Goal: Task Accomplishment & Management: Manage account settings

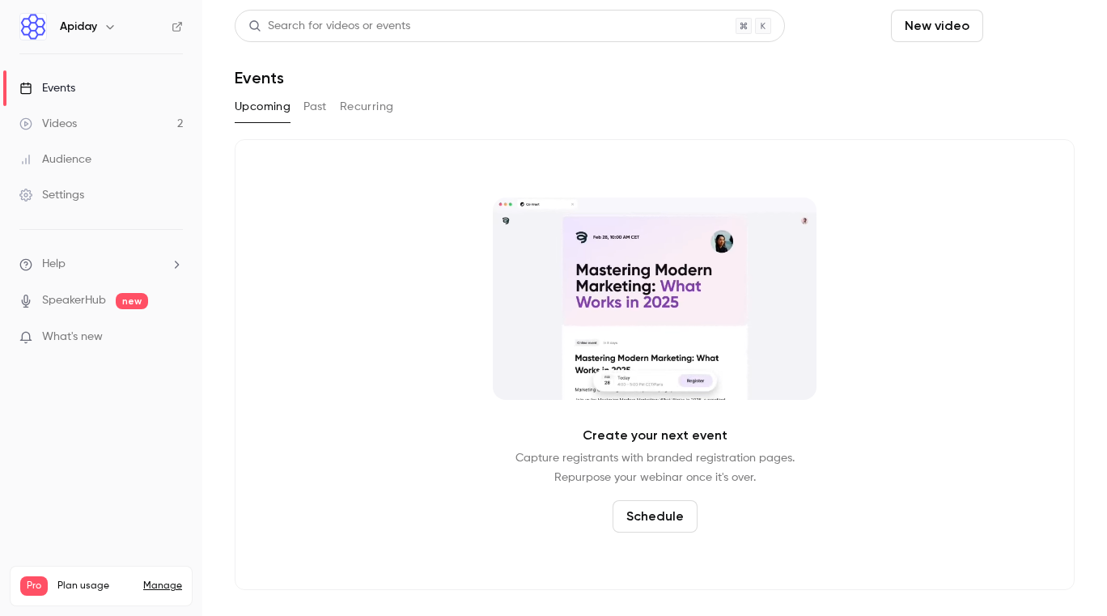
click at [1039, 25] on button "Schedule" at bounding box center [1031, 26] width 85 height 32
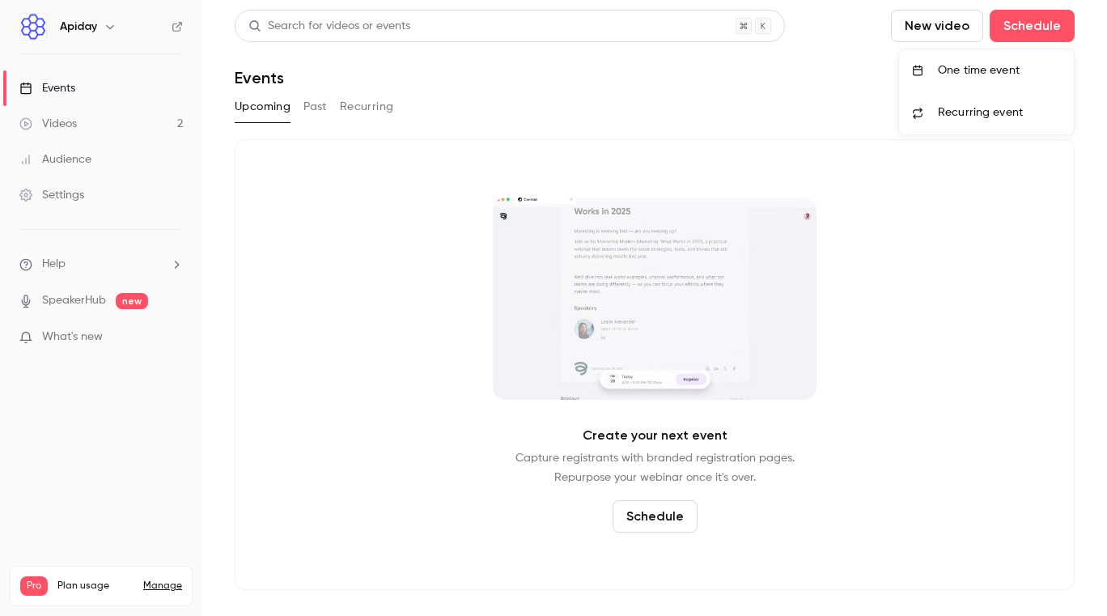
click at [993, 65] on div "One time event" at bounding box center [999, 70] width 123 height 16
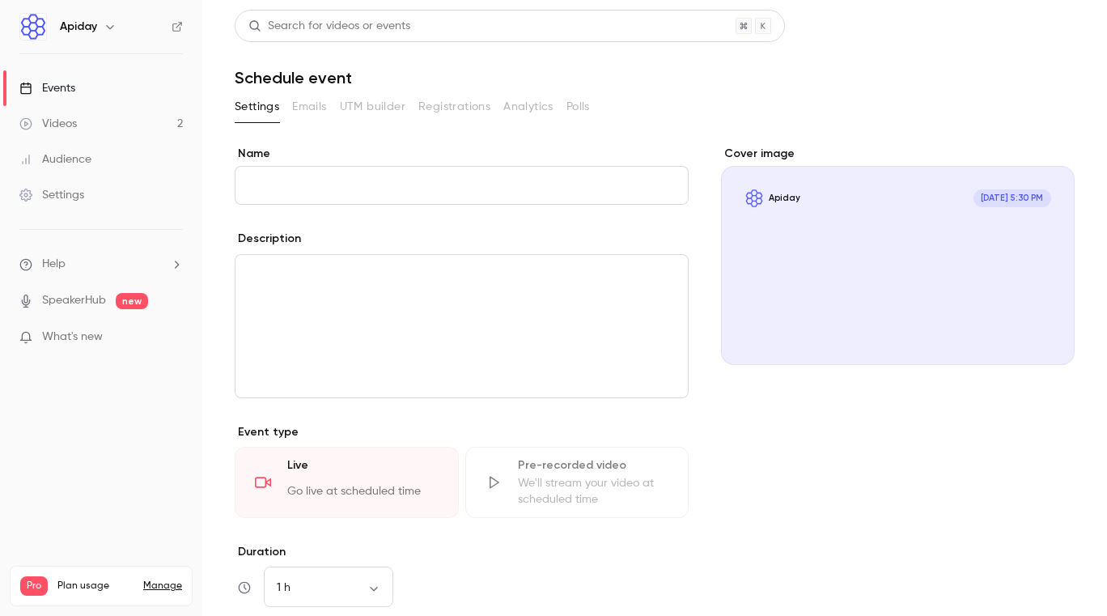
click at [328, 189] on input "Name" at bounding box center [462, 185] width 454 height 39
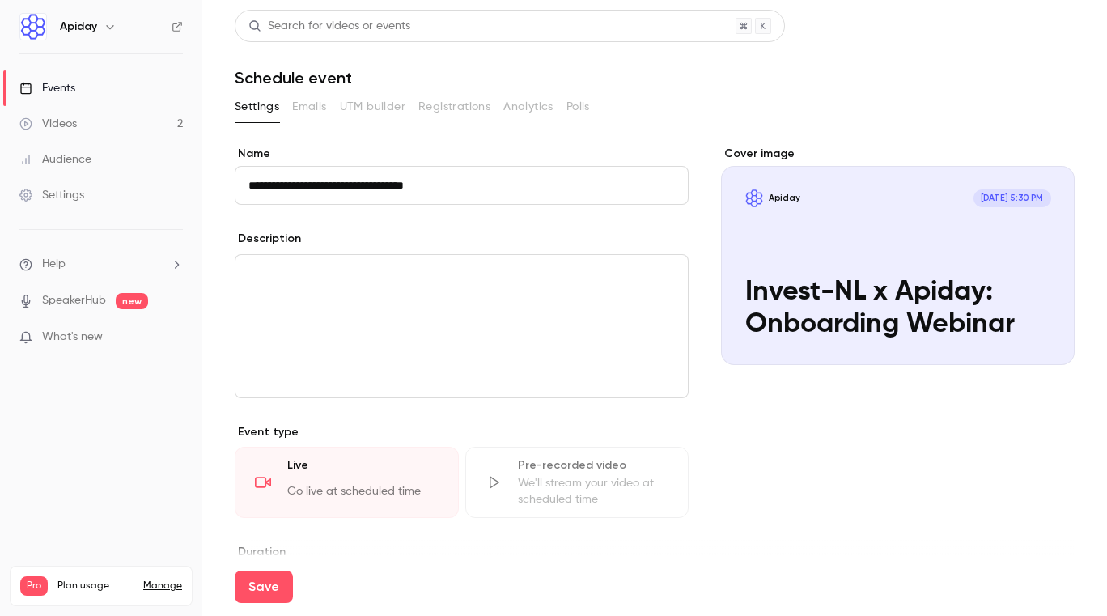
type input "**********"
click at [320, 290] on div "editor" at bounding box center [461, 326] width 452 height 142
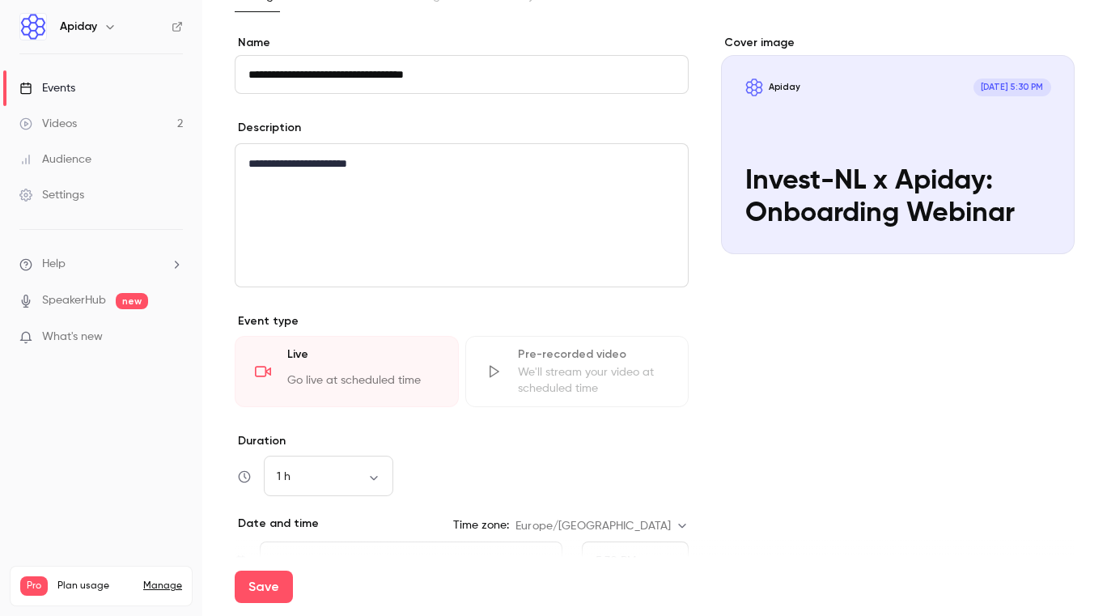
scroll to position [113, 0]
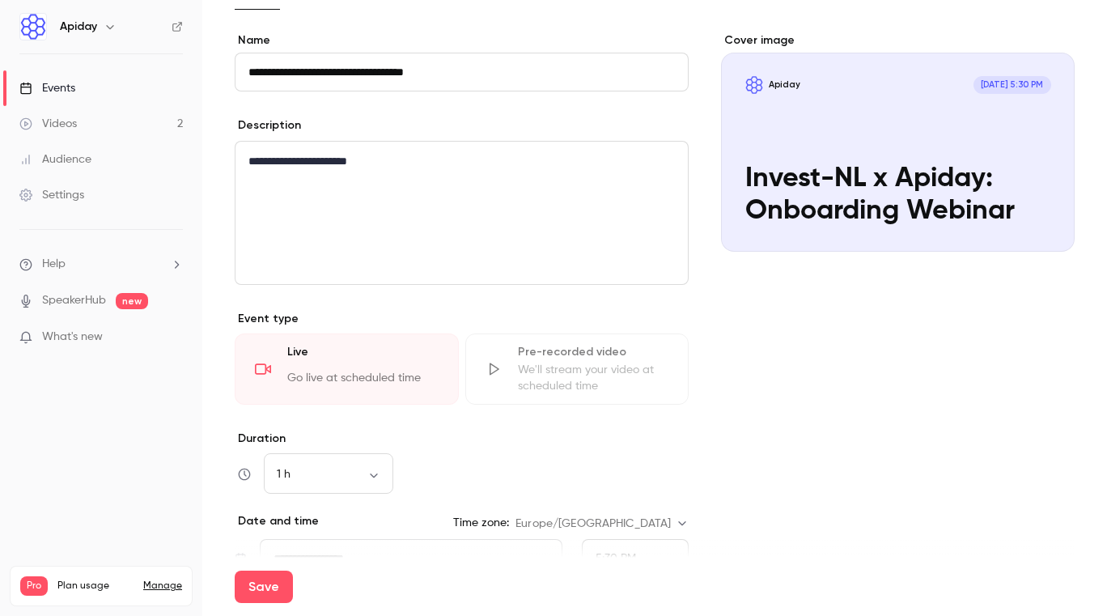
click at [544, 363] on div "We'll stream your video at scheduled time" at bounding box center [593, 378] width 151 height 32
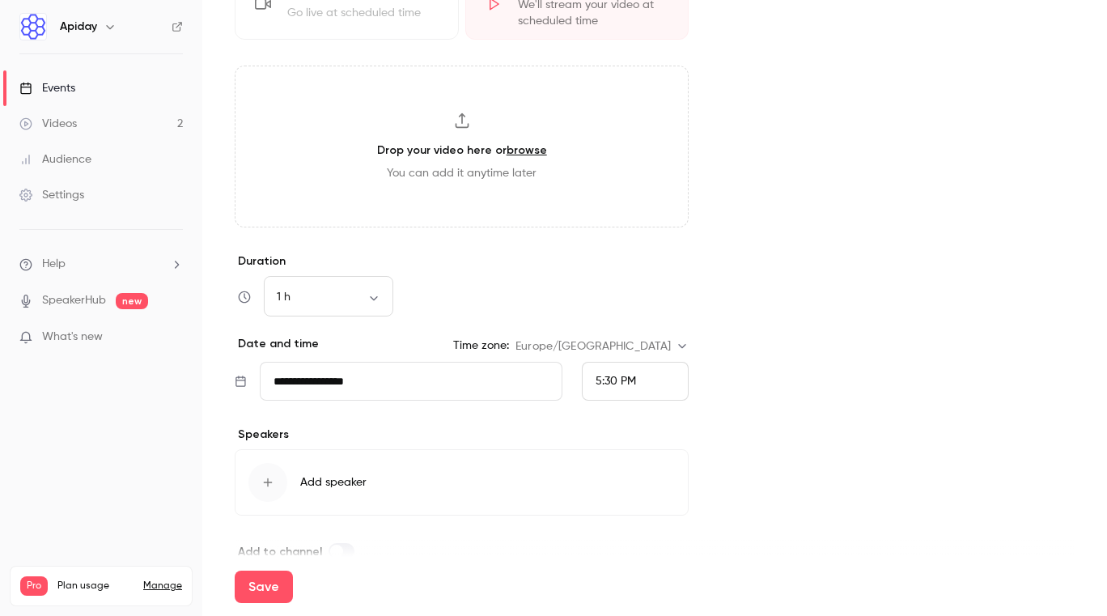
scroll to position [507, 0]
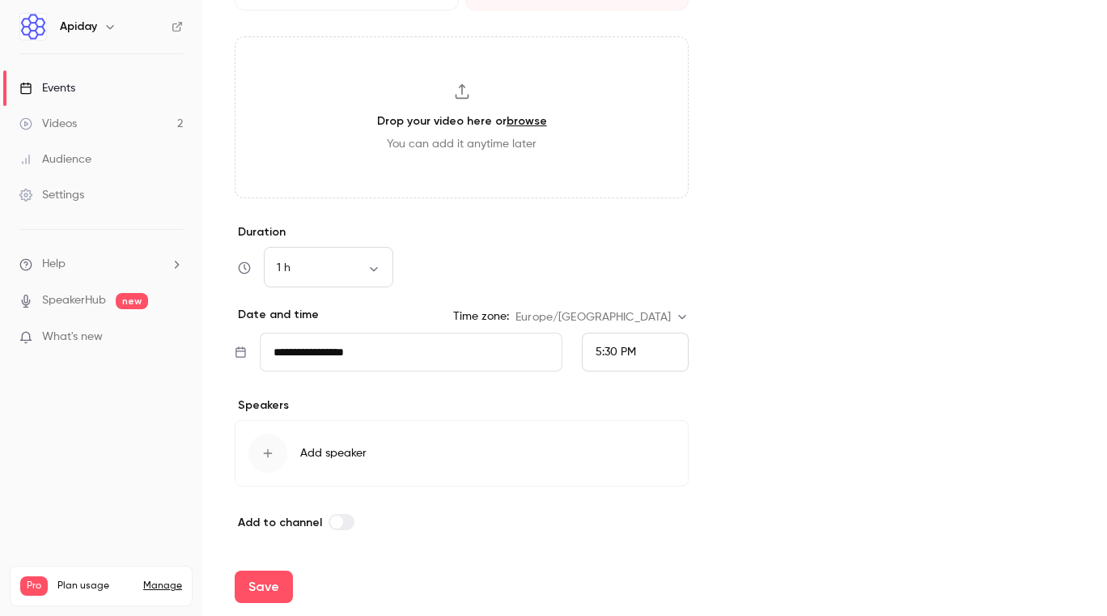
click at [341, 346] on input "**********" at bounding box center [411, 352] width 303 height 39
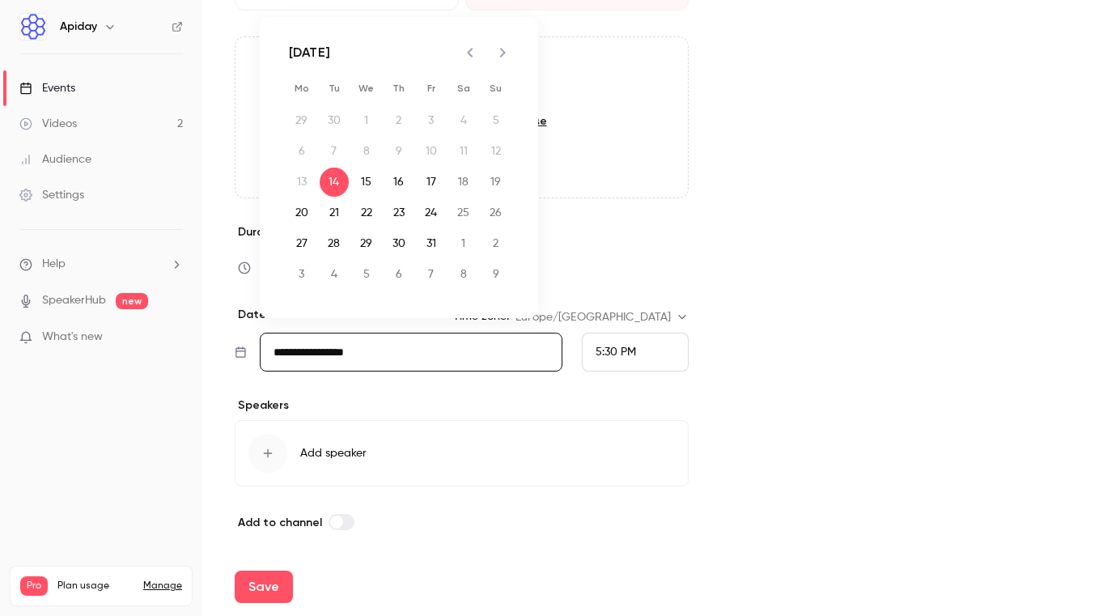
click at [502, 54] on icon "Next month" at bounding box center [503, 53] width 6 height 10
click at [401, 184] on button "13" at bounding box center [398, 181] width 29 height 29
type input "**********"
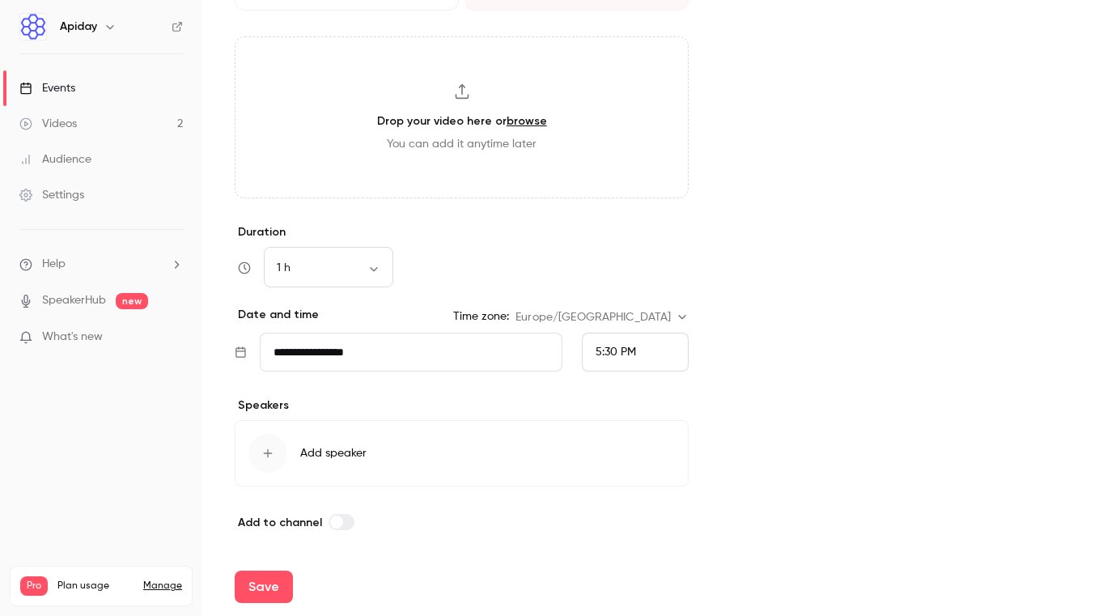
click at [616, 352] on span "5:30 PM" at bounding box center [615, 351] width 40 height 11
click at [629, 180] on div "10:45 AM" at bounding box center [634, 174] width 79 height 17
click at [312, 456] on span "Add speaker" at bounding box center [333, 453] width 66 height 16
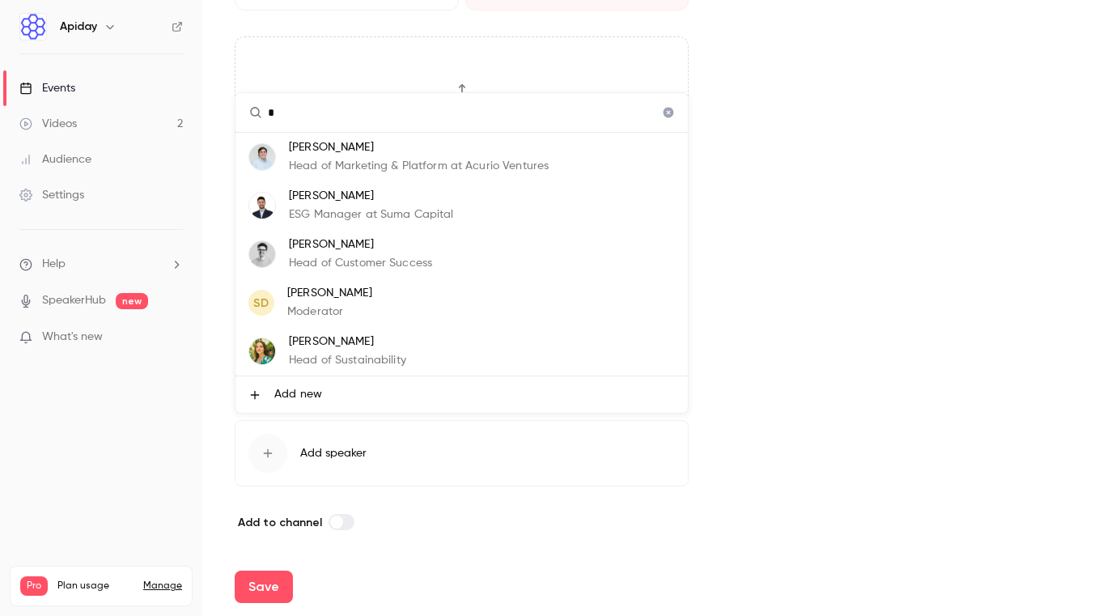
type input "*"
click at [305, 118] on input "*" at bounding box center [461, 112] width 452 height 39
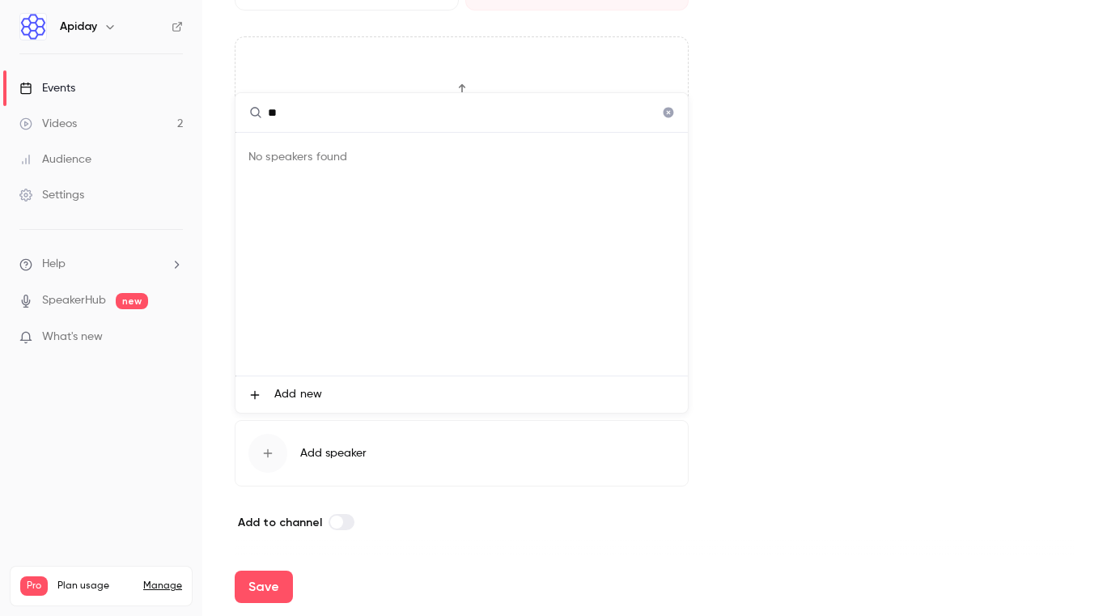
type input "*"
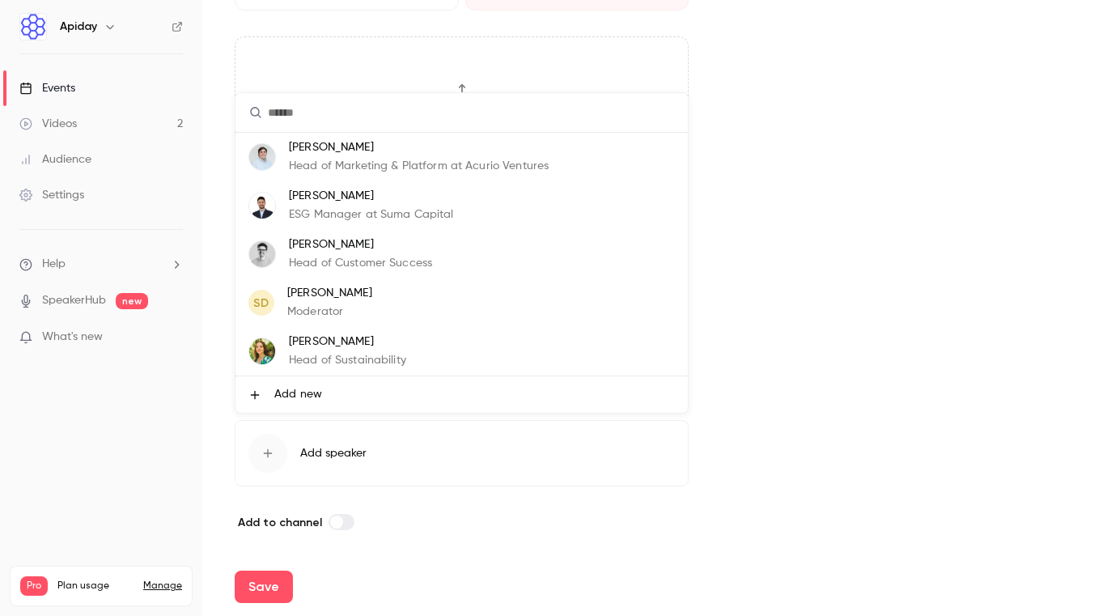
click at [297, 393] on span "Add new" at bounding box center [298, 394] width 48 height 17
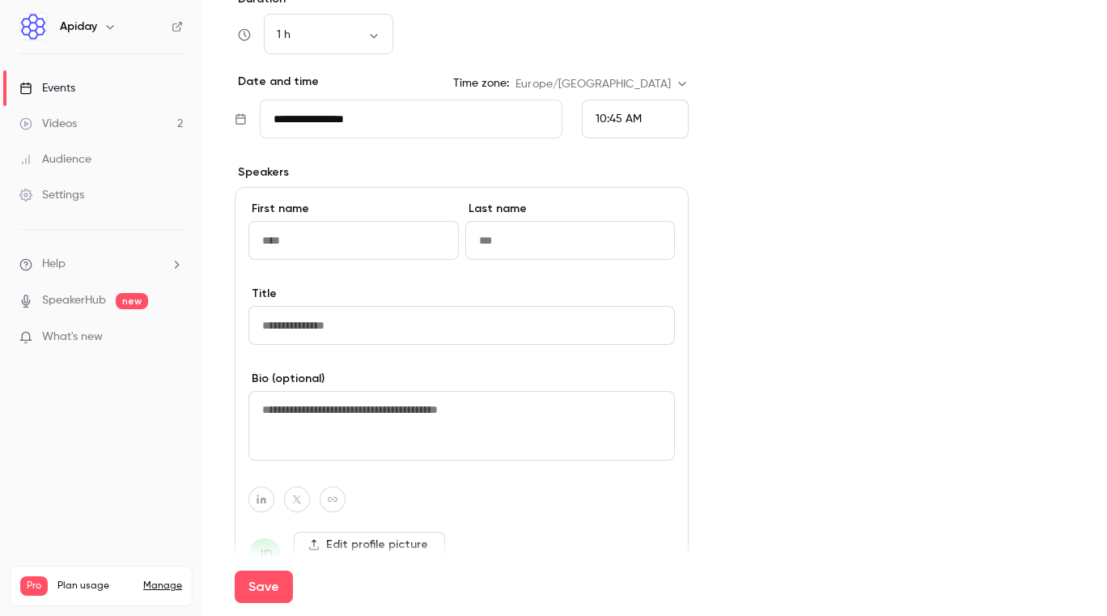
scroll to position [717, 0]
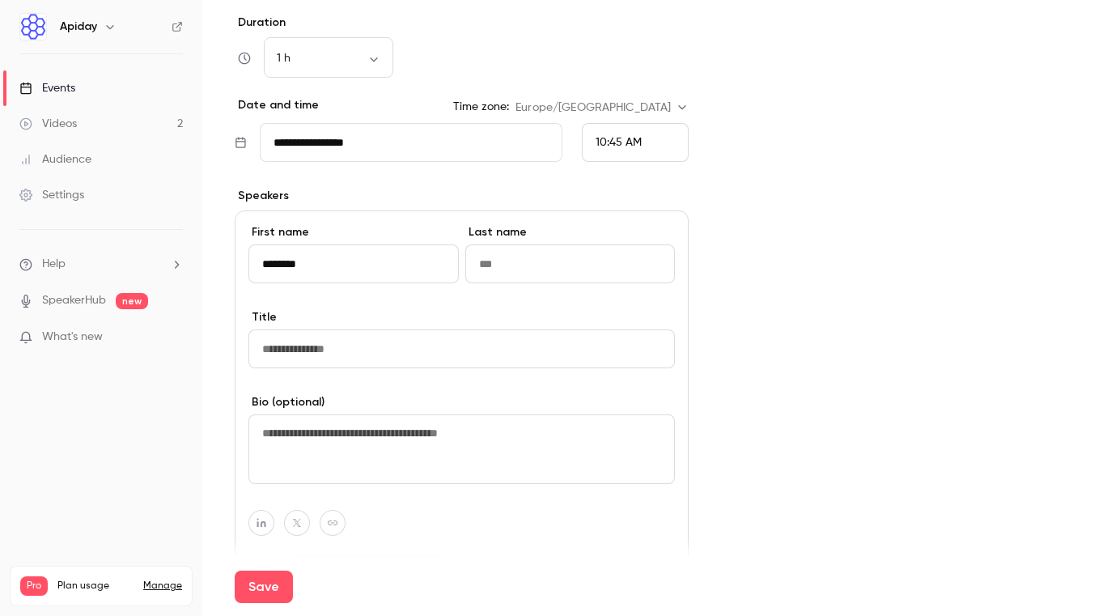
type input "********"
click at [516, 267] on input at bounding box center [570, 263] width 210 height 39
type input "****"
click at [401, 344] on input at bounding box center [461, 348] width 426 height 39
type input "**********"
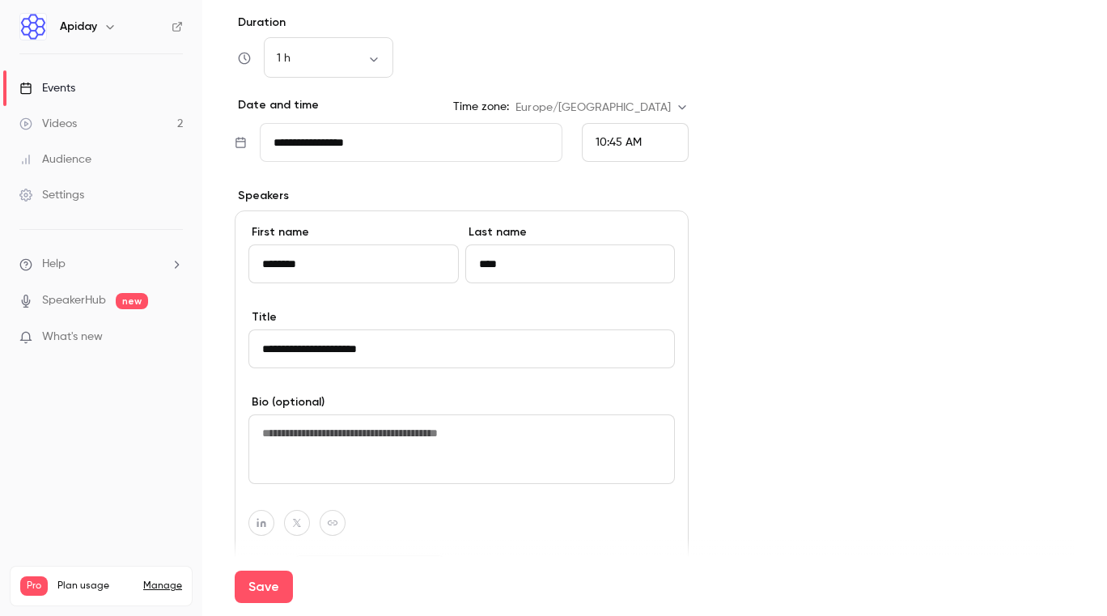
click at [338, 438] on textarea at bounding box center [461, 449] width 426 height 70
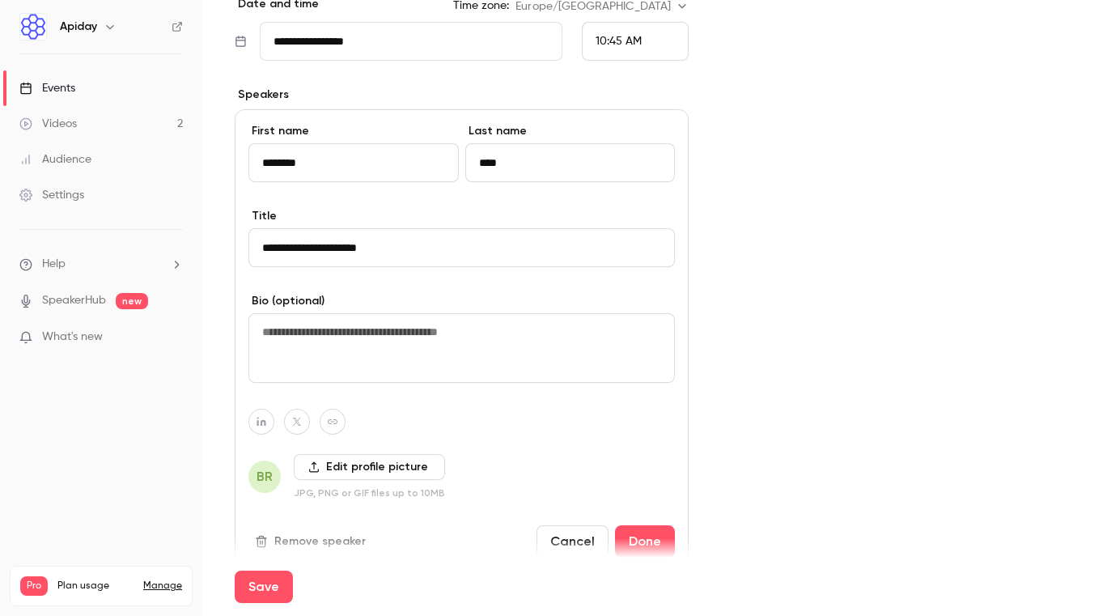
scroll to position [903, 0]
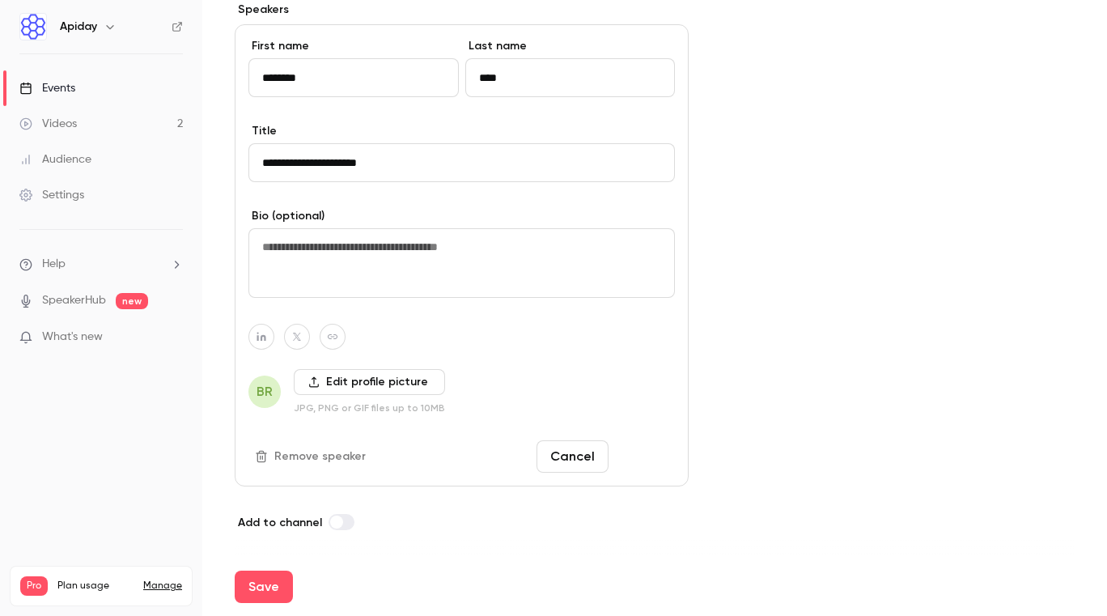
click at [654, 456] on button "Done" at bounding box center [645, 456] width 60 height 32
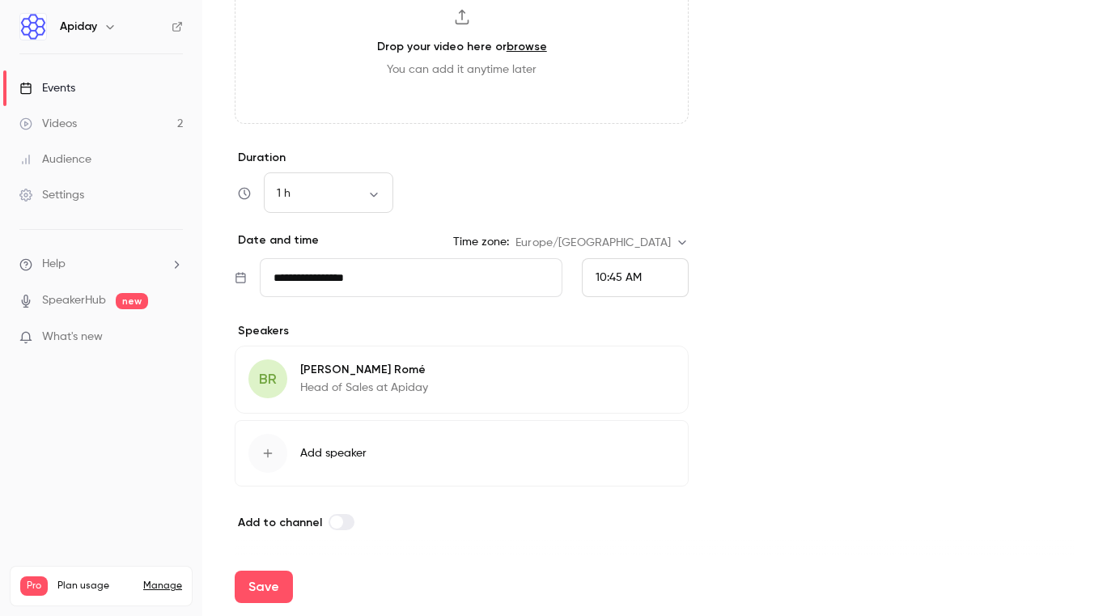
click at [633, 371] on icon "button" at bounding box center [630, 371] width 11 height 11
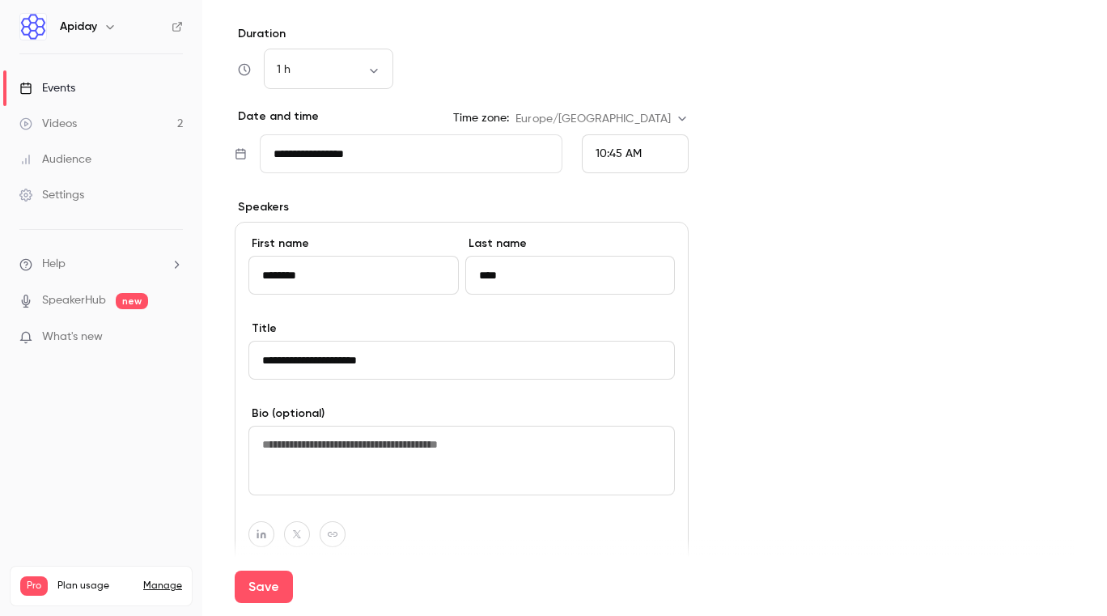
scroll to position [662, 0]
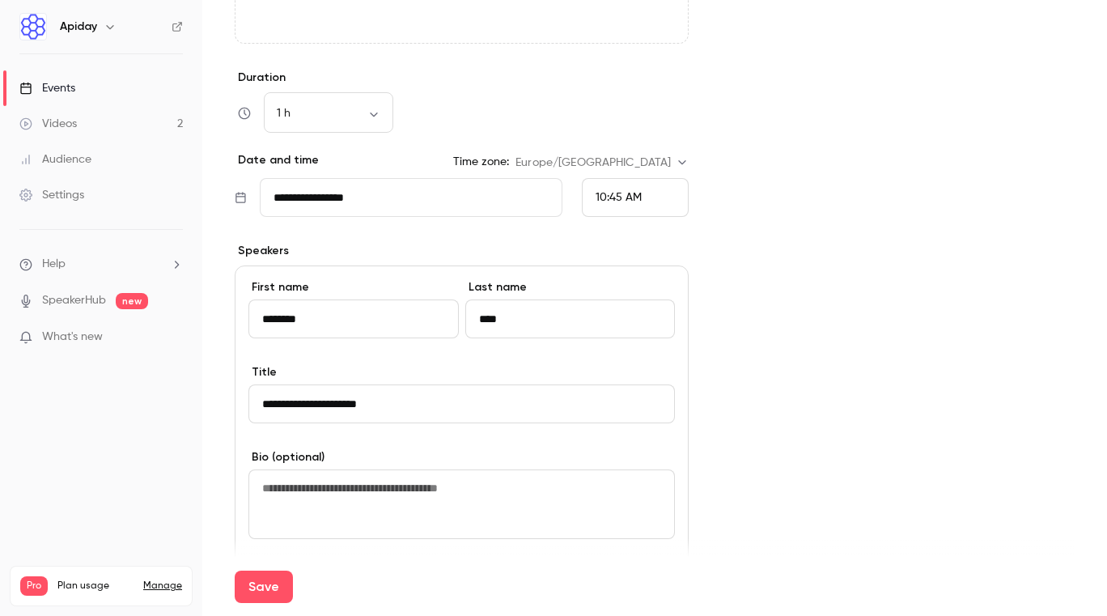
click at [418, 259] on div "**********" at bounding box center [462, 521] width 454 height 557
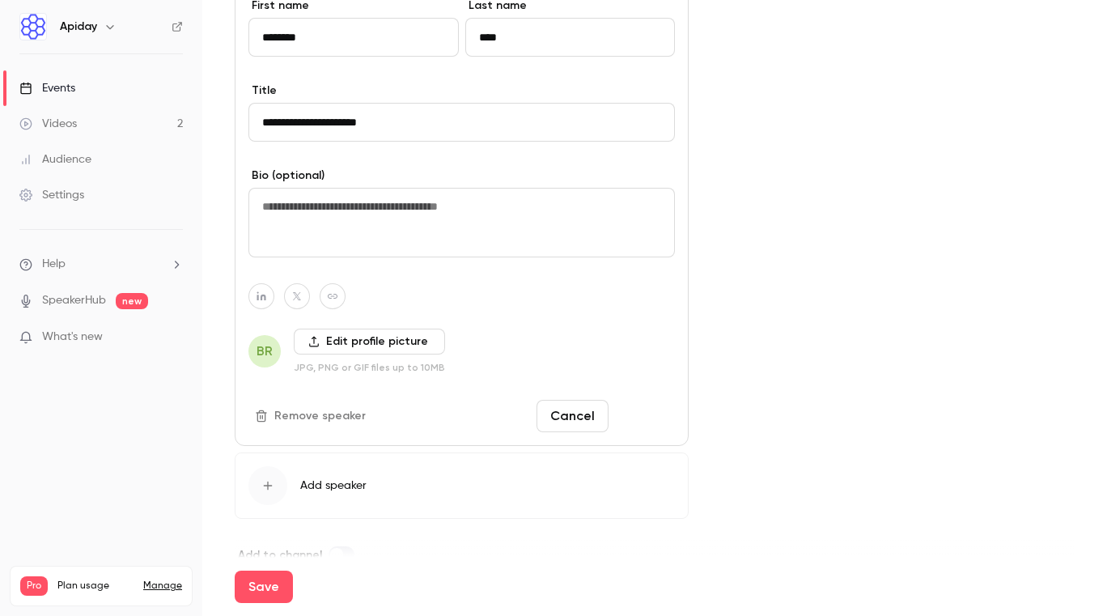
click at [646, 420] on button "Done" at bounding box center [645, 416] width 60 height 32
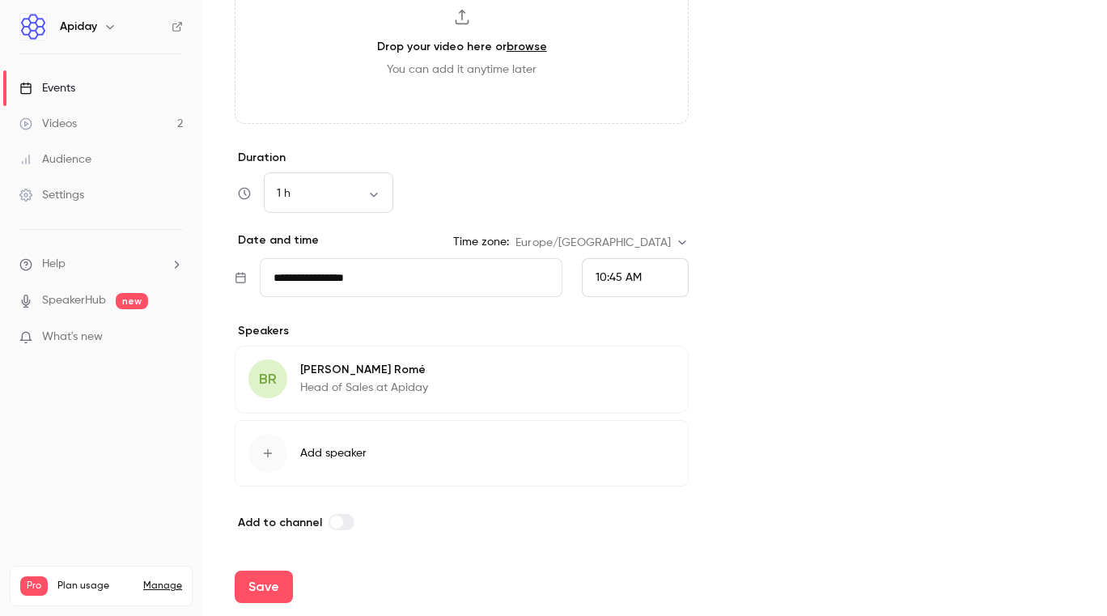
scroll to position [582, 0]
click at [313, 450] on span "Add speaker" at bounding box center [333, 453] width 66 height 16
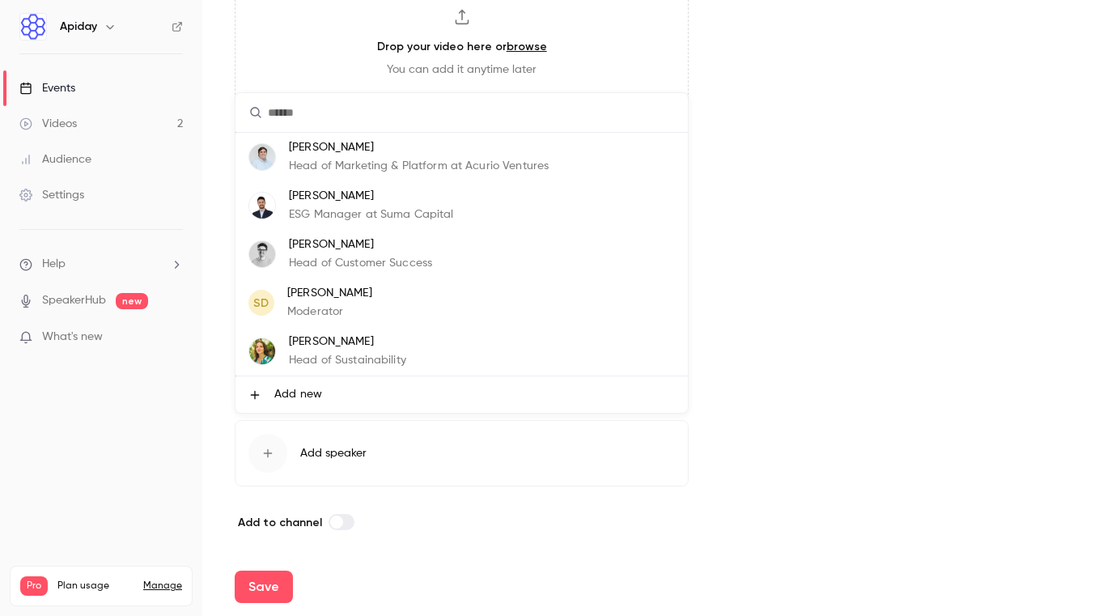
click at [350, 110] on input "text" at bounding box center [461, 112] width 452 height 39
paste input "**********"
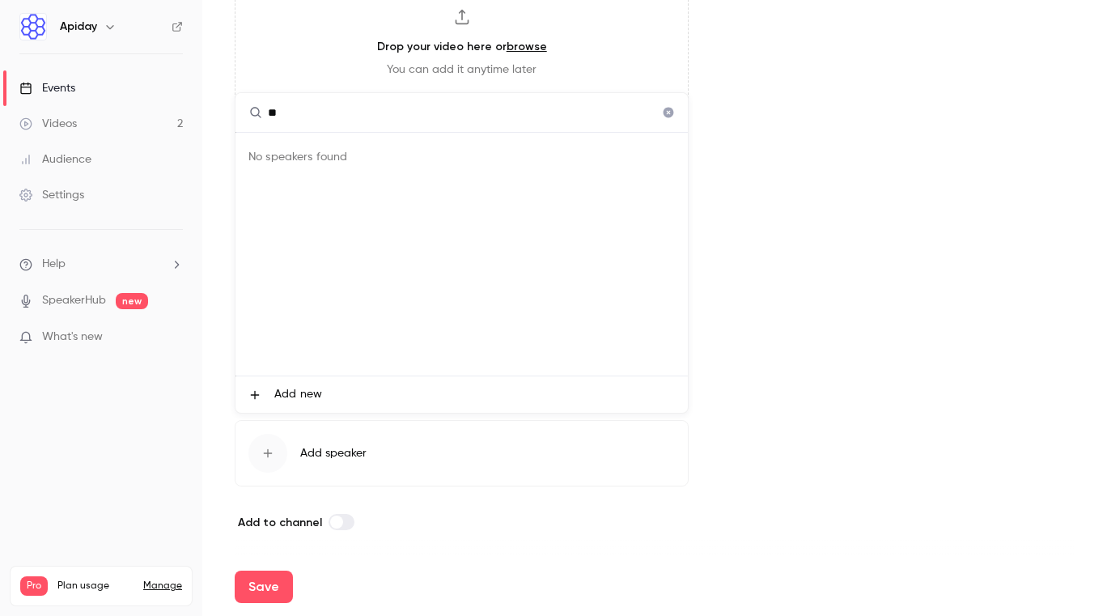
type input "*"
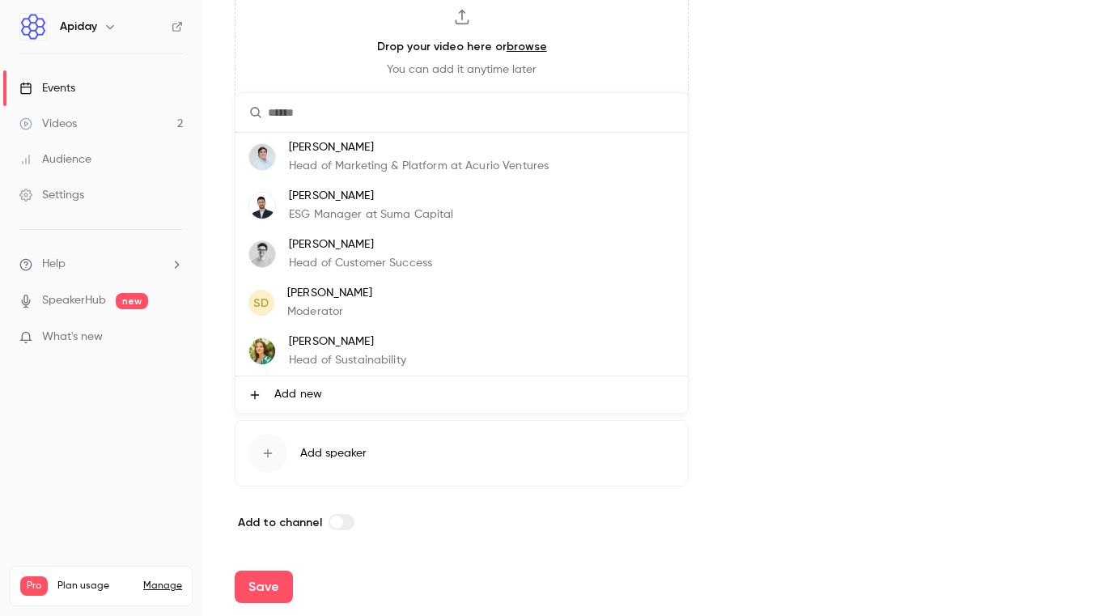
click at [299, 395] on span "Add new" at bounding box center [298, 394] width 48 height 17
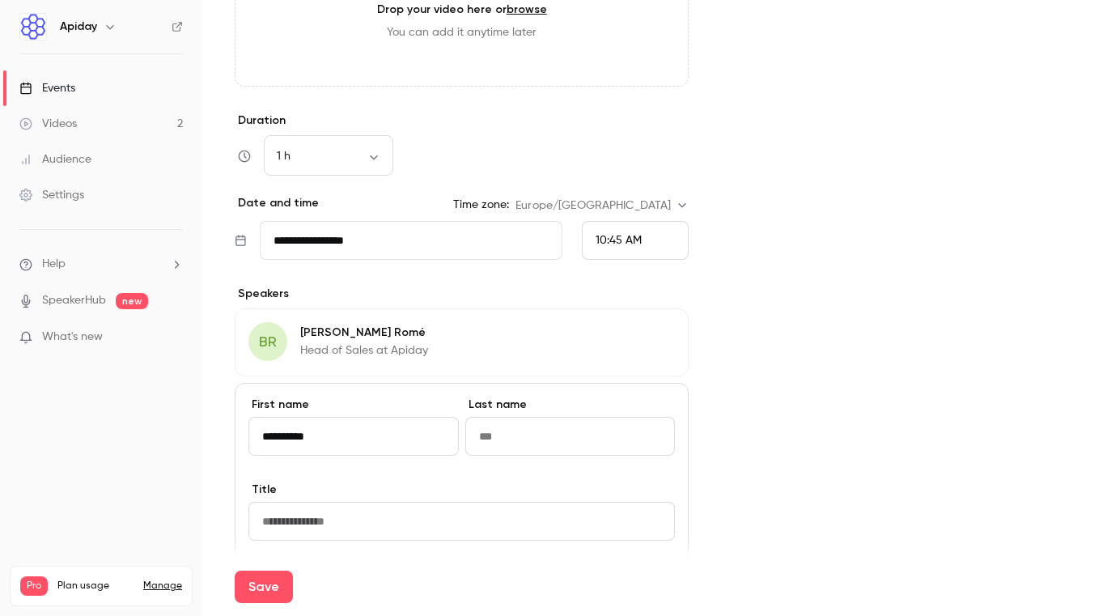
scroll to position [627, 0]
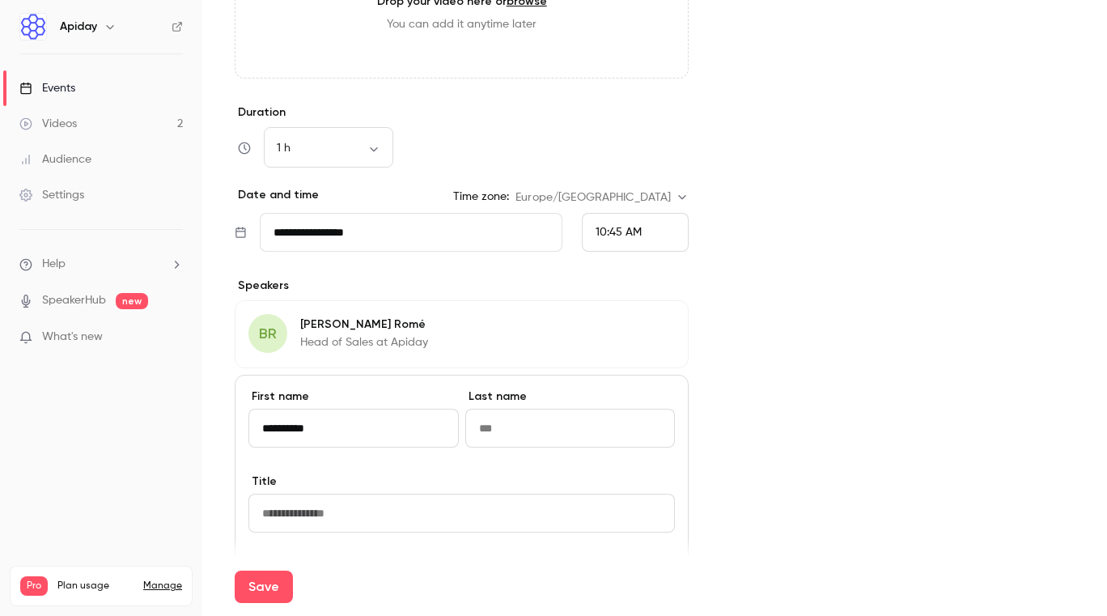
drag, startPoint x: 305, startPoint y: 430, endPoint x: 335, endPoint y: 430, distance: 29.9
click at [335, 430] on input "**********" at bounding box center [353, 428] width 210 height 39
type input "******"
click at [489, 432] on input at bounding box center [570, 428] width 210 height 39
paste input "***"
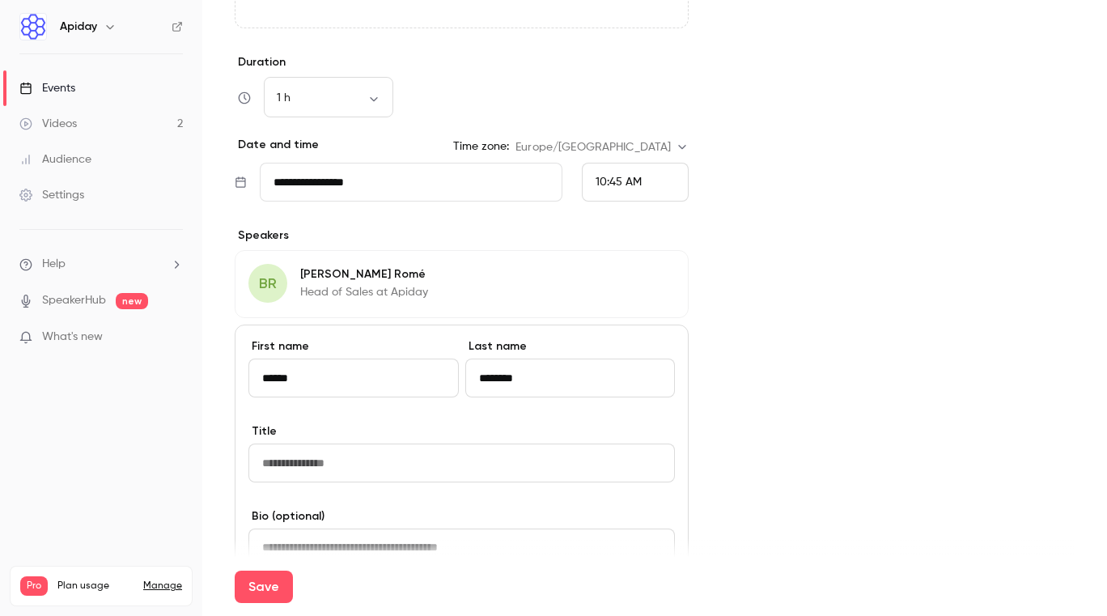
scroll to position [681, 0]
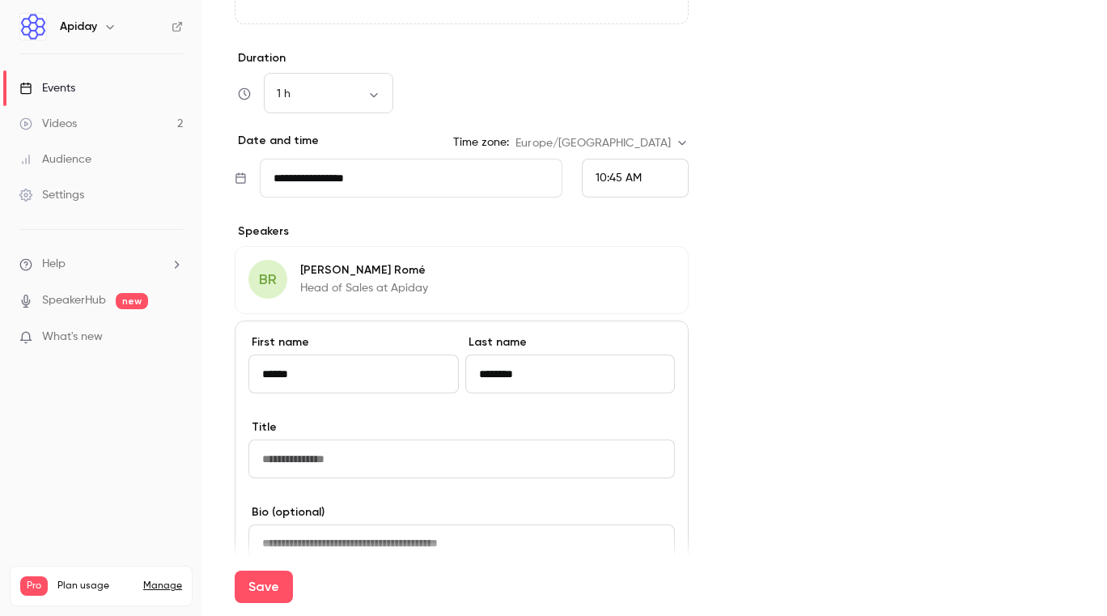
type input "********"
click at [370, 460] on input at bounding box center [461, 458] width 426 height 39
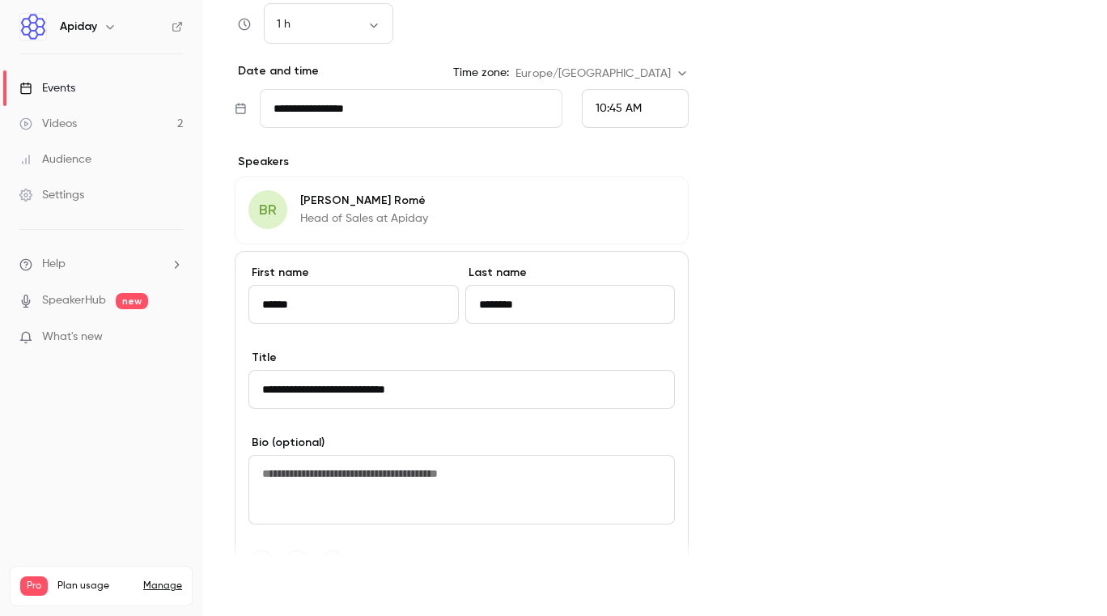
type input "**********"
click at [267, 579] on button "Save" at bounding box center [264, 586] width 58 height 32
type input "**********"
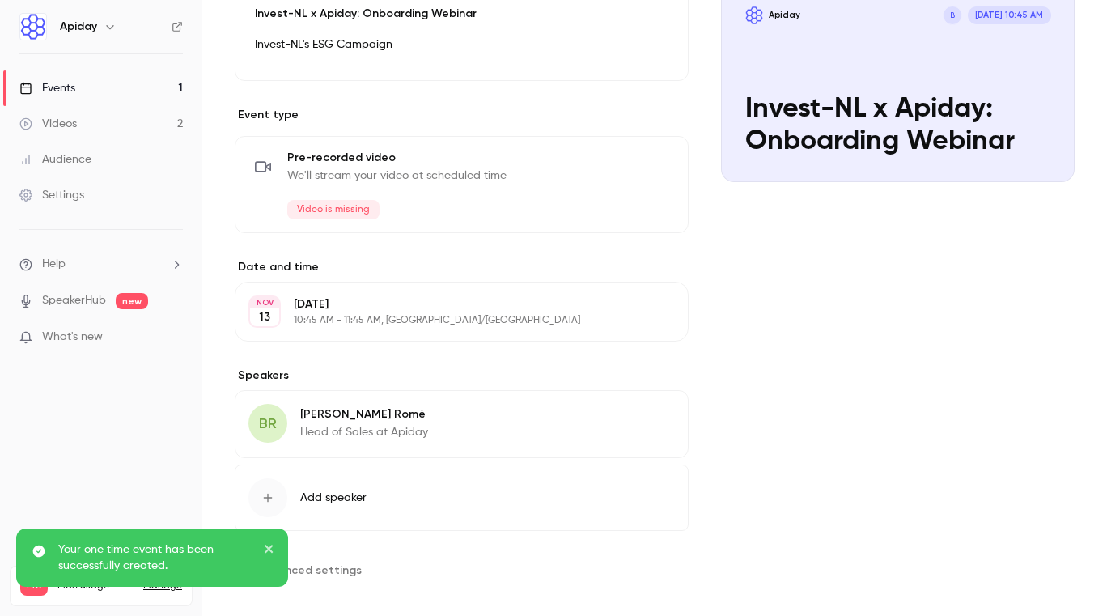
scroll to position [198, 0]
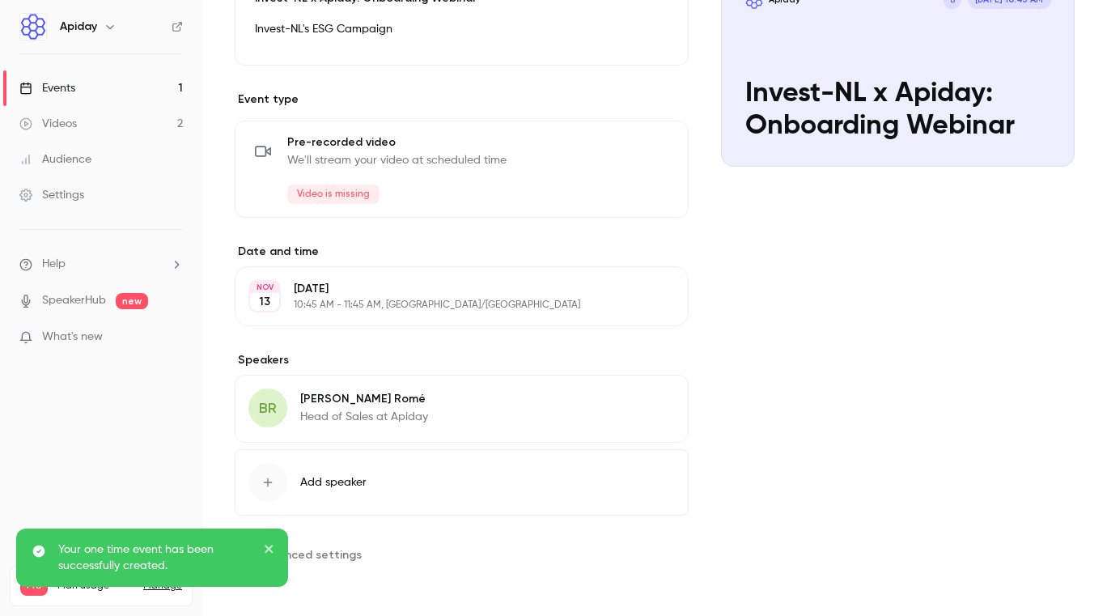
click at [270, 549] on icon "close" at bounding box center [269, 548] width 8 height 8
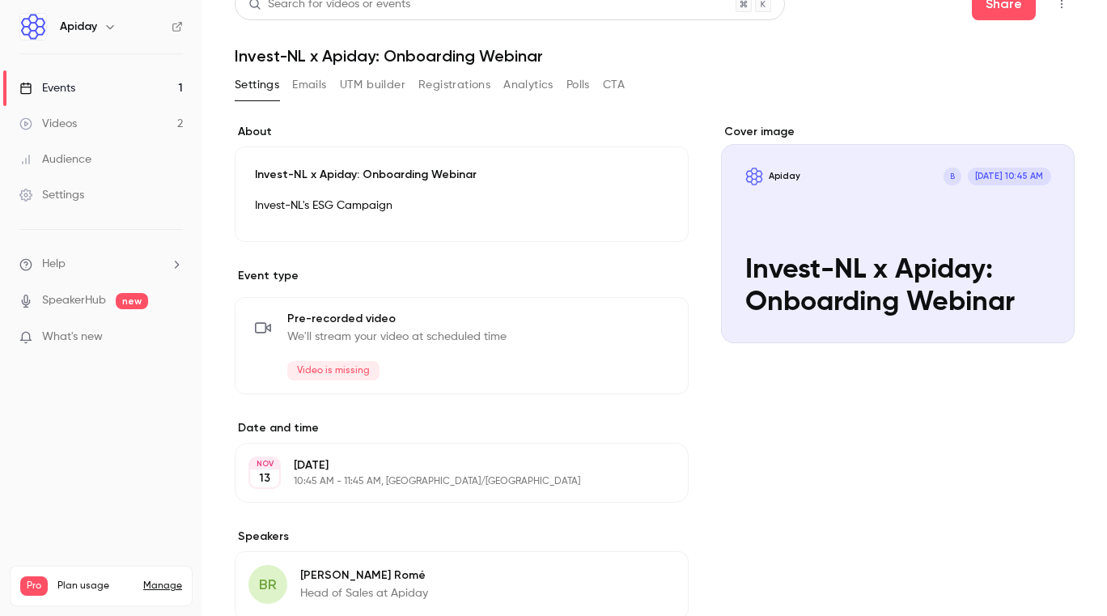
scroll to position [0, 0]
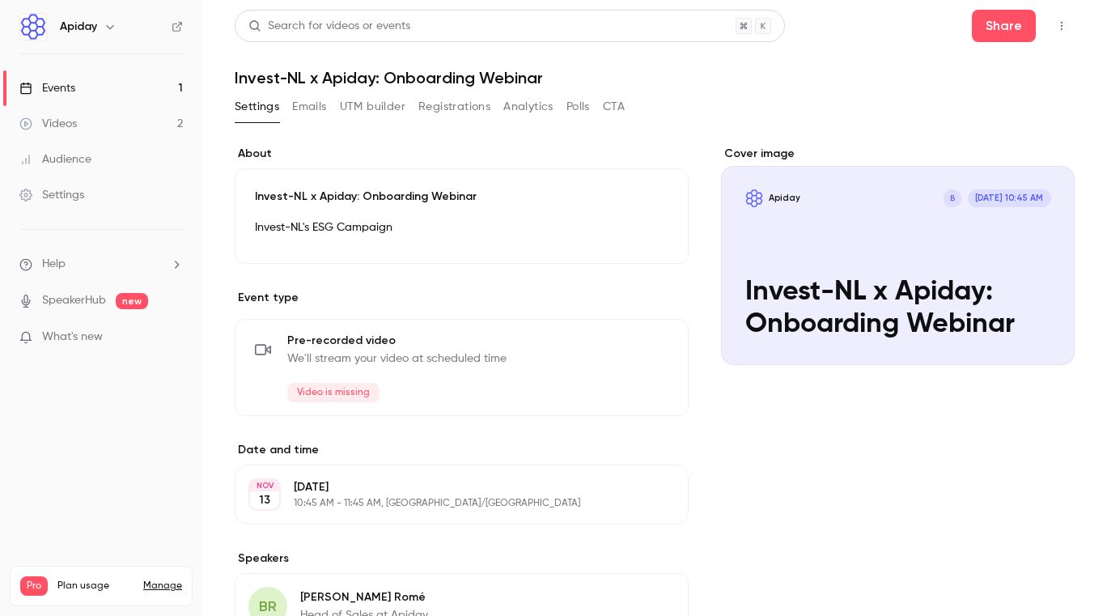
click at [650, 233] on button "Edit" at bounding box center [639, 231] width 59 height 26
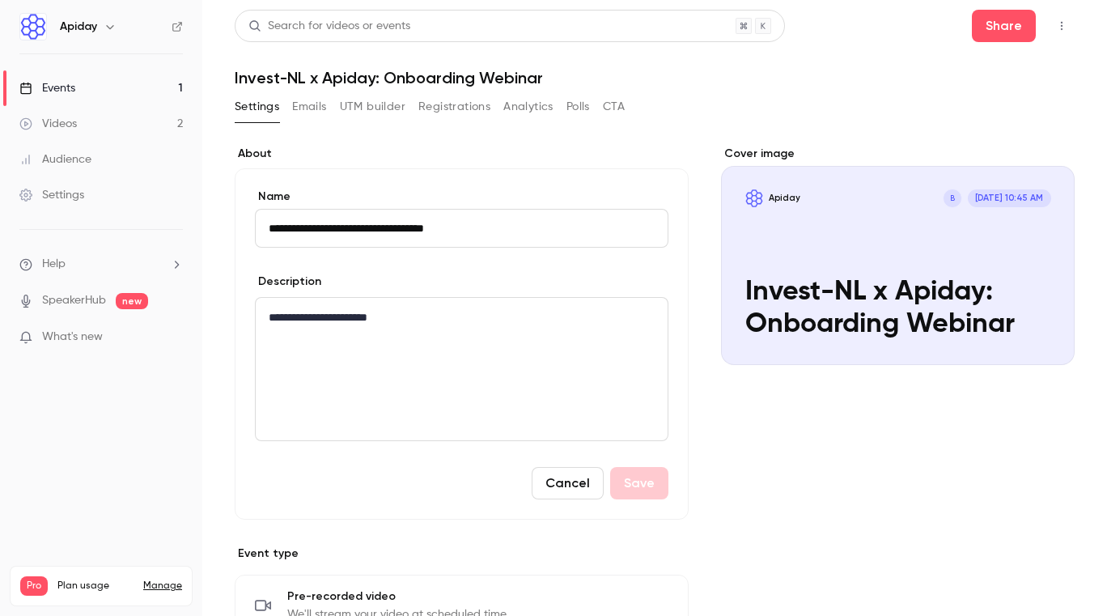
click at [419, 320] on p "**********" at bounding box center [462, 316] width 386 height 19
click at [637, 481] on button "Save" at bounding box center [639, 483] width 58 height 32
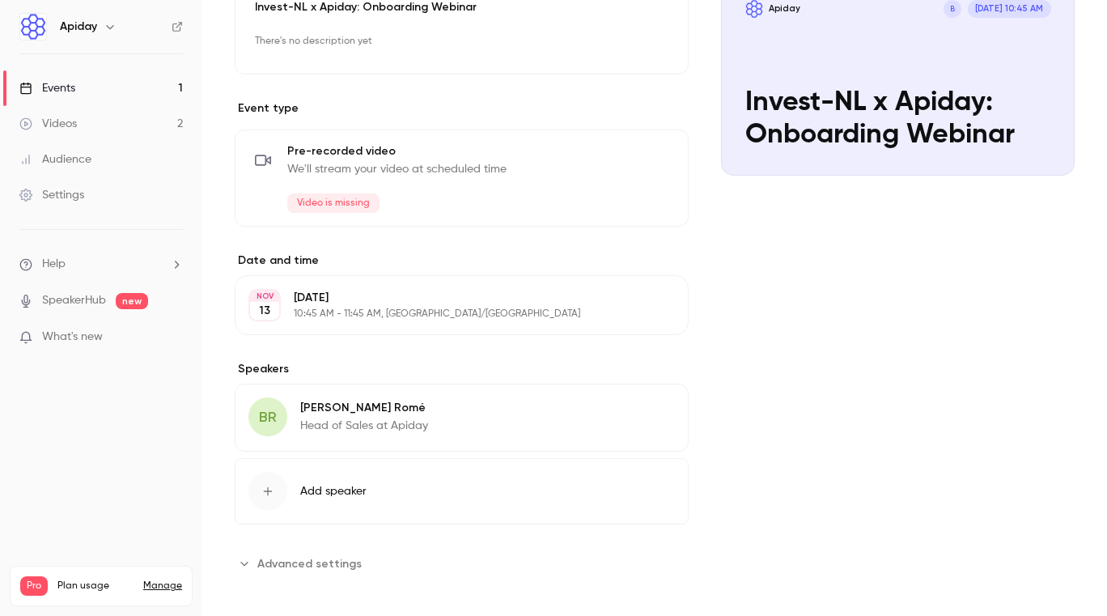
scroll to position [198, 0]
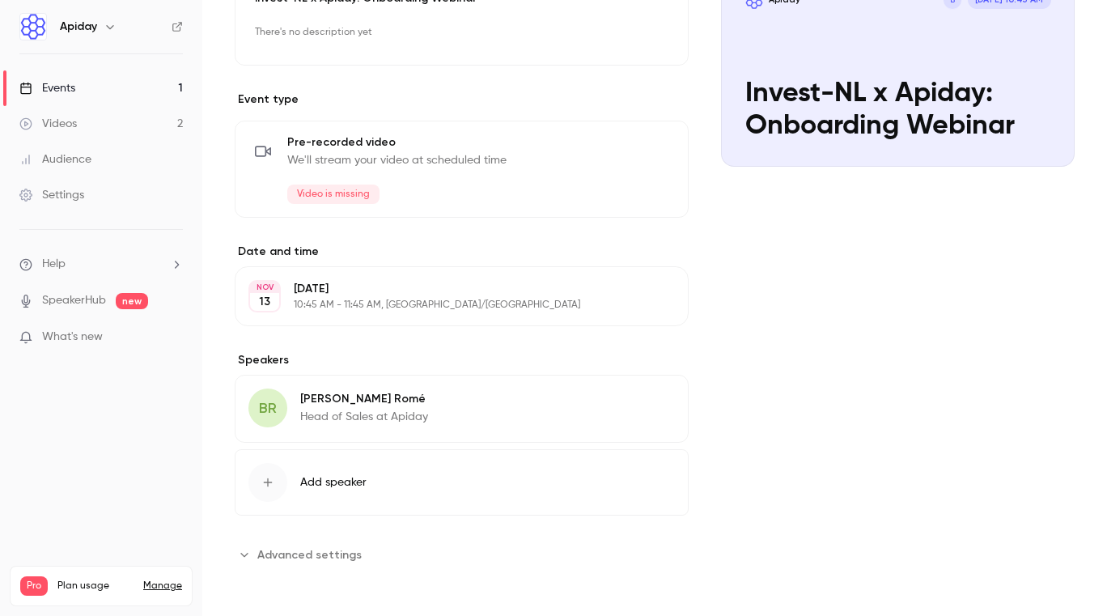
click at [395, 468] on button "Add speaker" at bounding box center [462, 482] width 454 height 66
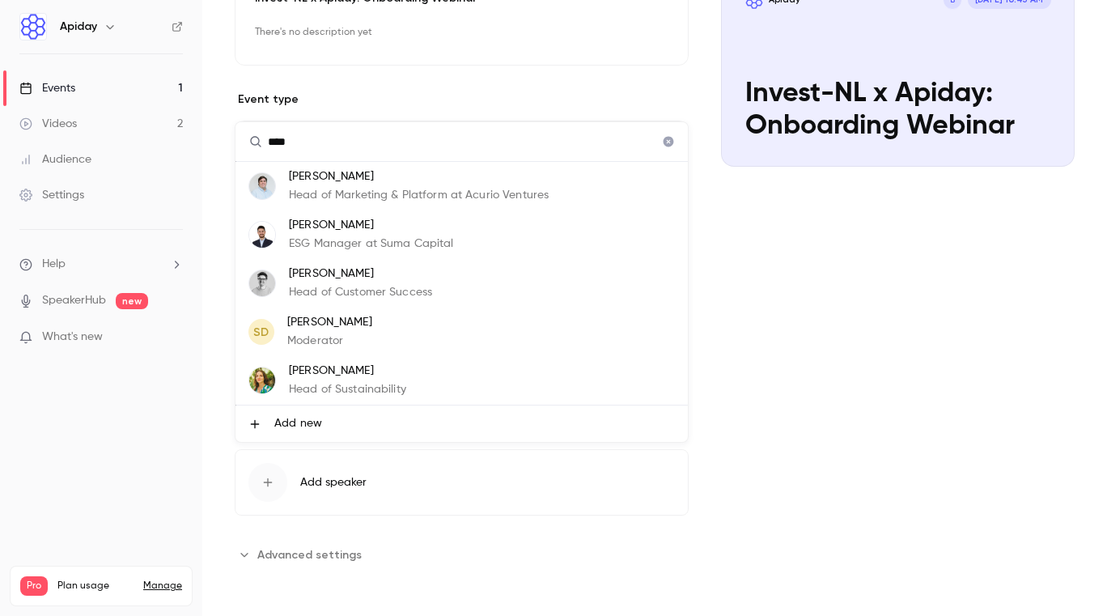
type input "*****"
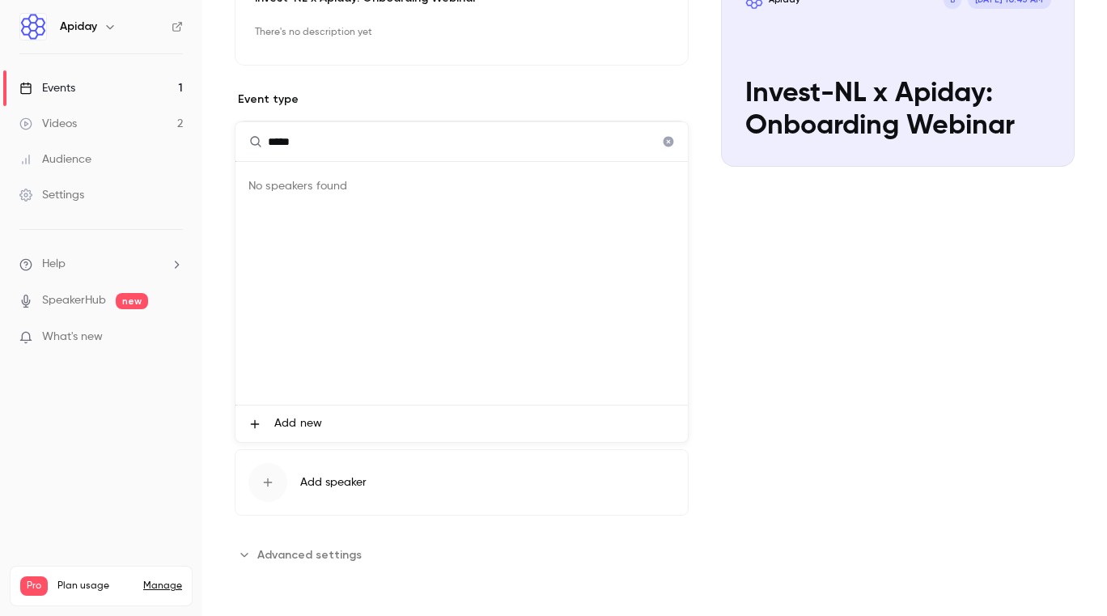
click at [354, 148] on input "*****" at bounding box center [461, 141] width 452 height 39
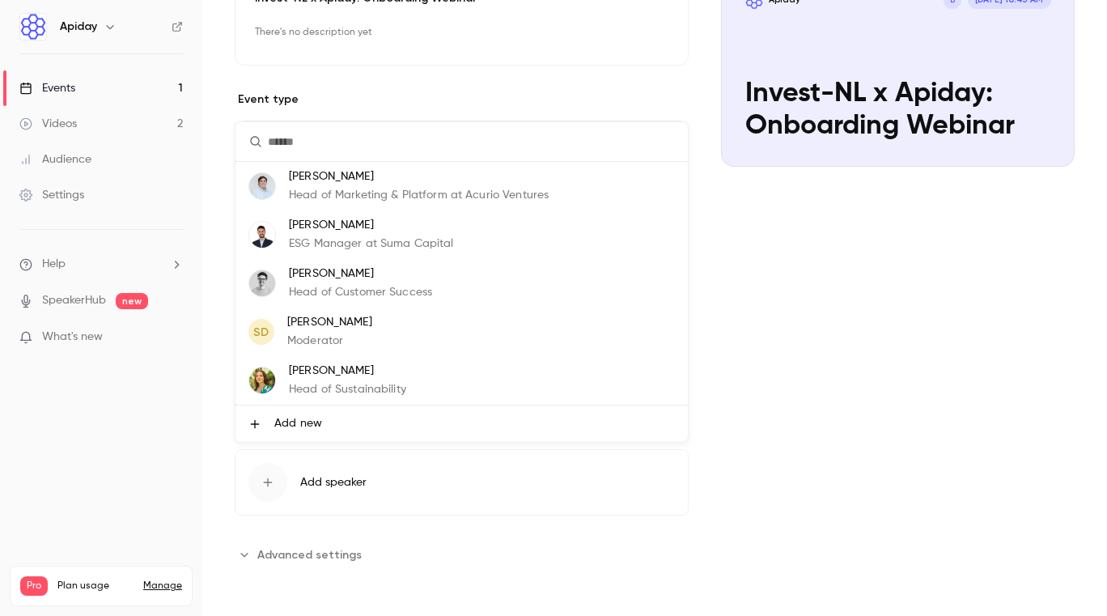
click at [304, 422] on span "Add new" at bounding box center [298, 423] width 48 height 17
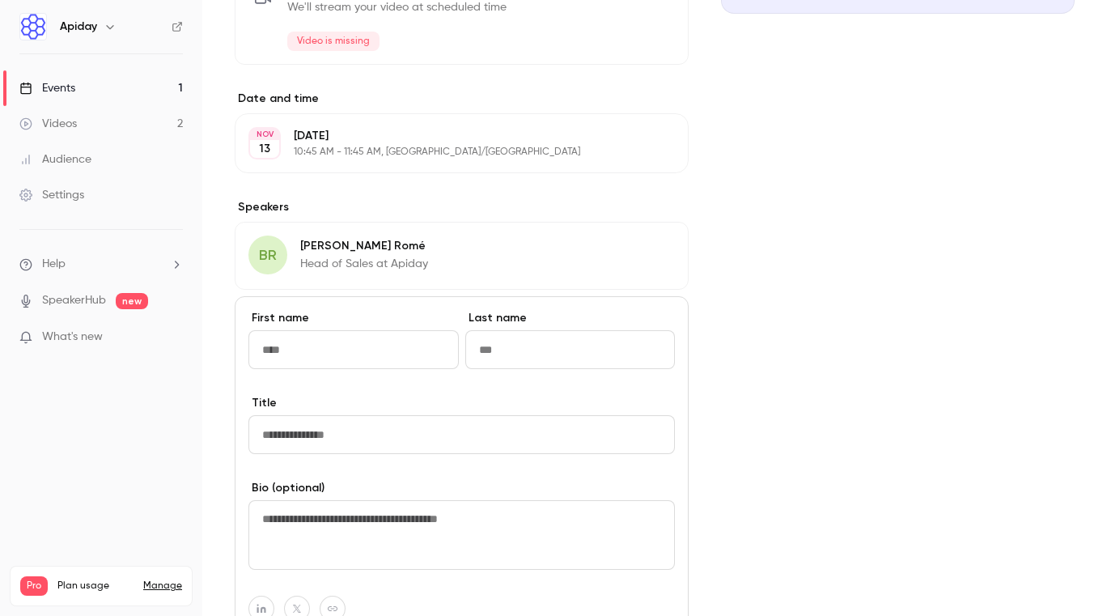
scroll to position [370, 0]
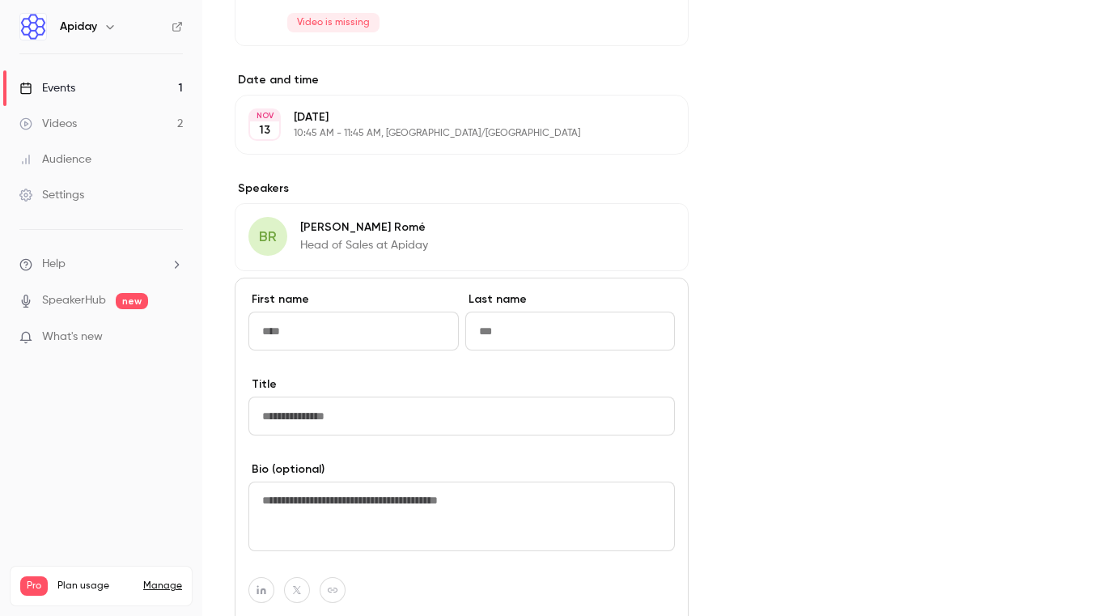
click at [289, 413] on input "Title" at bounding box center [461, 415] width 426 height 39
type input "**********"
click at [290, 333] on input "First name" at bounding box center [353, 330] width 210 height 39
type input "******"
click at [508, 332] on input "Last name" at bounding box center [570, 330] width 210 height 39
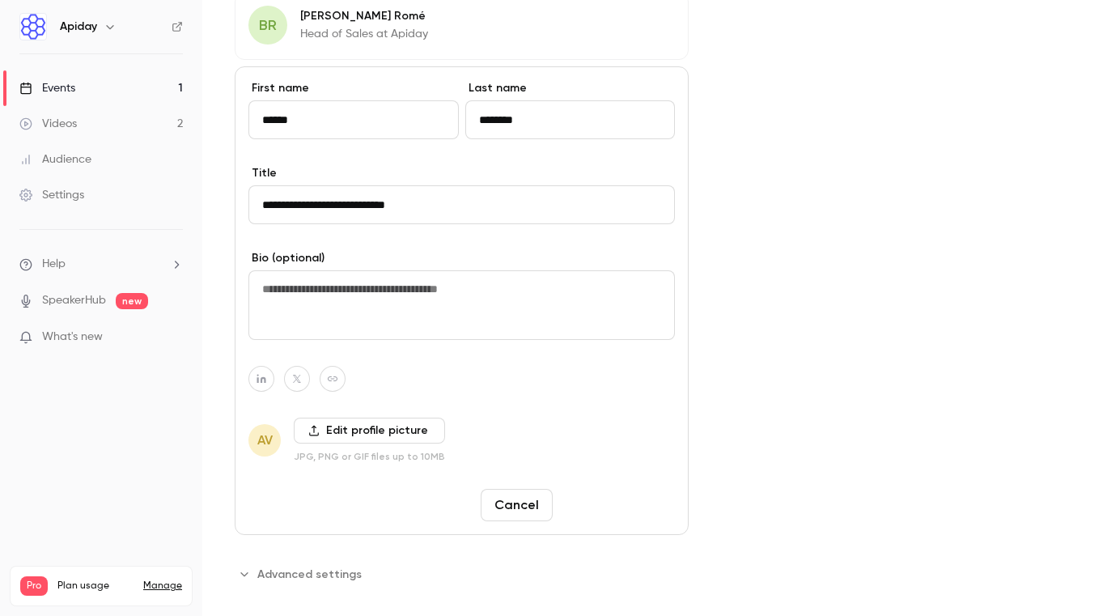
scroll to position [600, 0]
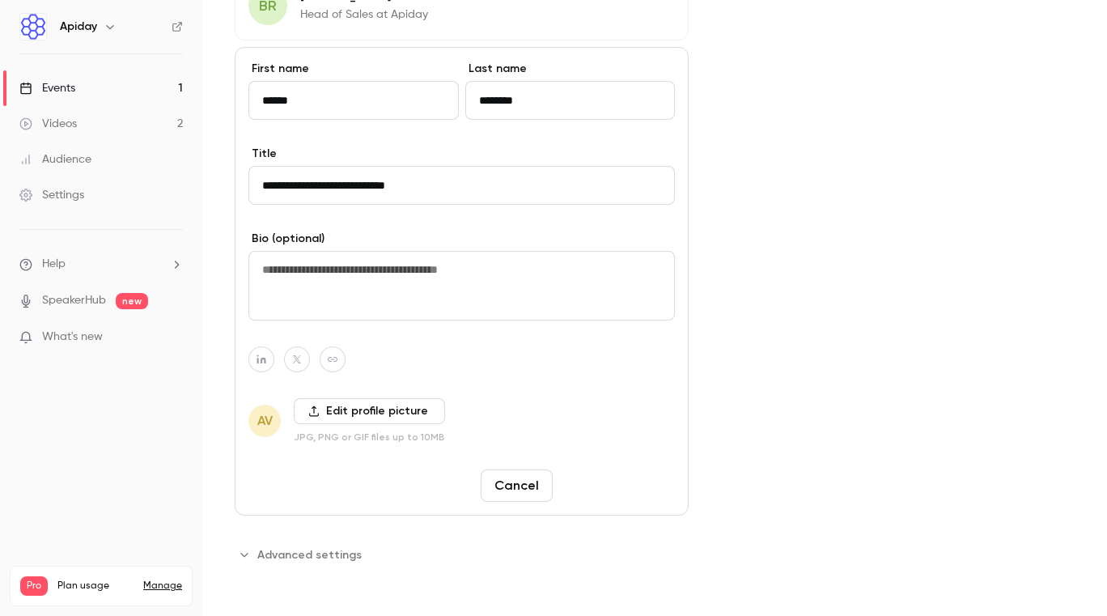
type input "********"
click at [621, 488] on button "Save changes" at bounding box center [617, 485] width 116 height 32
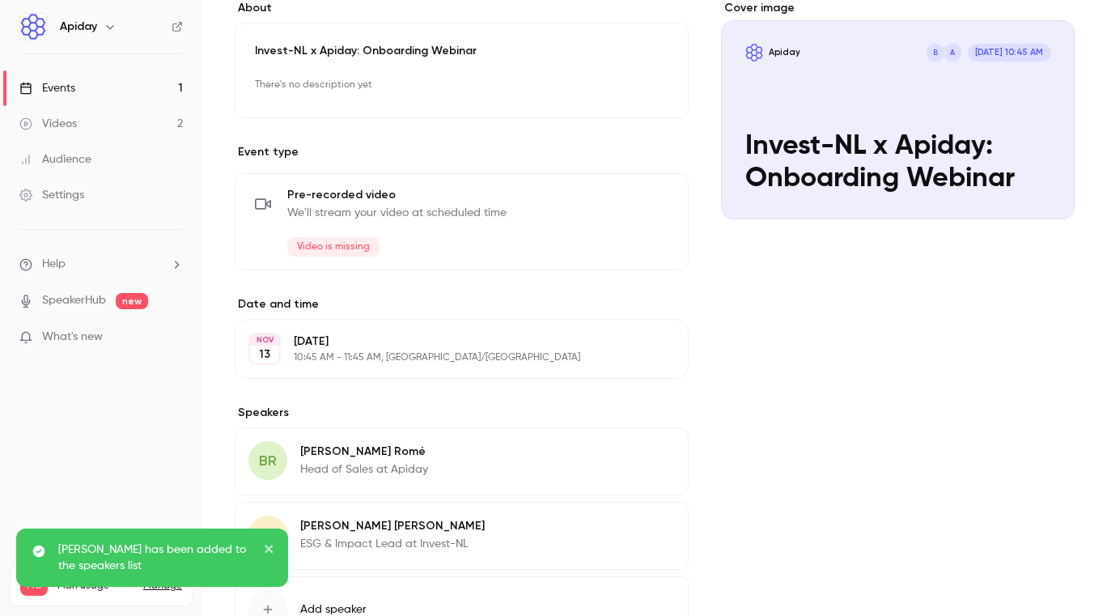
scroll to position [0, 0]
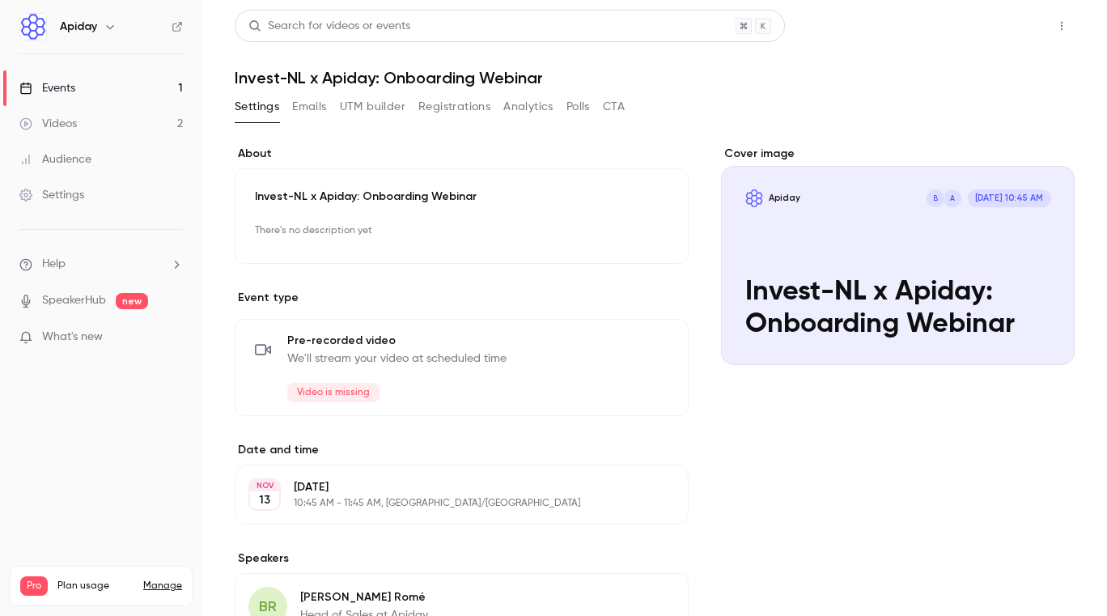
click at [995, 27] on button "Share" at bounding box center [1004, 26] width 64 height 32
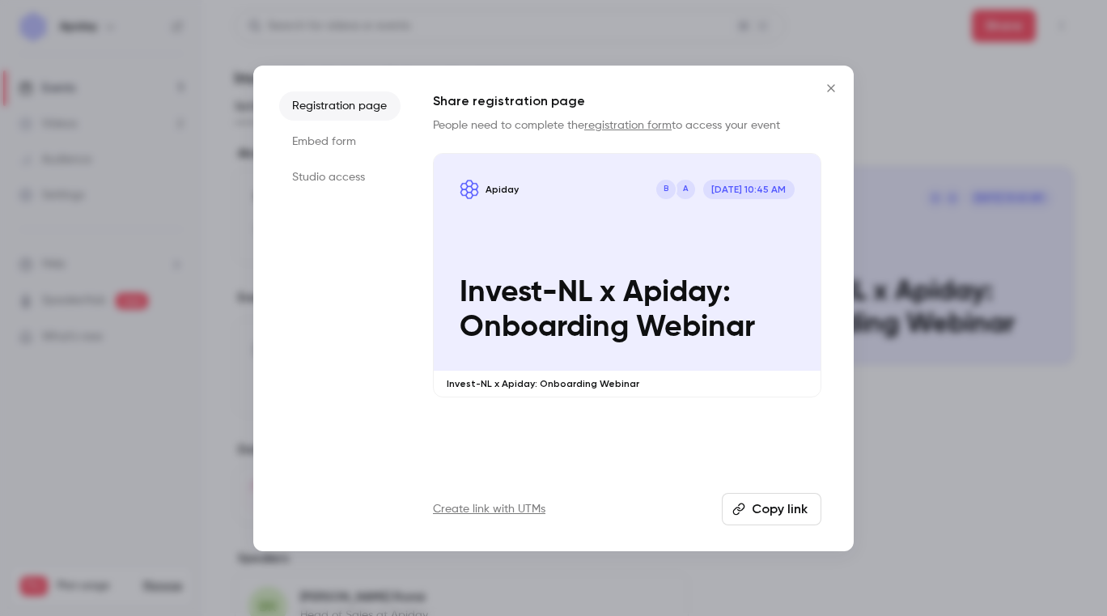
click at [753, 508] on button "Copy link" at bounding box center [772, 509] width 100 height 32
click at [828, 95] on button "Close" at bounding box center [831, 88] width 32 height 32
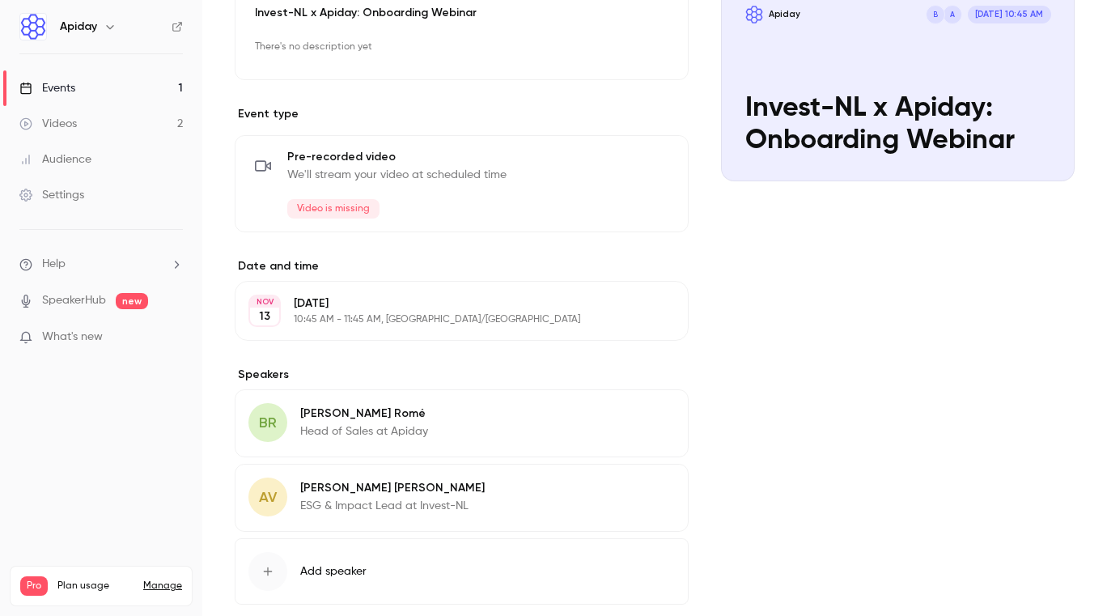
scroll to position [273, 0]
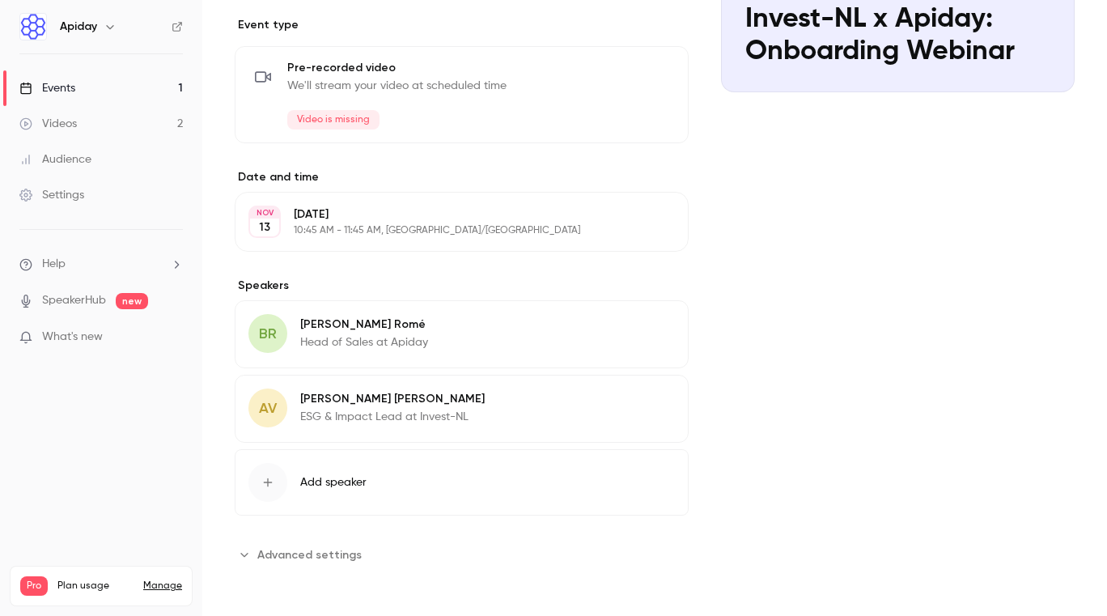
click at [271, 337] on span "BR" at bounding box center [268, 334] width 18 height 22
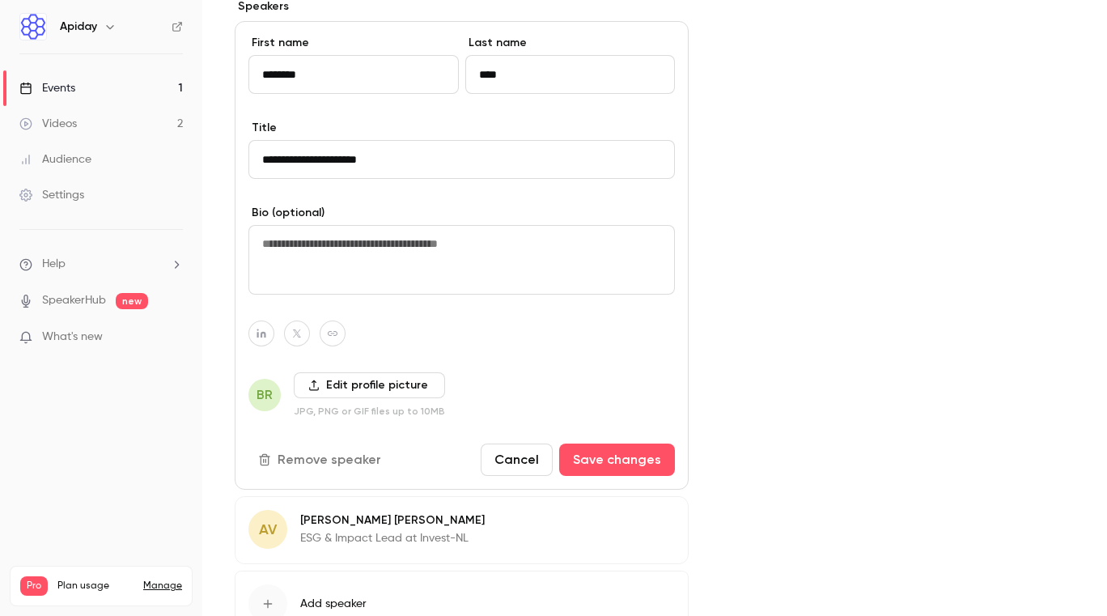
scroll to position [532, 0]
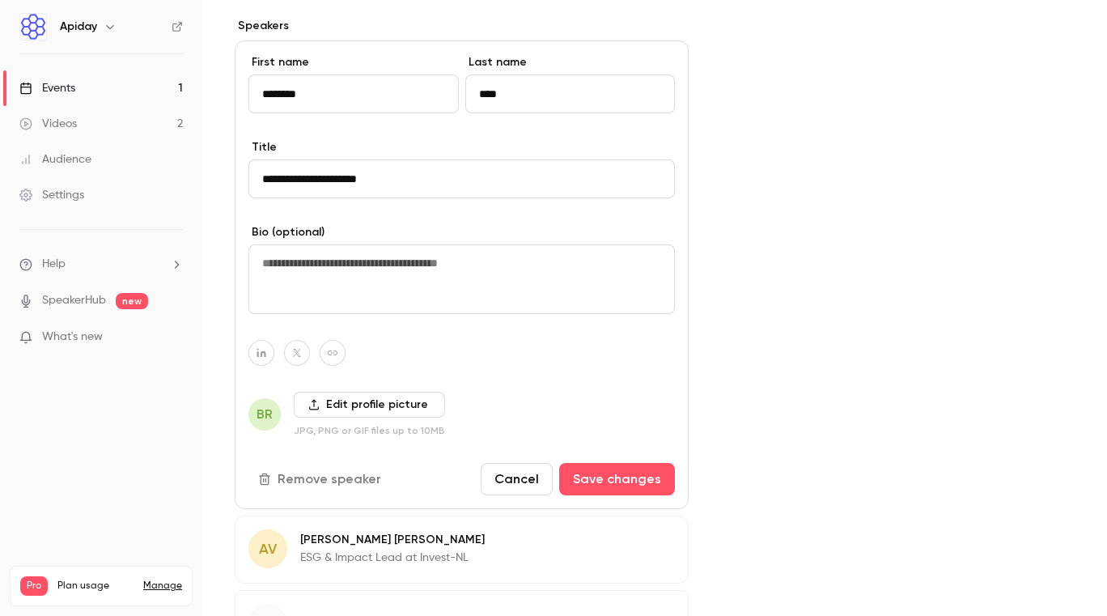
click at [345, 479] on button "Remove speaker" at bounding box center [321, 479] width 146 height 32
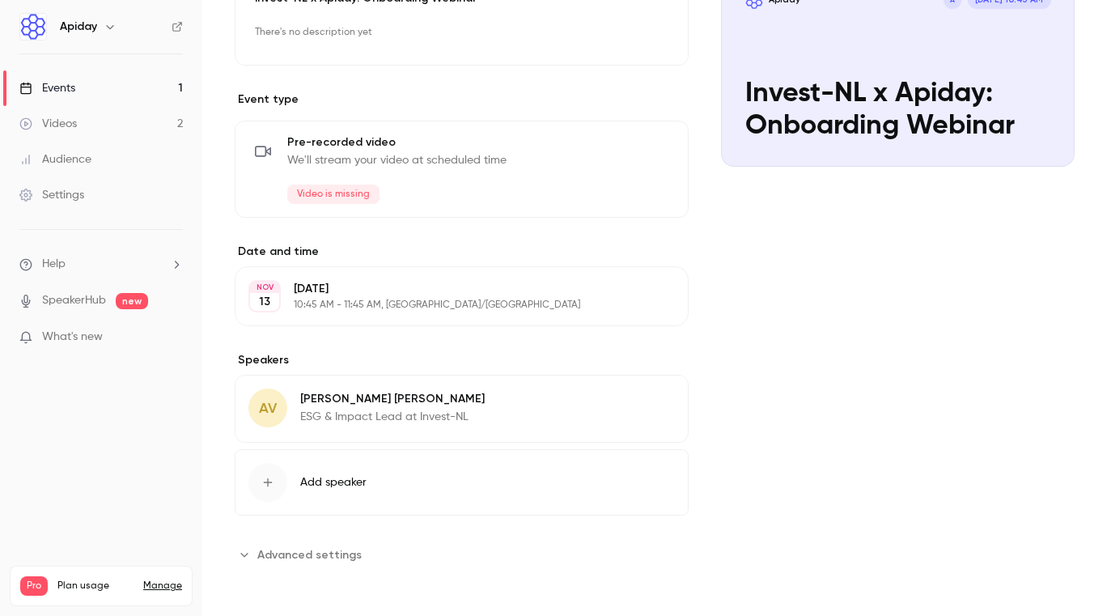
click at [339, 484] on span "Add speaker" at bounding box center [333, 482] width 66 height 16
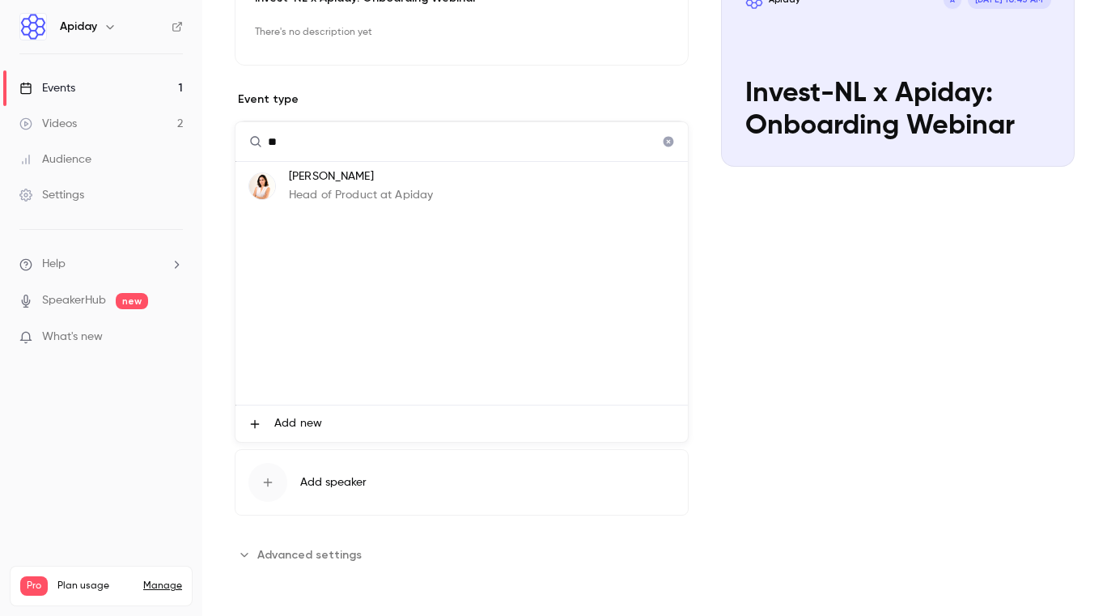
type input "*"
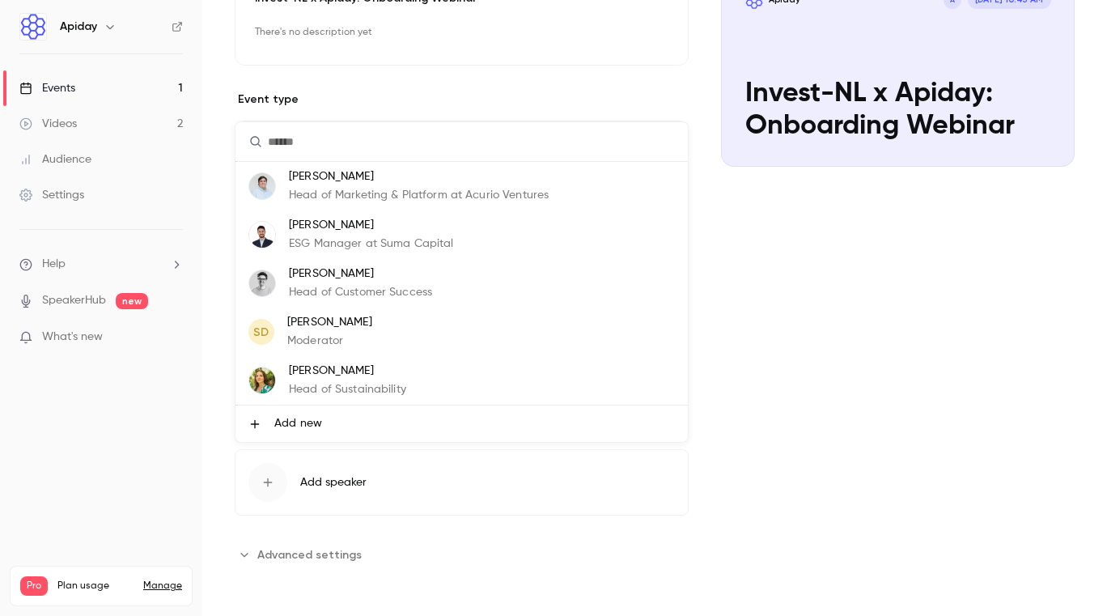
click at [299, 427] on span "Add new" at bounding box center [298, 423] width 48 height 17
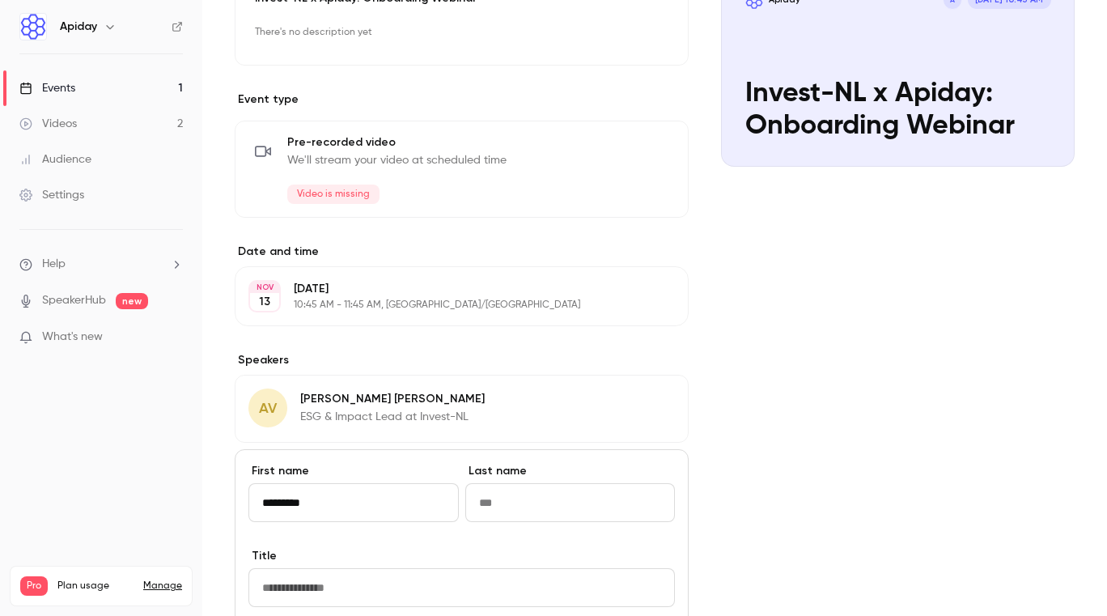
type input "*********"
click at [527, 489] on input "Last name" at bounding box center [570, 502] width 210 height 39
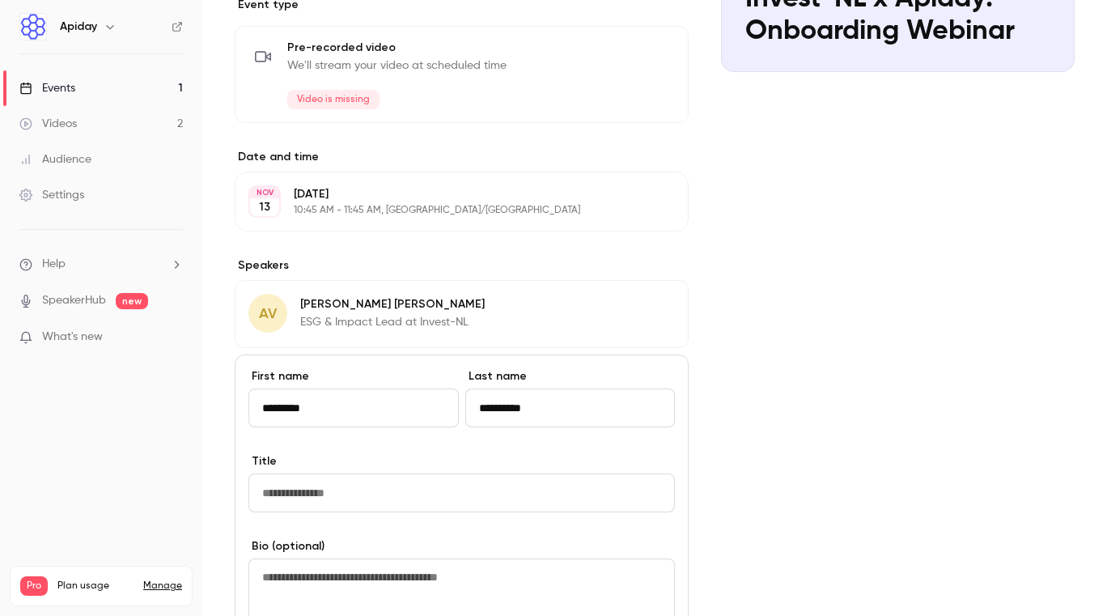
scroll to position [336, 0]
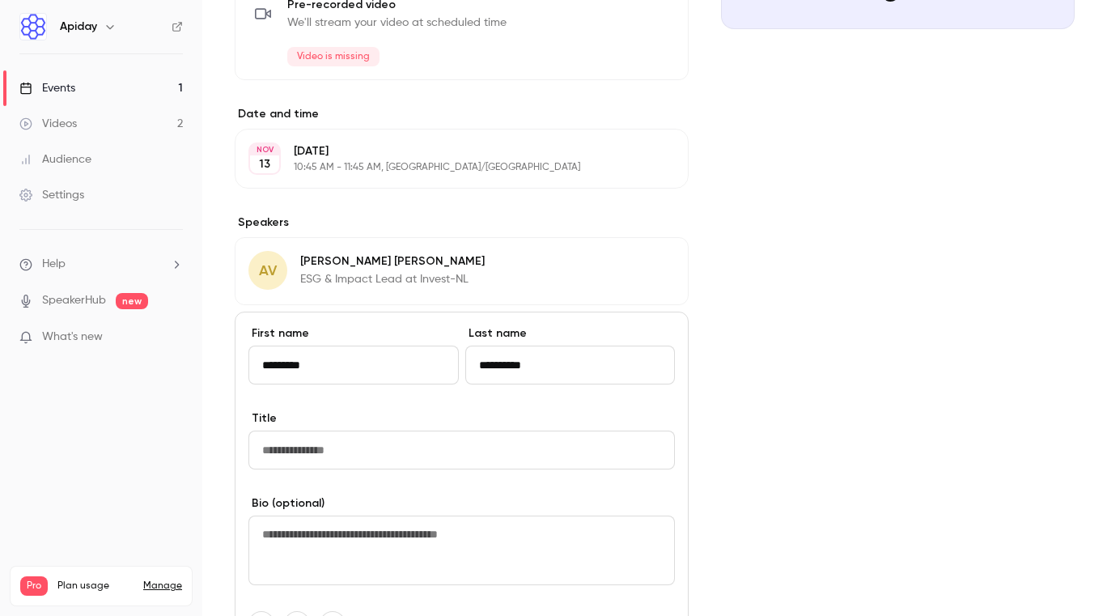
type input "**********"
click at [343, 371] on input "*********" at bounding box center [353, 364] width 210 height 39
click at [563, 363] on input "**********" at bounding box center [570, 364] width 210 height 39
click at [318, 447] on input "Title" at bounding box center [461, 449] width 426 height 39
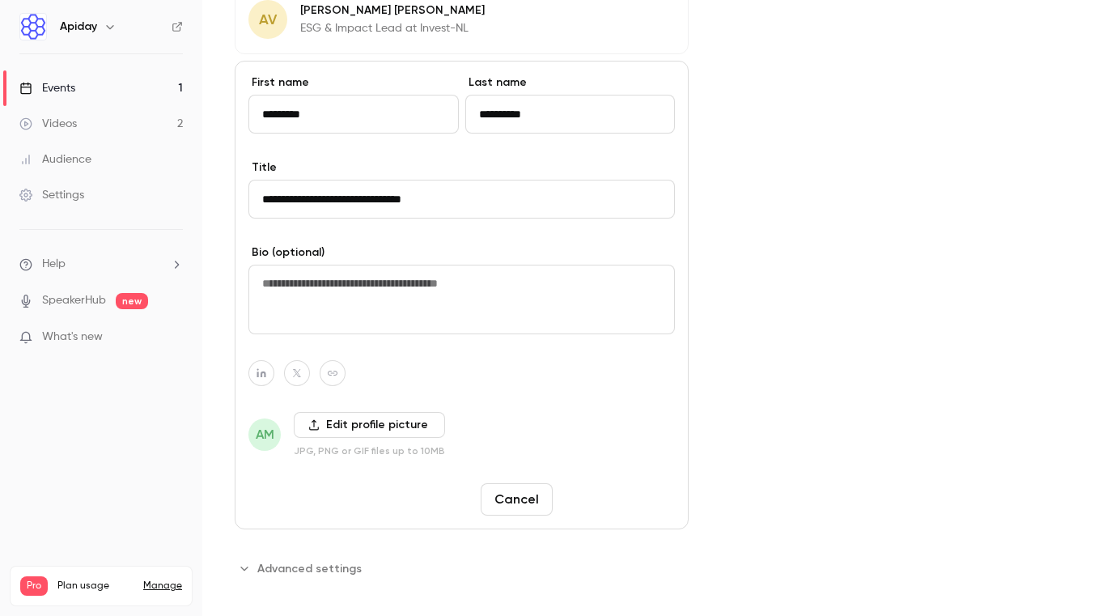
type input "**********"
click at [605, 494] on button "Save changes" at bounding box center [617, 499] width 116 height 32
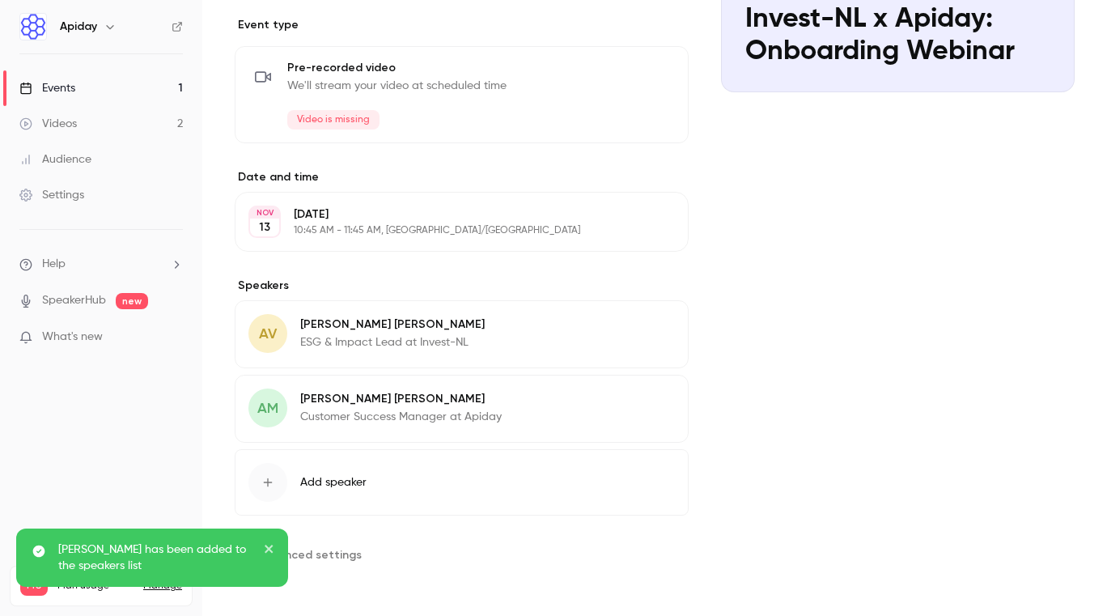
click at [263, 409] on span "AM" at bounding box center [267, 408] width 21 height 22
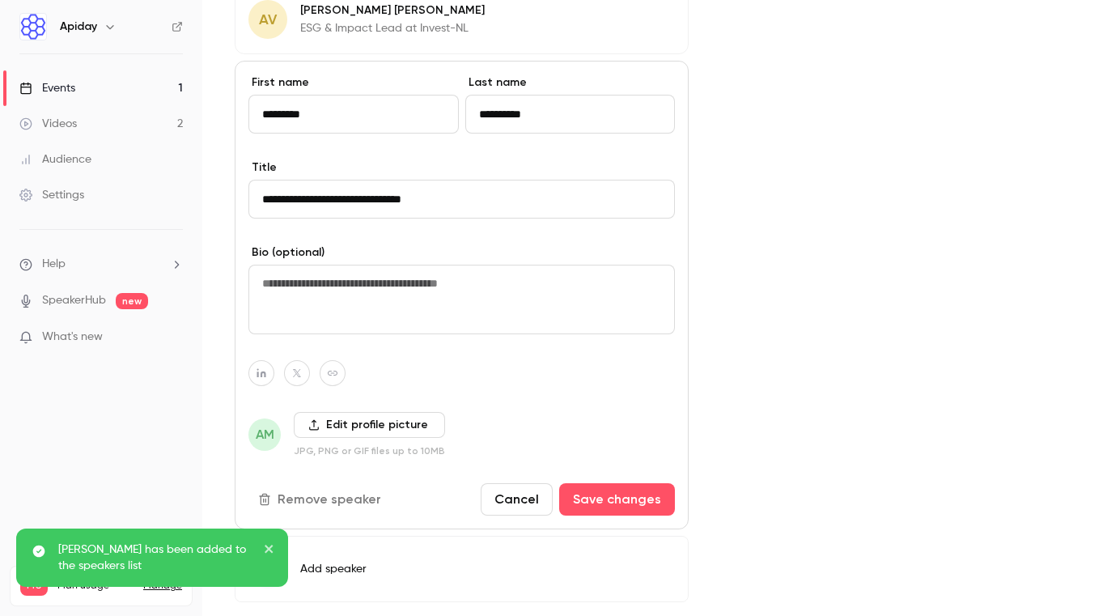
click at [355, 429] on label "Edit profile picture" at bounding box center [369, 425] width 151 height 26
click at [0, 0] on input "Edit profile picture" at bounding box center [0, 0] width 0 height 0
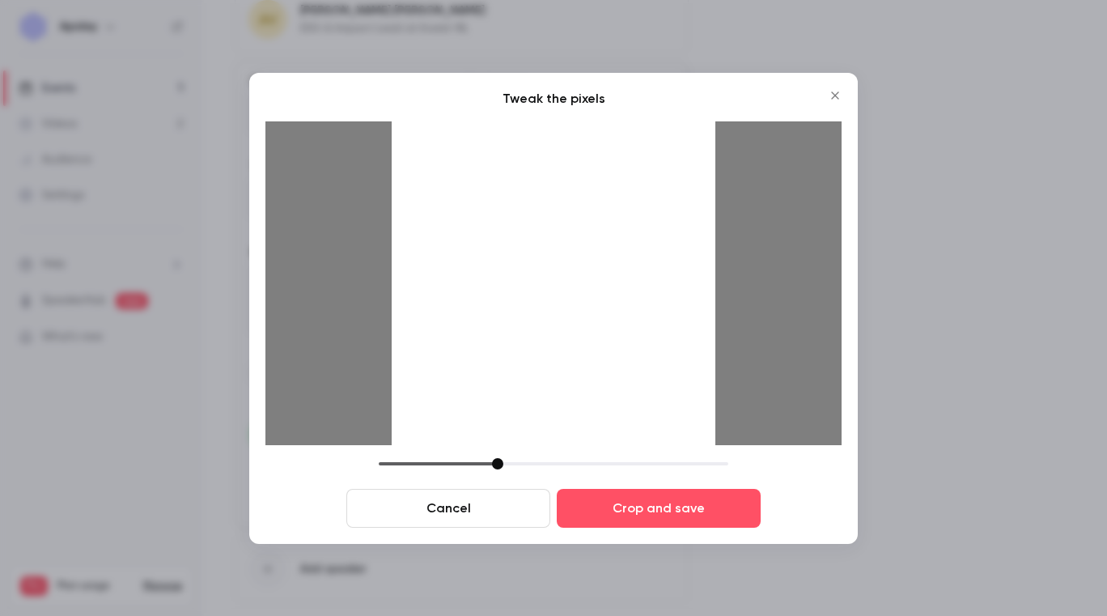
click at [494, 460] on div at bounding box center [497, 463] width 11 height 11
click at [538, 307] on div at bounding box center [554, 283] width 324 height 324
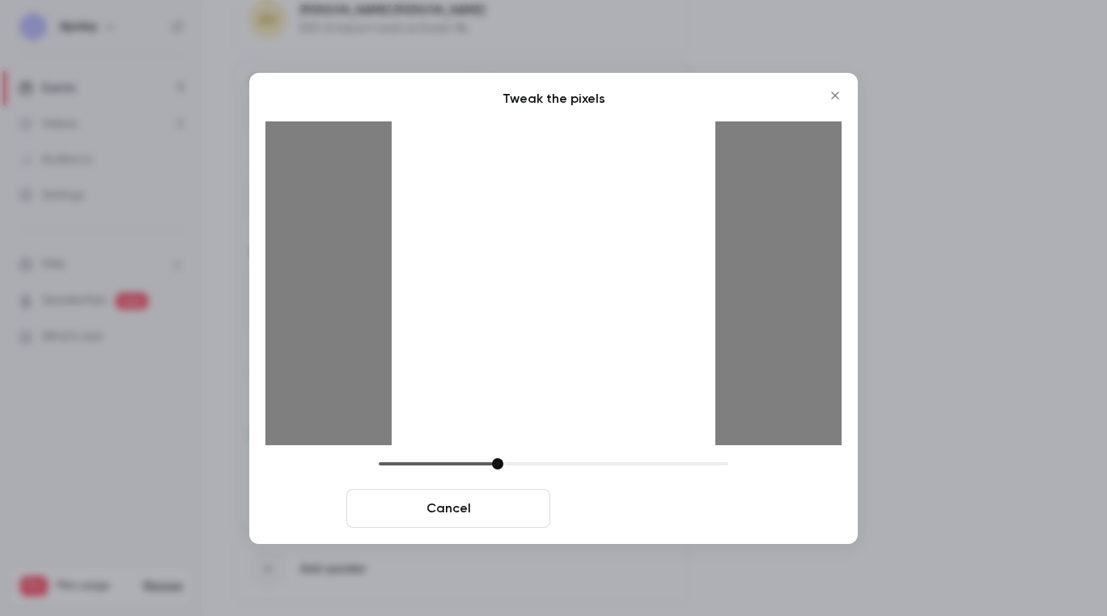
click at [667, 510] on button "Crop and save" at bounding box center [659, 508] width 204 height 39
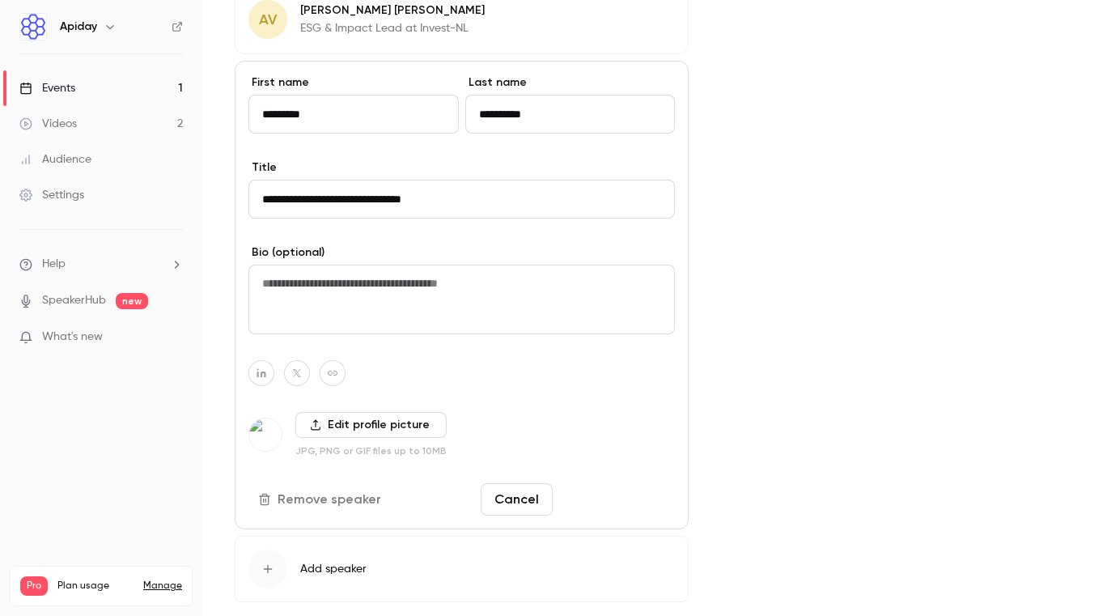
click at [629, 502] on button "Save changes" at bounding box center [617, 499] width 116 height 32
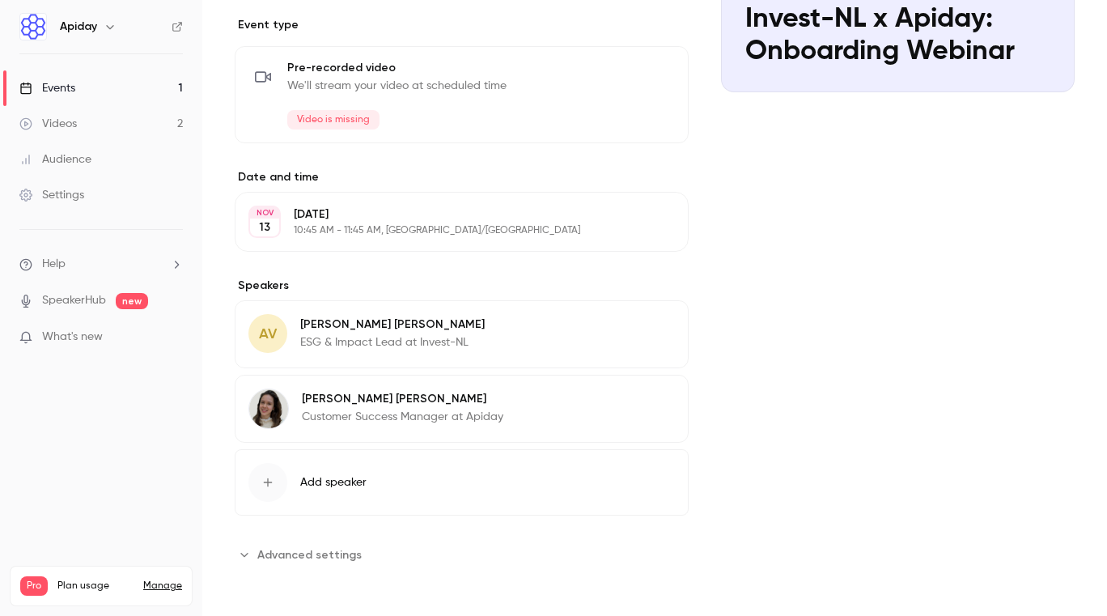
click at [268, 327] on span "AV" at bounding box center [268, 334] width 18 height 22
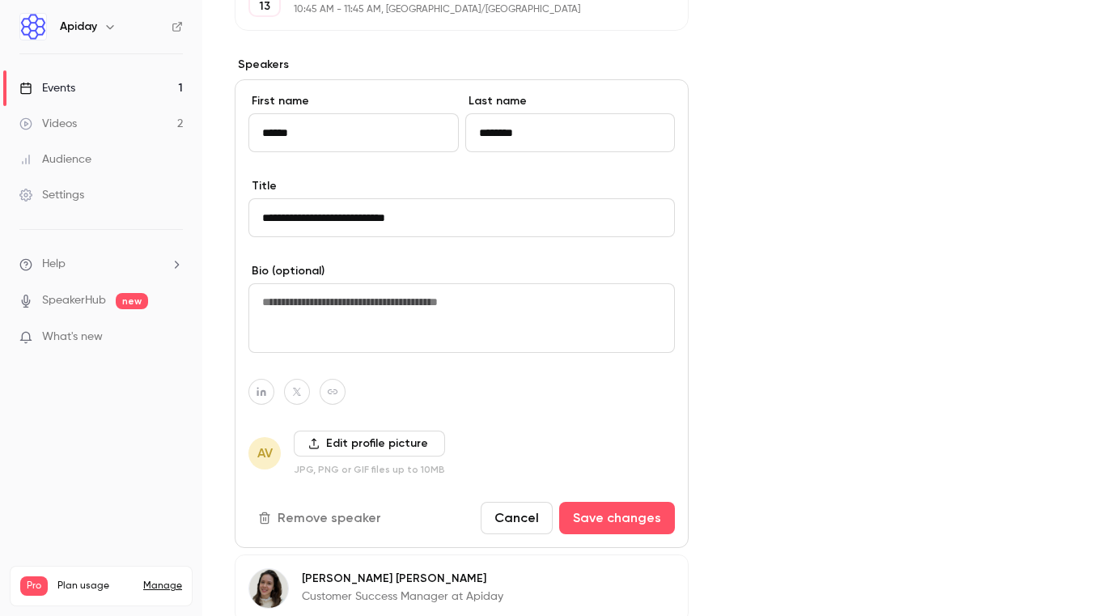
scroll to position [510, 0]
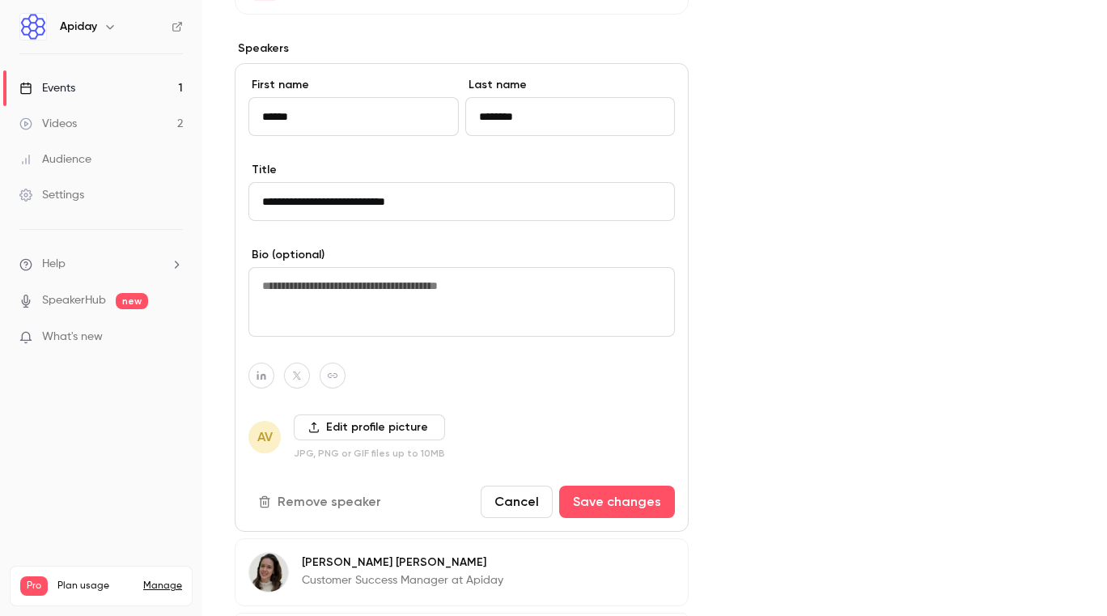
click at [349, 427] on label "Edit profile picture" at bounding box center [369, 427] width 151 height 26
click at [0, 0] on input "Edit profile picture" at bounding box center [0, 0] width 0 height 0
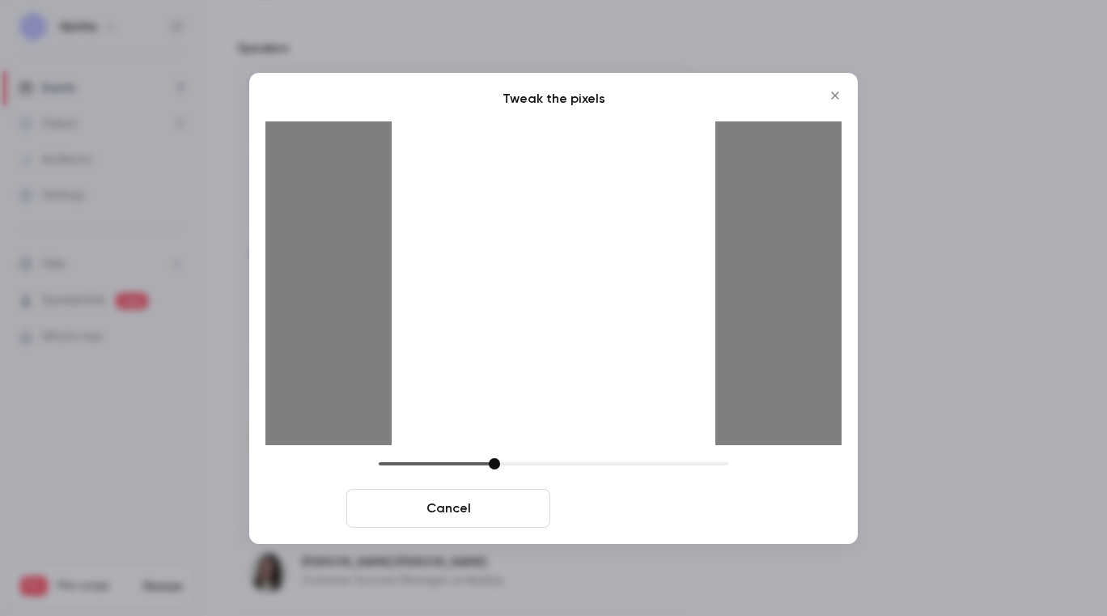
click at [629, 511] on button "Crop and save" at bounding box center [659, 508] width 204 height 39
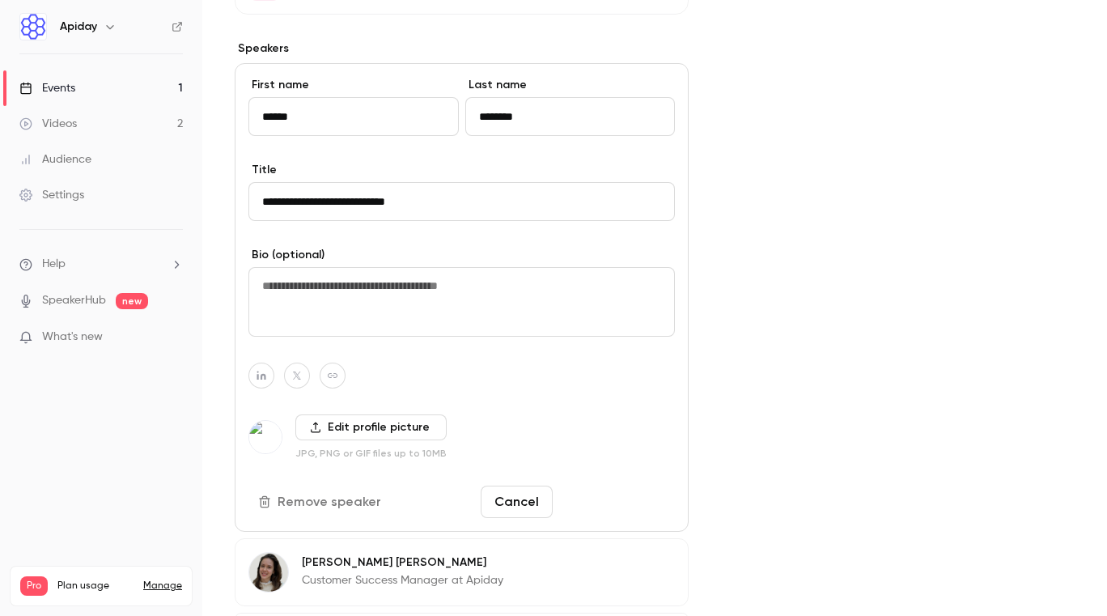
click at [634, 498] on button "Save changes" at bounding box center [617, 501] width 116 height 32
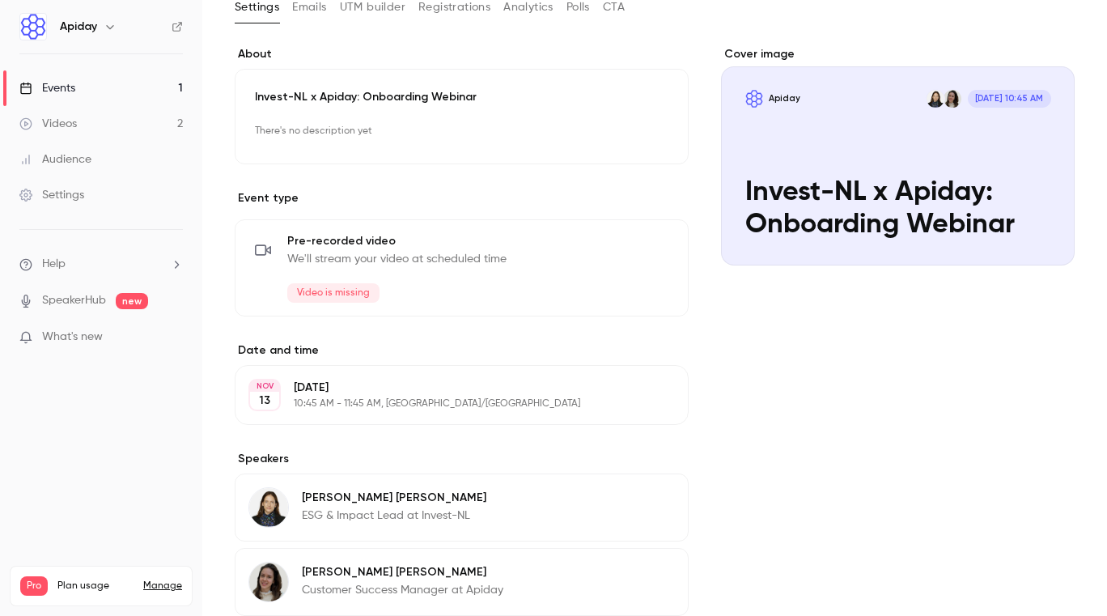
scroll to position [0, 0]
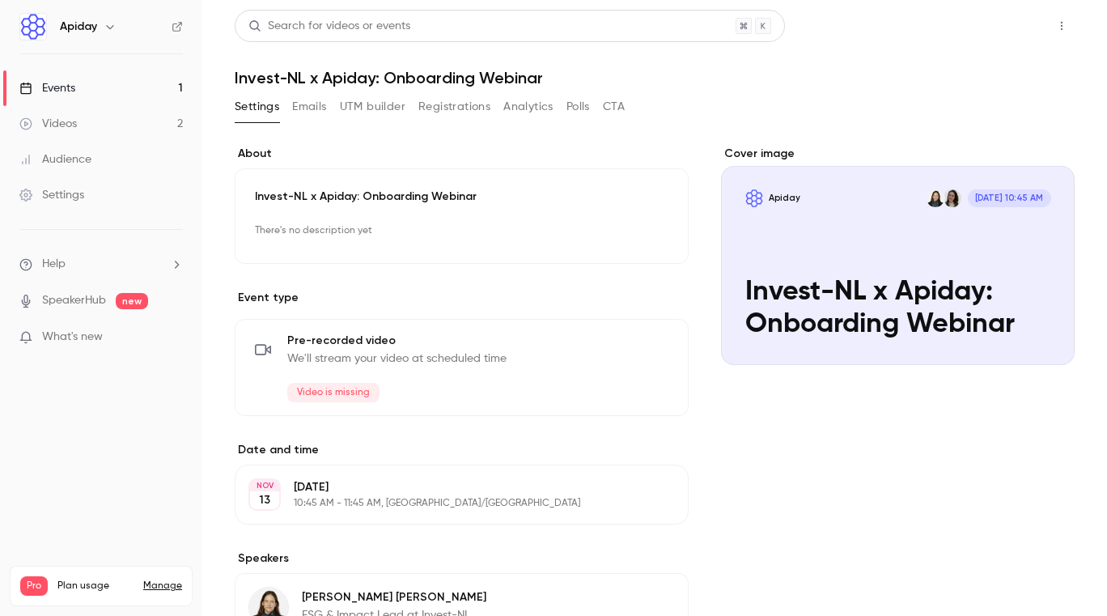
click at [1014, 15] on button "Share" at bounding box center [1004, 26] width 64 height 32
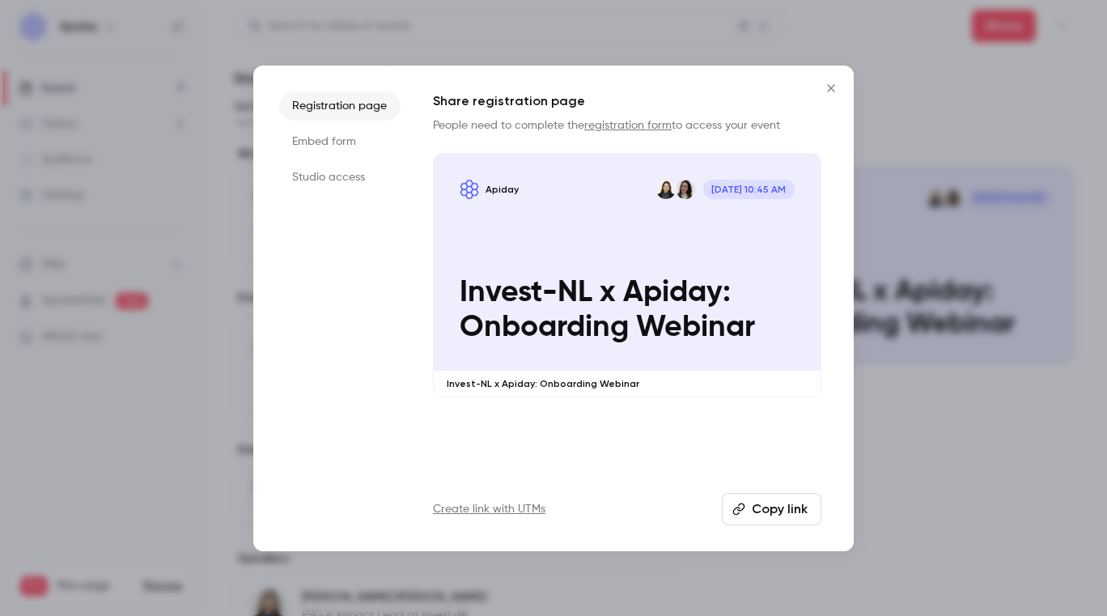
click at [824, 80] on button "Close" at bounding box center [831, 88] width 32 height 32
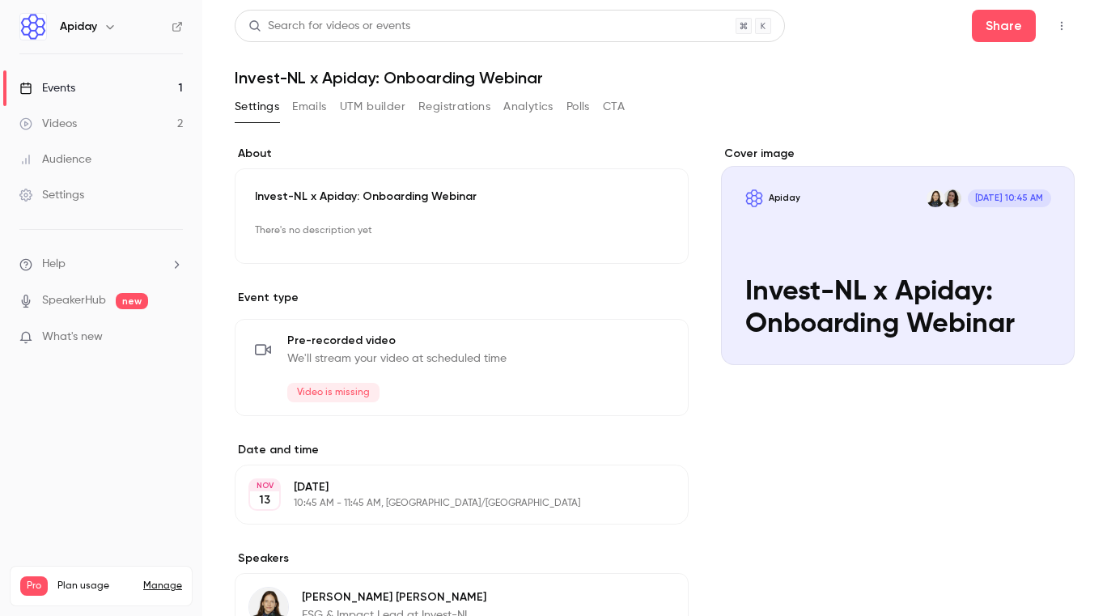
click at [117, 97] on link "Events 1" at bounding box center [101, 88] width 202 height 36
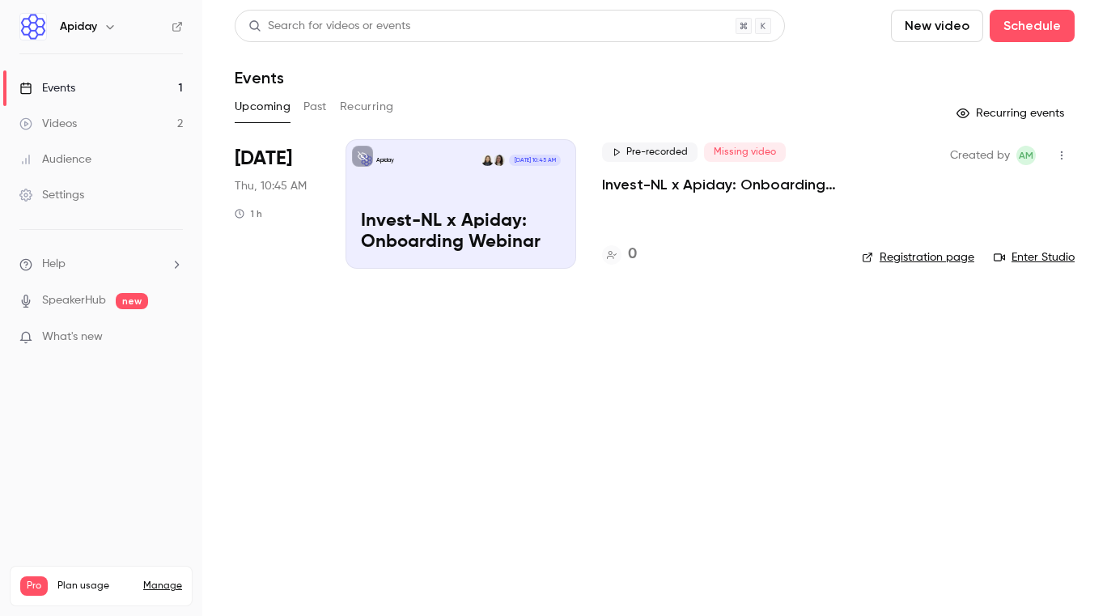
click at [313, 107] on button "Past" at bounding box center [314, 107] width 23 height 26
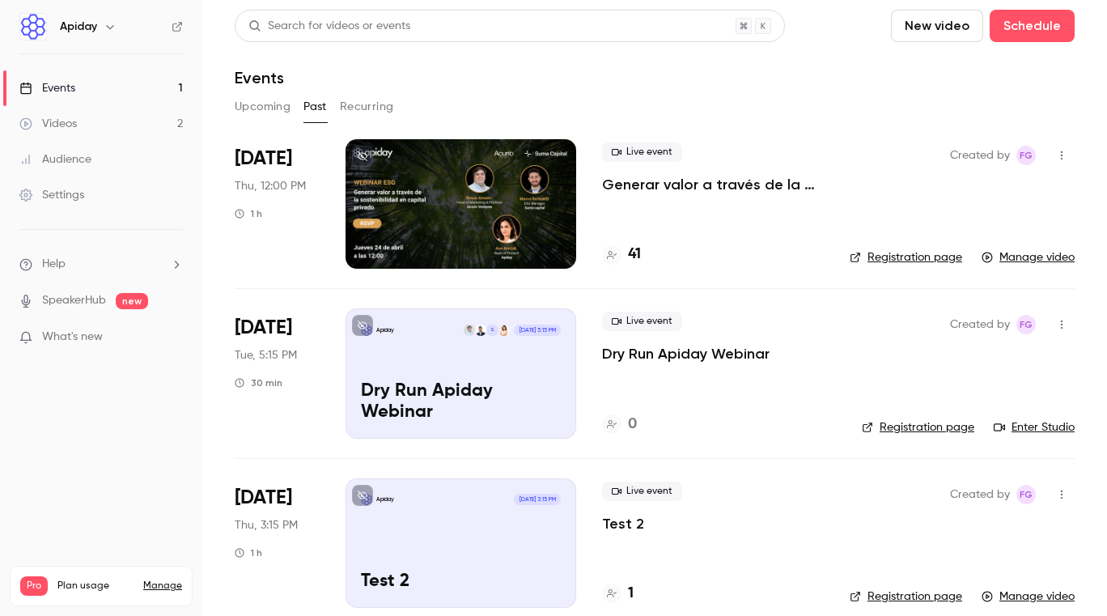
click at [354, 112] on button "Recurring" at bounding box center [367, 107] width 54 height 26
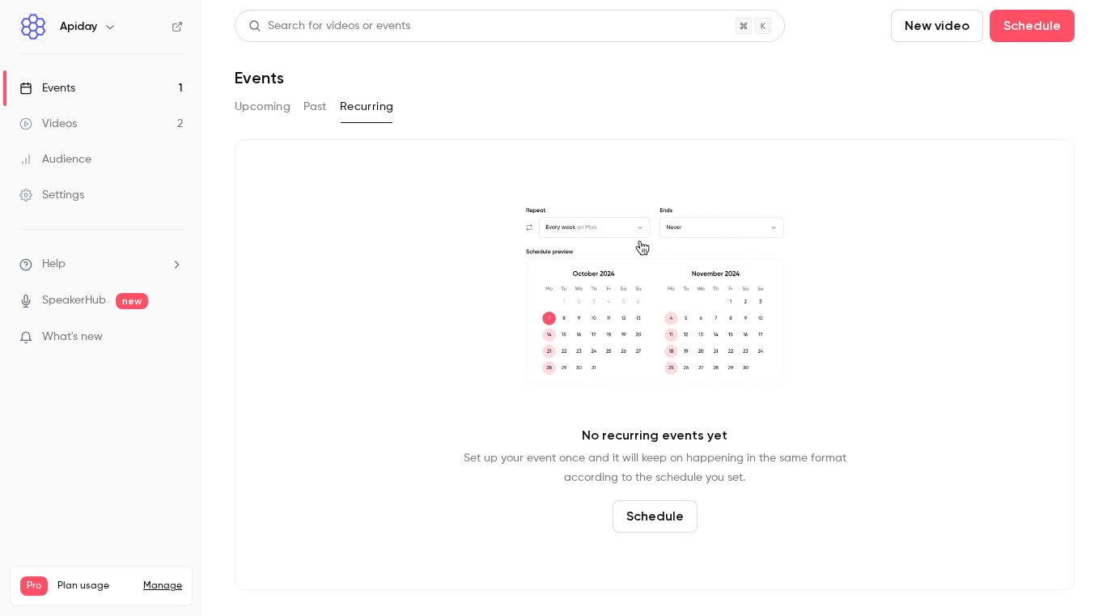
click at [252, 120] on div "Upcoming Past Recurring" at bounding box center [655, 110] width 840 height 32
click at [252, 107] on button "Upcoming" at bounding box center [263, 107] width 56 height 26
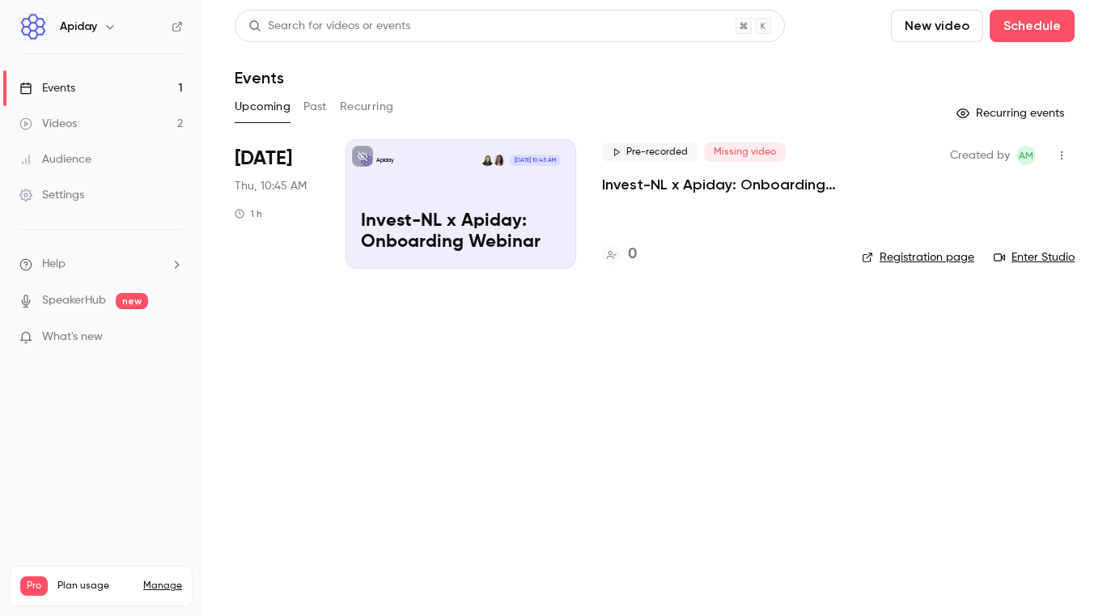
click at [117, 126] on link "Videos 2" at bounding box center [101, 124] width 202 height 36
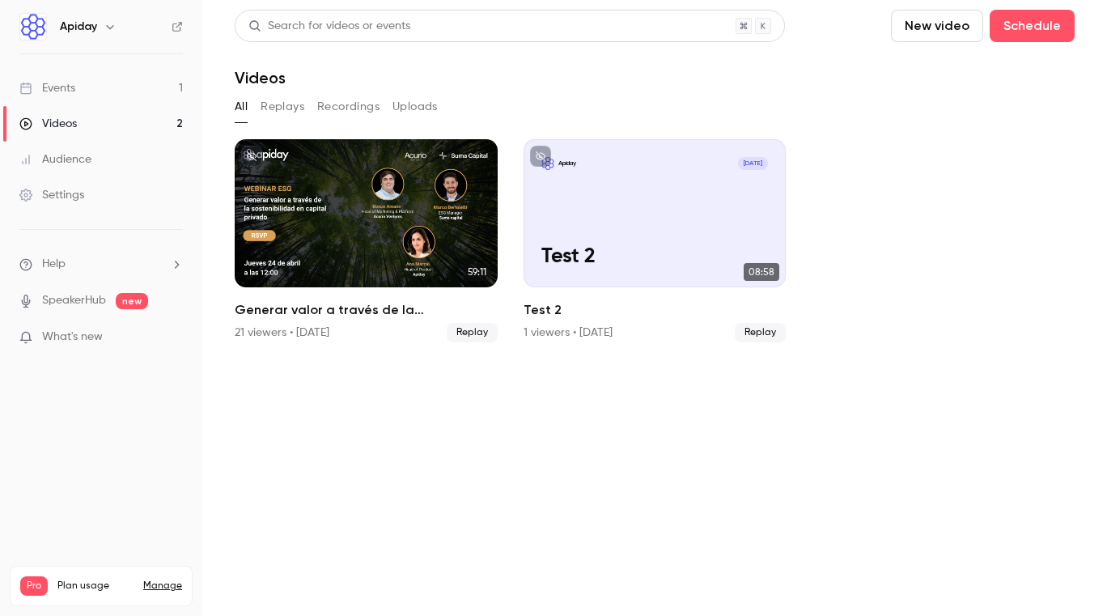
click at [70, 87] on div "Events" at bounding box center [47, 88] width 56 height 16
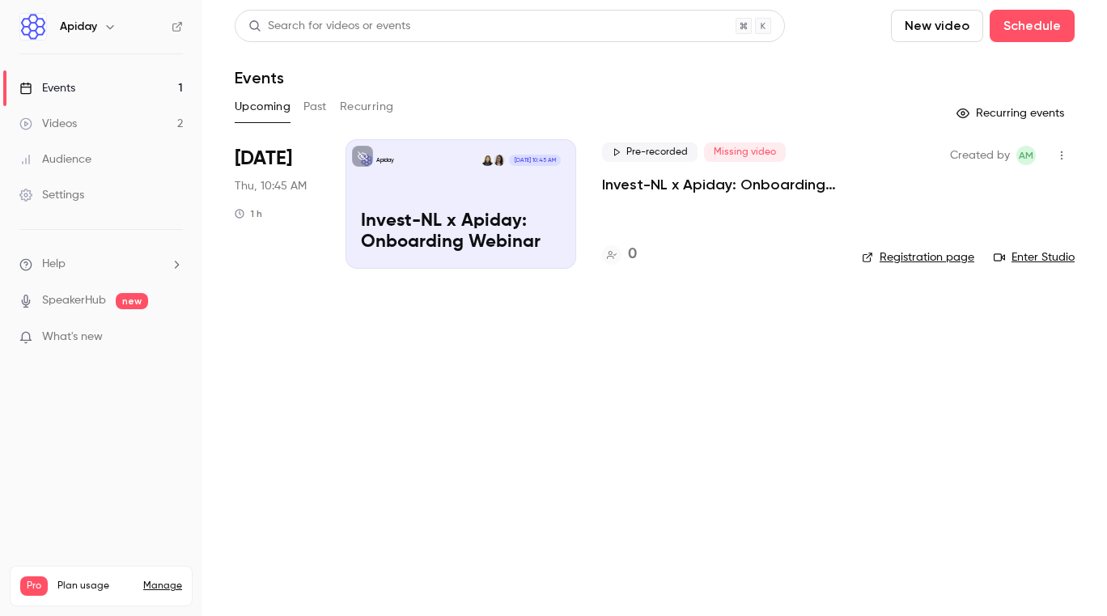
click at [1064, 159] on icon "button" at bounding box center [1061, 155] width 13 height 11
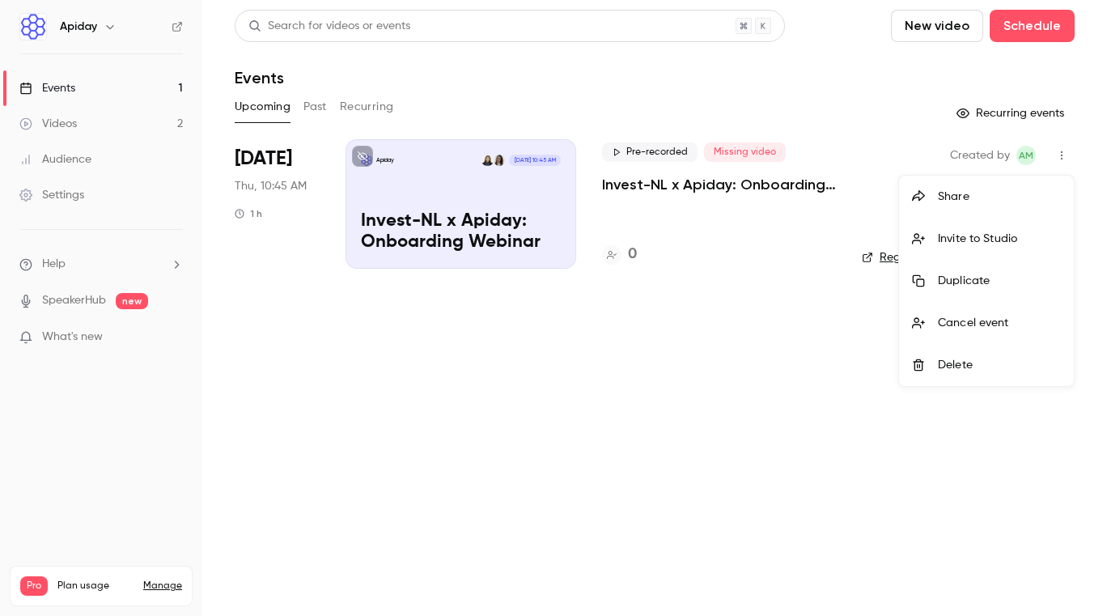
click at [792, 405] on div at bounding box center [553, 308] width 1107 height 616
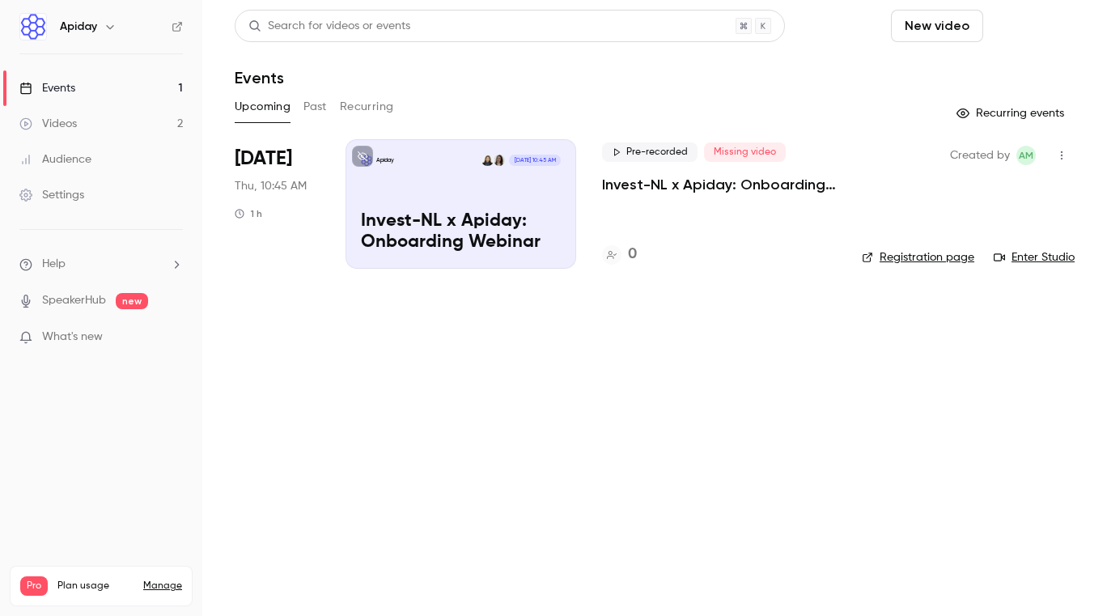
click at [1023, 32] on button "Schedule" at bounding box center [1031, 26] width 85 height 32
click at [1014, 71] on div "One time event" at bounding box center [999, 70] width 123 height 16
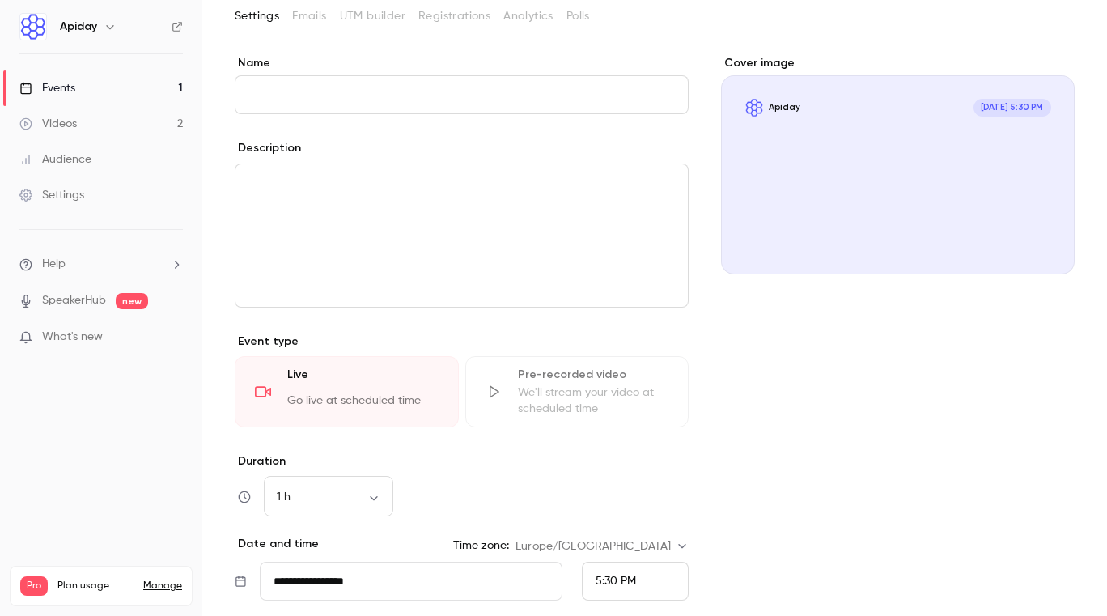
scroll to position [108, 0]
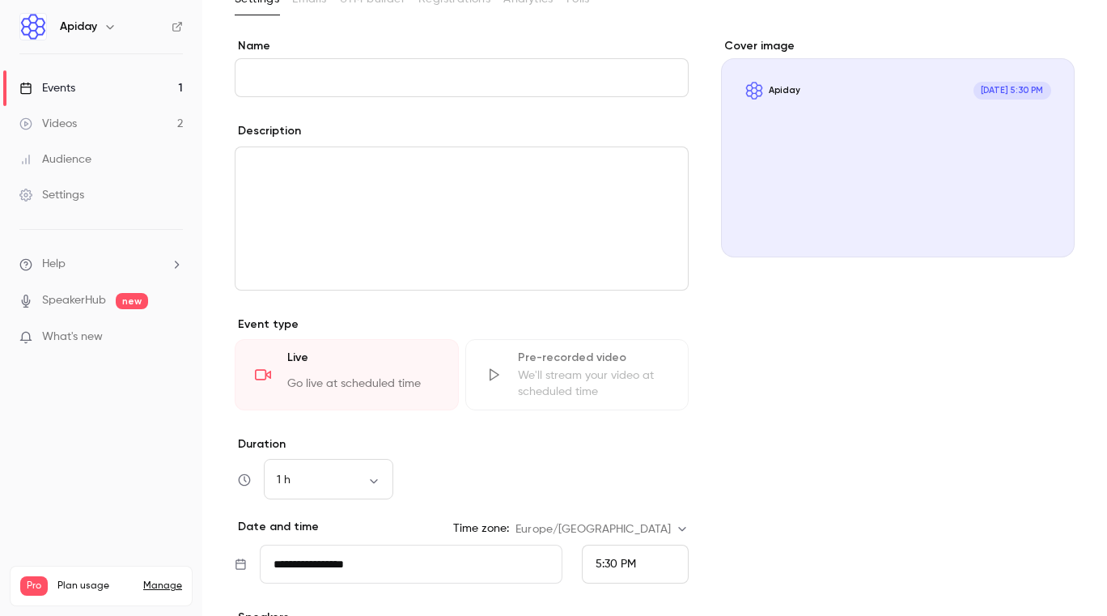
click at [570, 389] on div "We'll stream your video at scheduled time" at bounding box center [593, 383] width 151 height 32
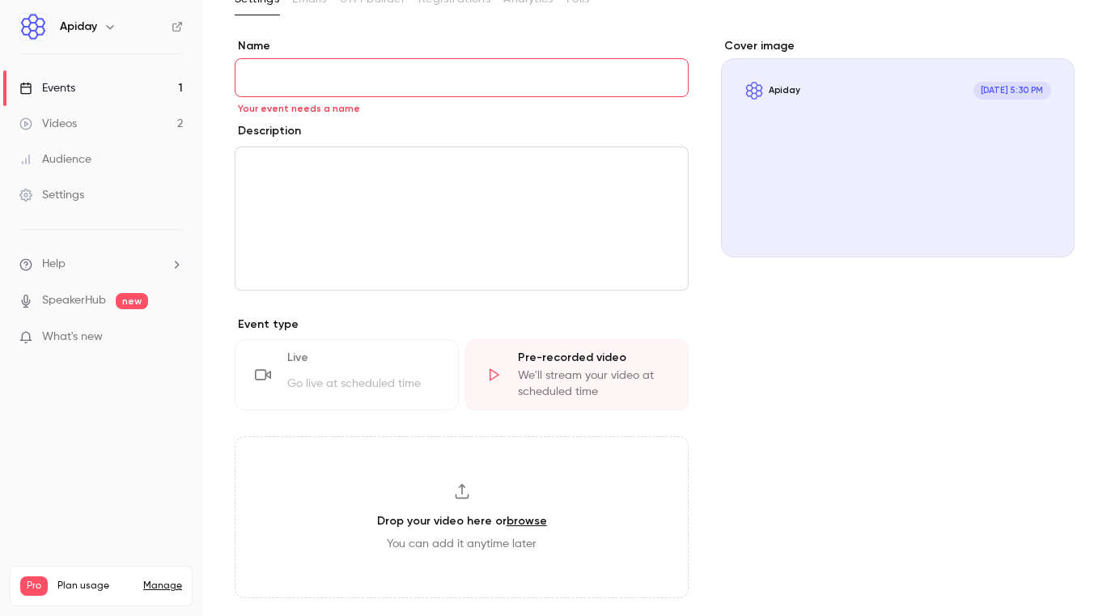
click at [373, 393] on div "Go live at scheduled time" at bounding box center [362, 387] width 151 height 24
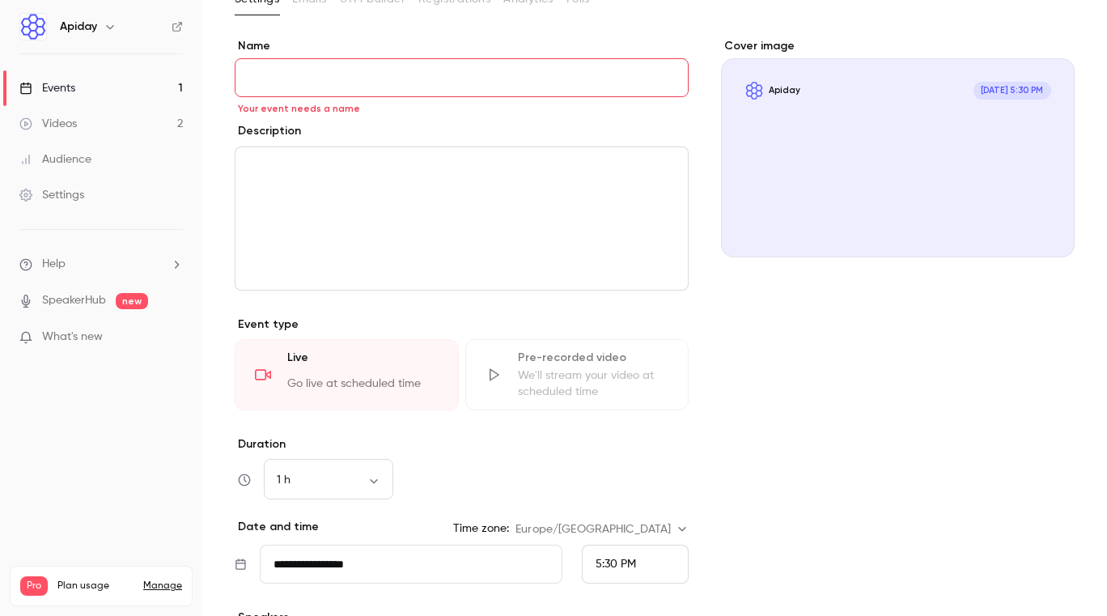
click at [94, 78] on link "Events 1" at bounding box center [101, 88] width 202 height 36
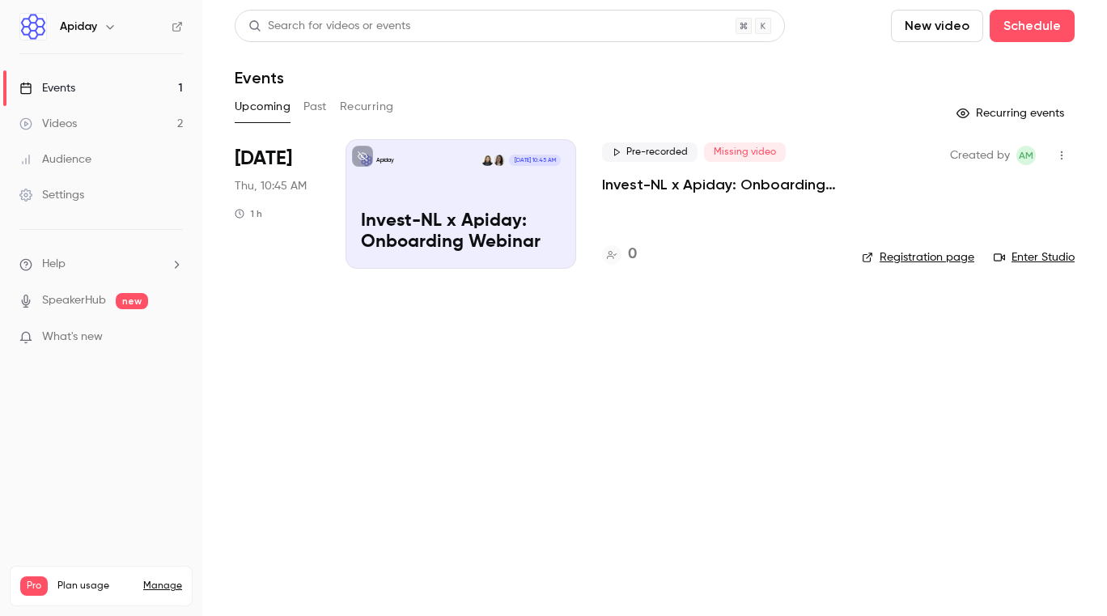
click at [1063, 155] on icon "button" at bounding box center [1061, 155] width 13 height 11
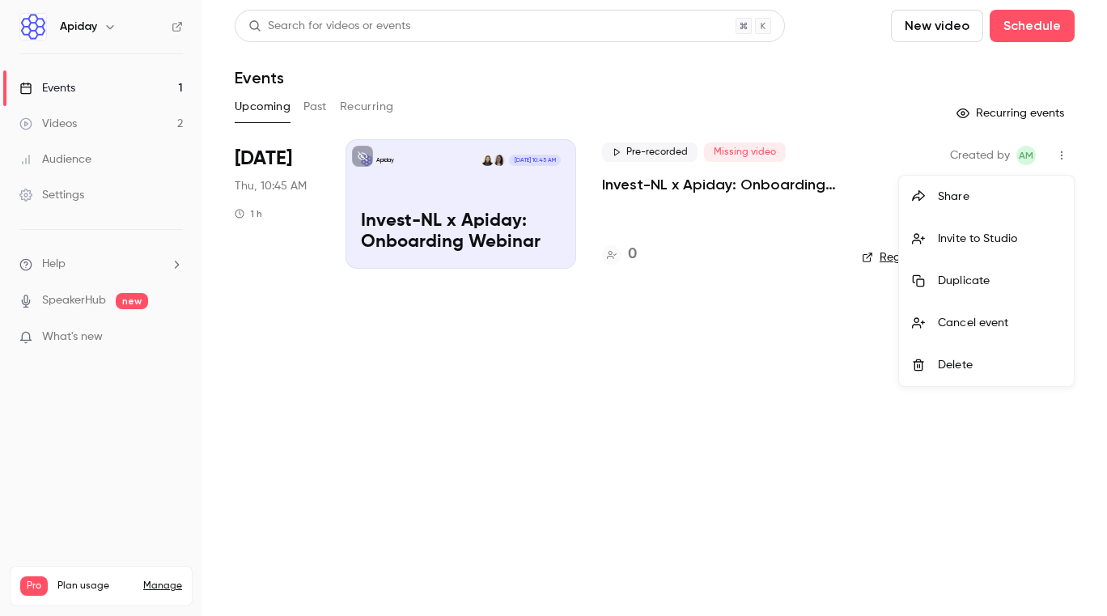
click at [503, 210] on div at bounding box center [553, 308] width 1107 height 616
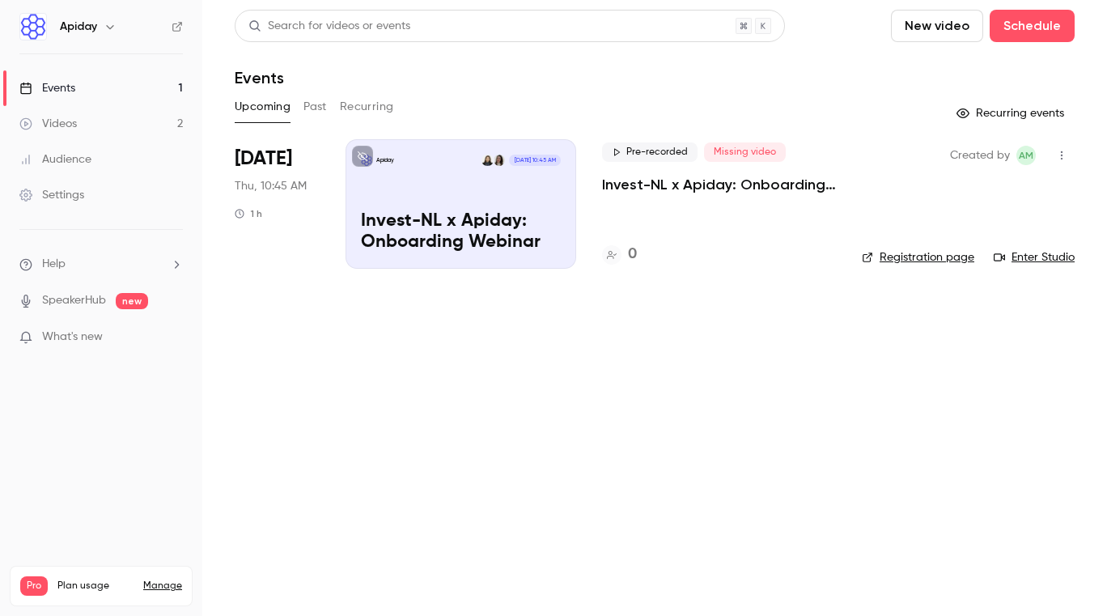
click at [527, 195] on div "Apiday [DATE] 10:45 AM Invest-NL x Apiday: Onboarding Webinar" at bounding box center [460, 203] width 231 height 129
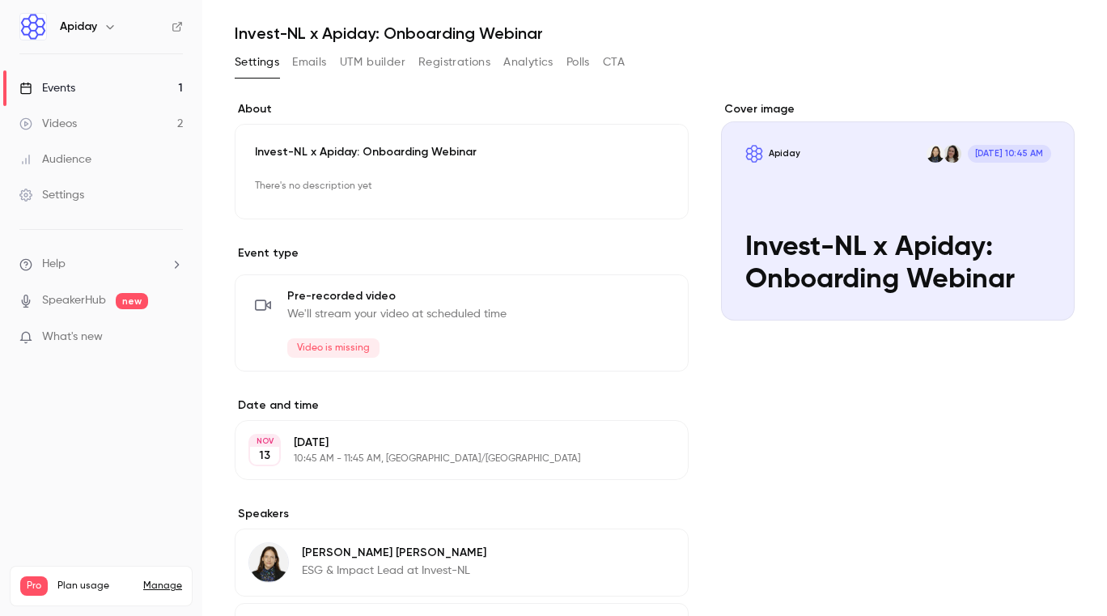
scroll to position [45, 0]
click at [622, 302] on icon "button" at bounding box center [622, 304] width 13 height 13
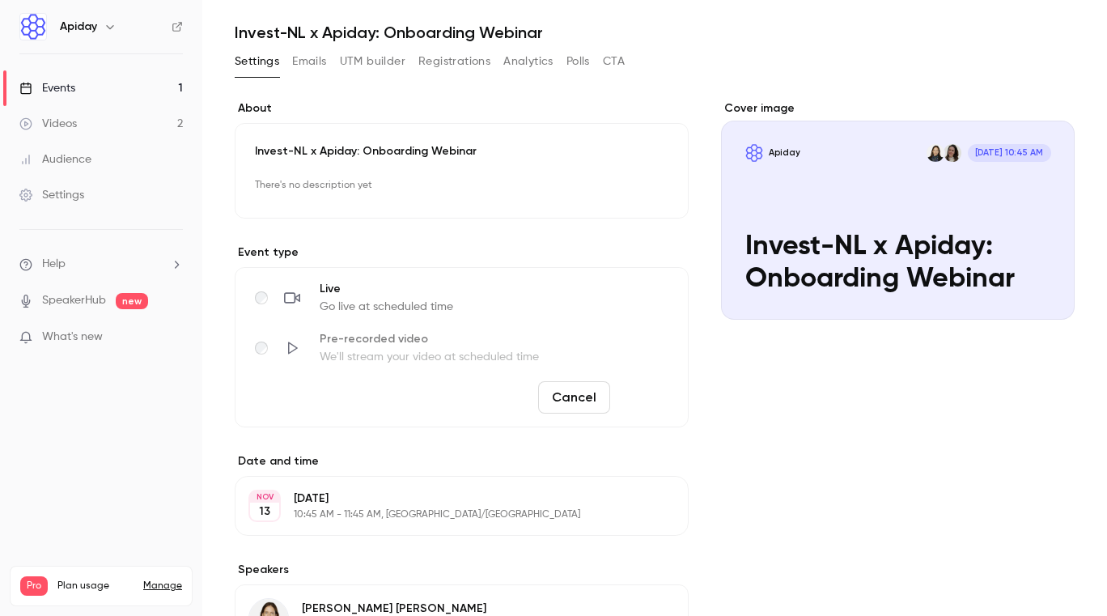
click at [674, 396] on button "Save" at bounding box center [645, 397] width 58 height 32
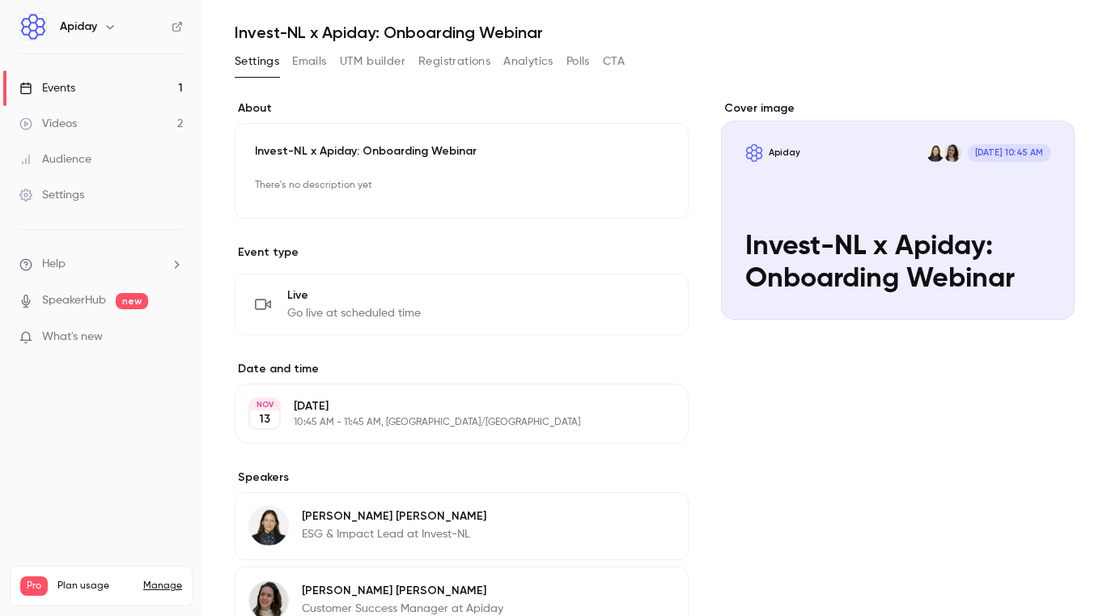
scroll to position [0, 0]
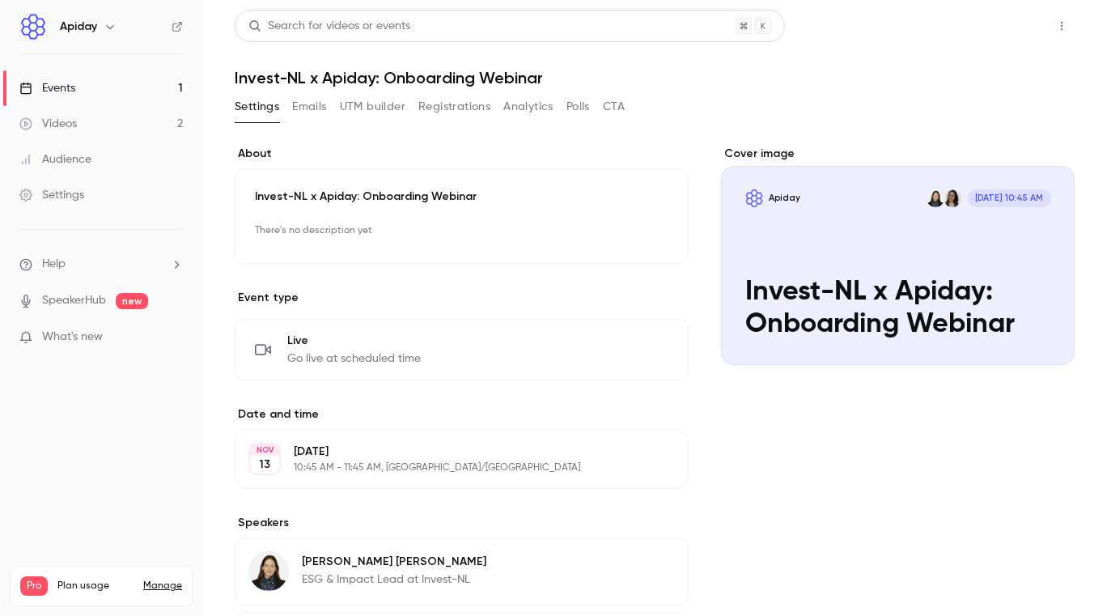
click at [1004, 24] on button "Share" at bounding box center [1004, 26] width 64 height 32
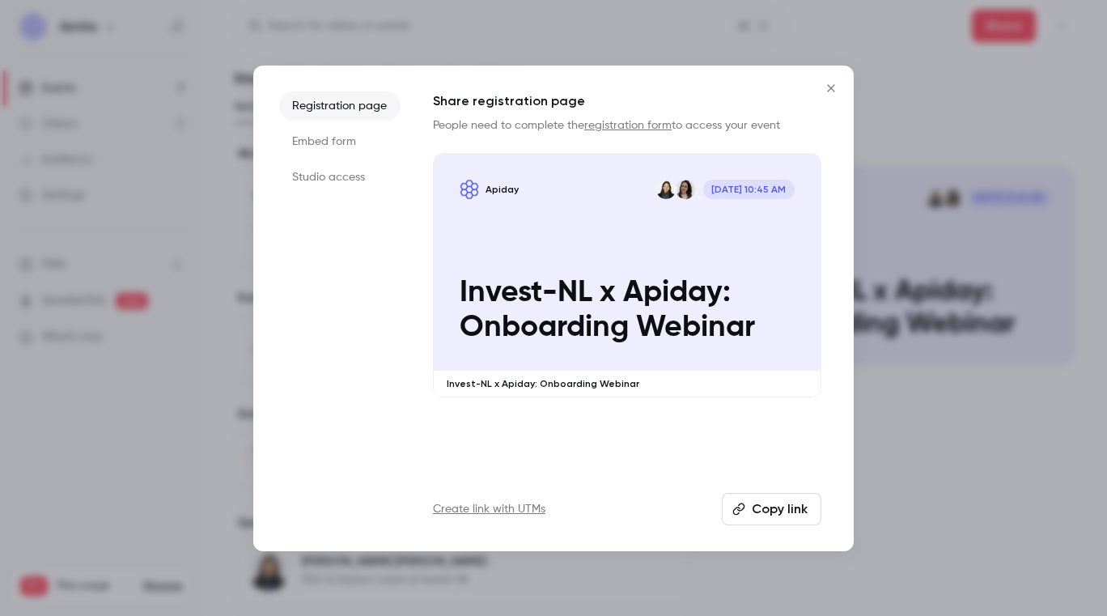
click at [782, 514] on button "Copy link" at bounding box center [772, 509] width 100 height 32
click at [831, 86] on icon "Close" at bounding box center [830, 88] width 19 height 13
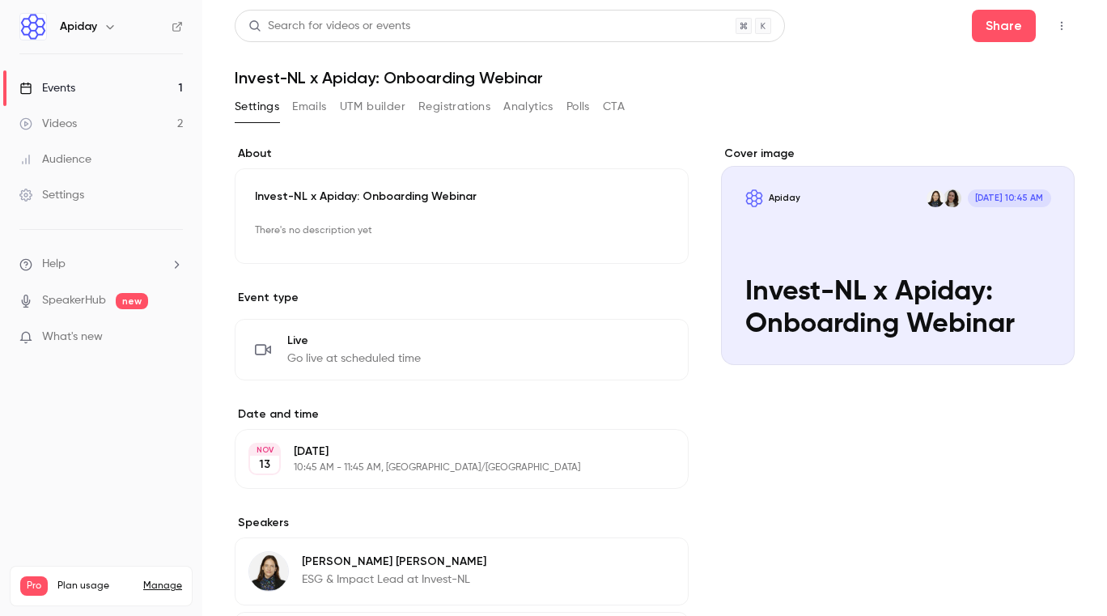
click at [805, 450] on div "Cover image Apiday [DATE] 10:45 AM Invest-NL x Apiday: Onboarding Webinar" at bounding box center [898, 475] width 354 height 659
click at [87, 99] on link "Events 1" at bounding box center [101, 88] width 202 height 36
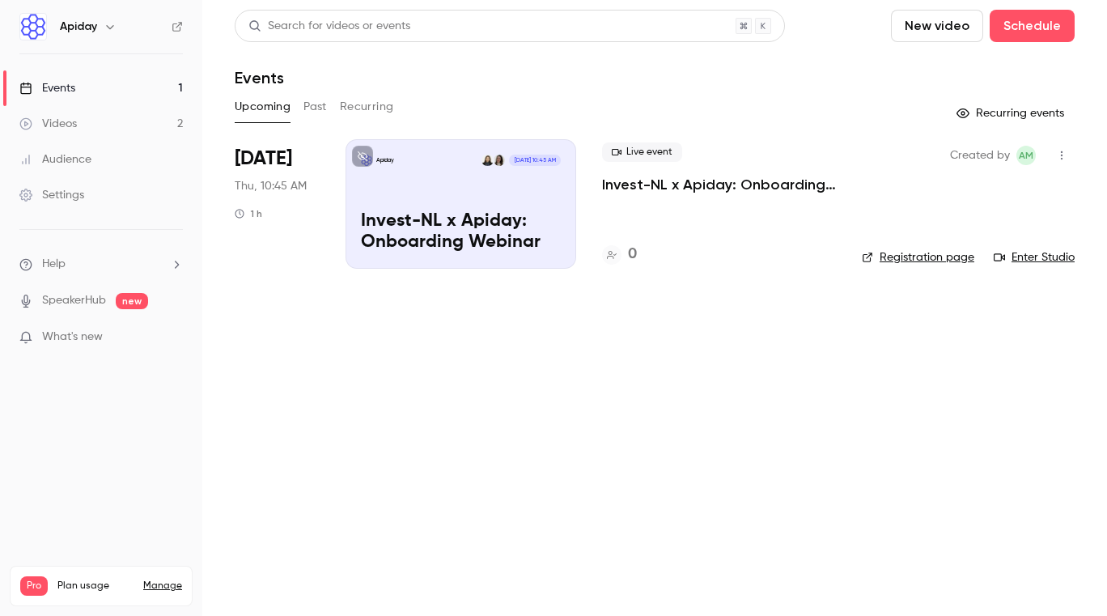
click at [1062, 155] on icon "button" at bounding box center [1061, 155] width 13 height 11
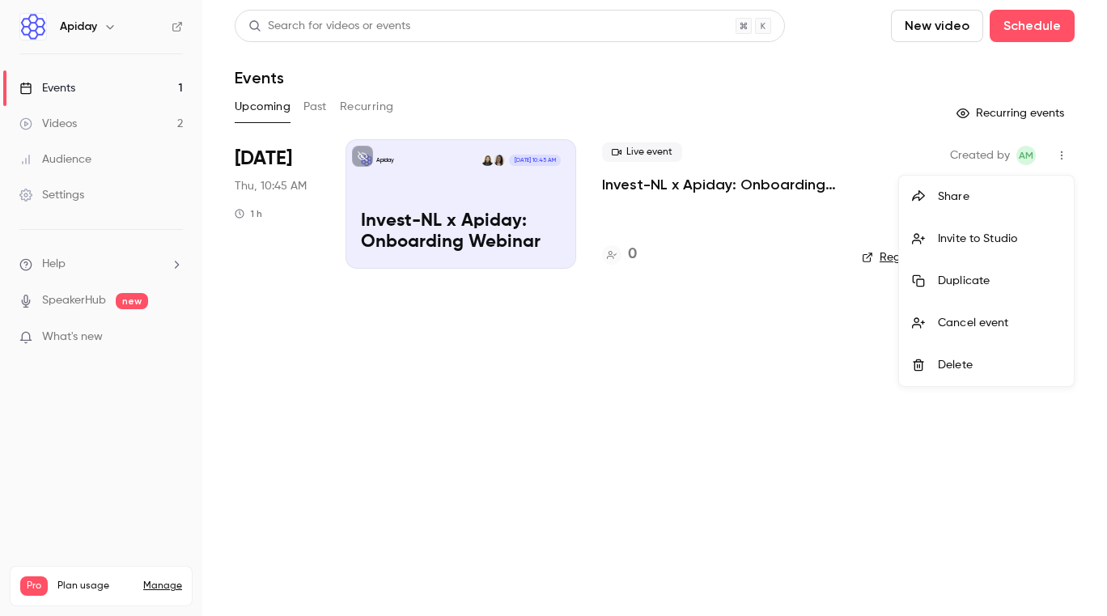
click at [979, 278] on div "Duplicate" at bounding box center [999, 281] width 123 height 16
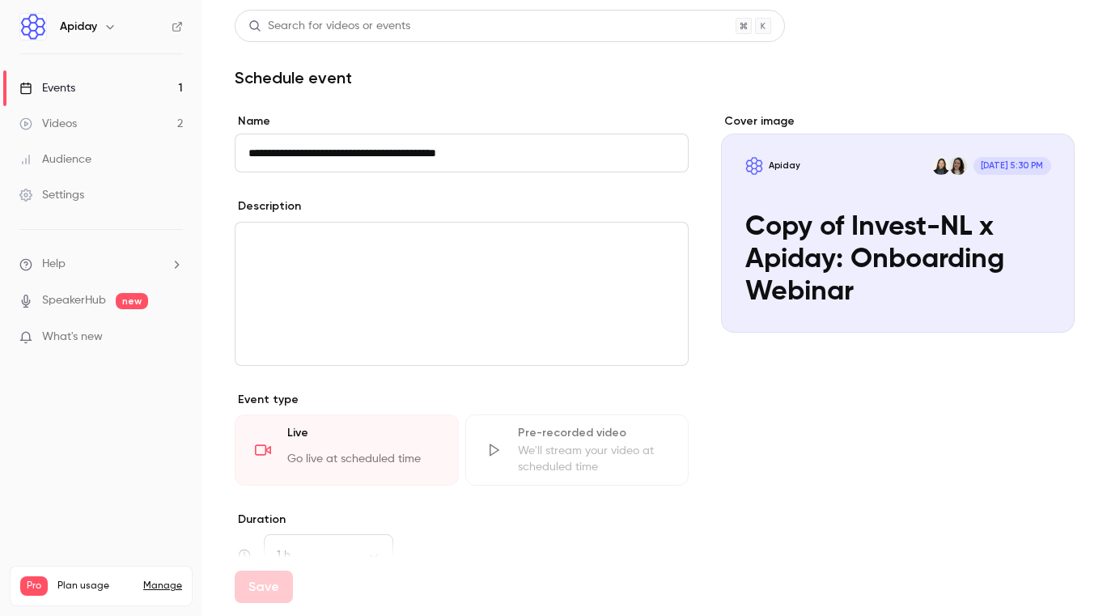
click at [296, 167] on input "**********" at bounding box center [462, 152] width 454 height 39
drag, startPoint x: 291, startPoint y: 153, endPoint x: 219, endPoint y: 152, distance: 72.0
click at [219, 152] on main "**********" at bounding box center [654, 308] width 904 height 616
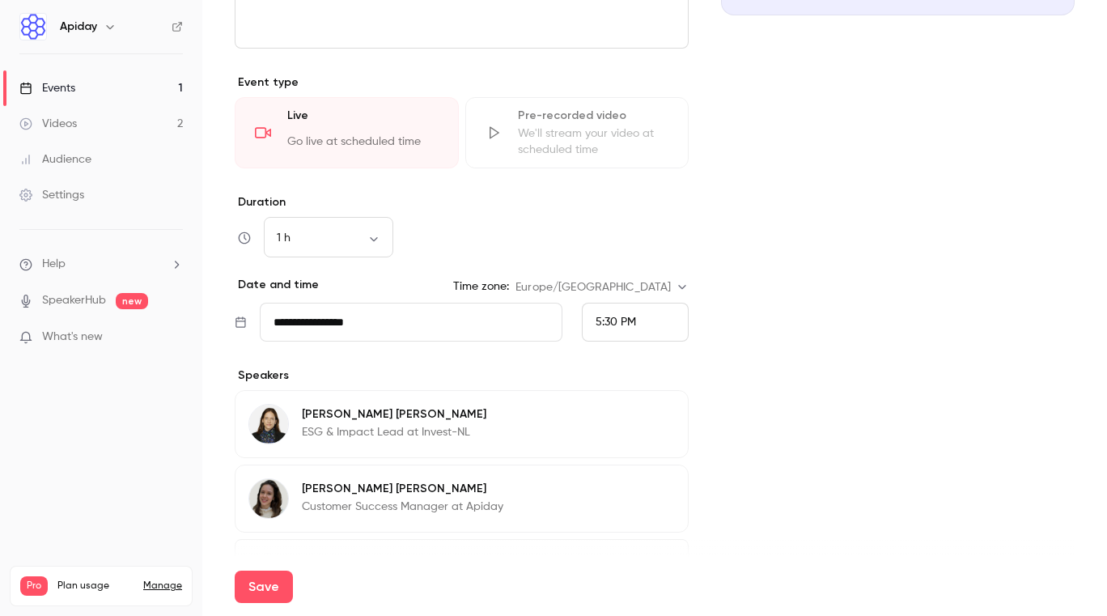
scroll to position [321, 0]
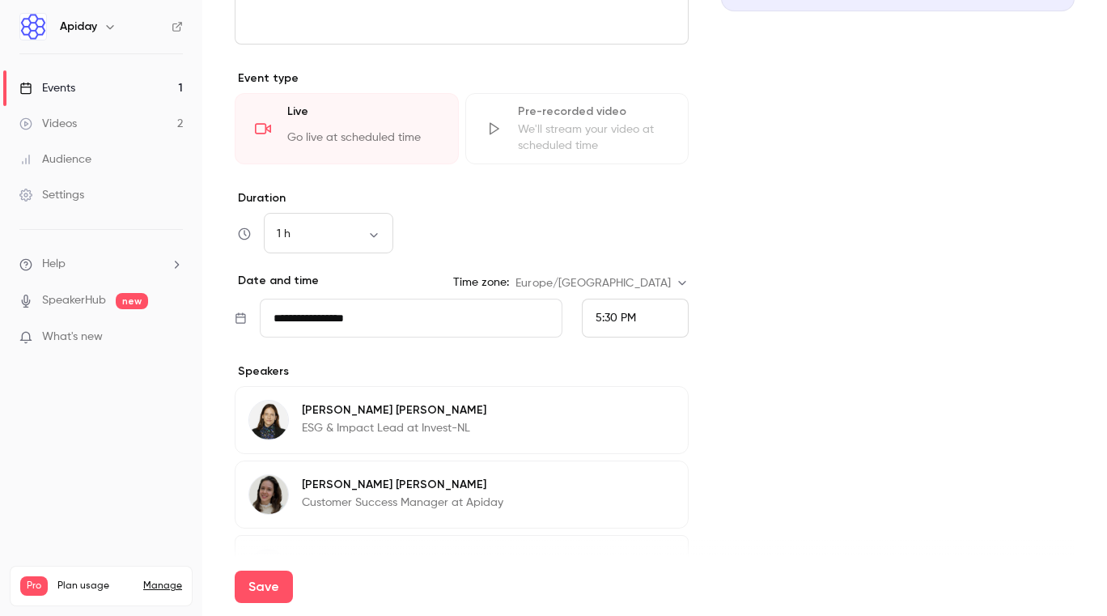
type input "**********"
click at [338, 326] on input "**********" at bounding box center [411, 318] width 303 height 39
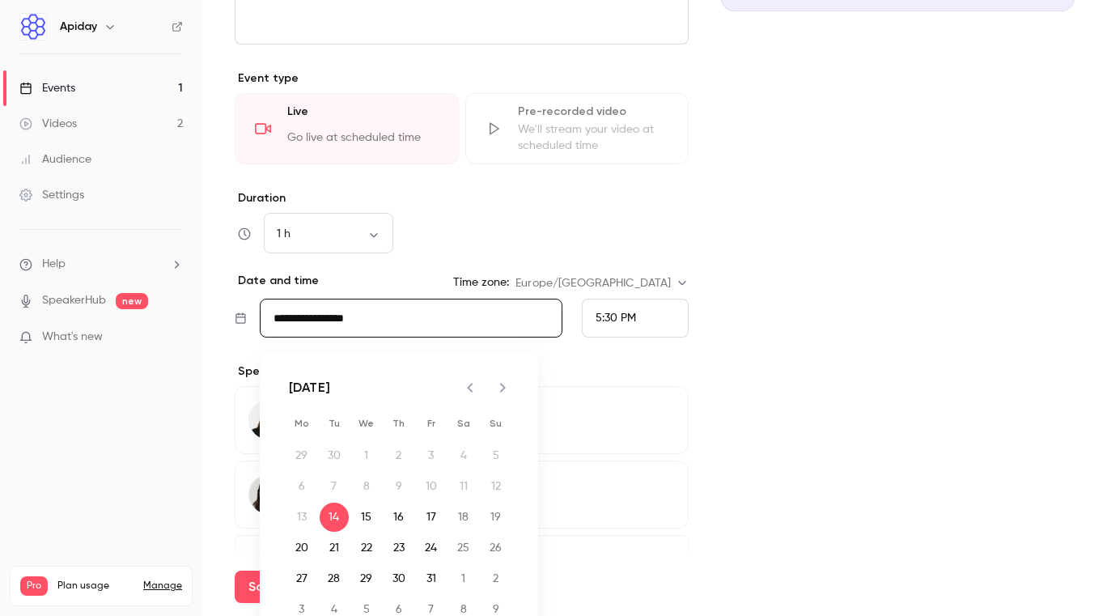
click at [506, 385] on icon "Next month" at bounding box center [502, 387] width 19 height 19
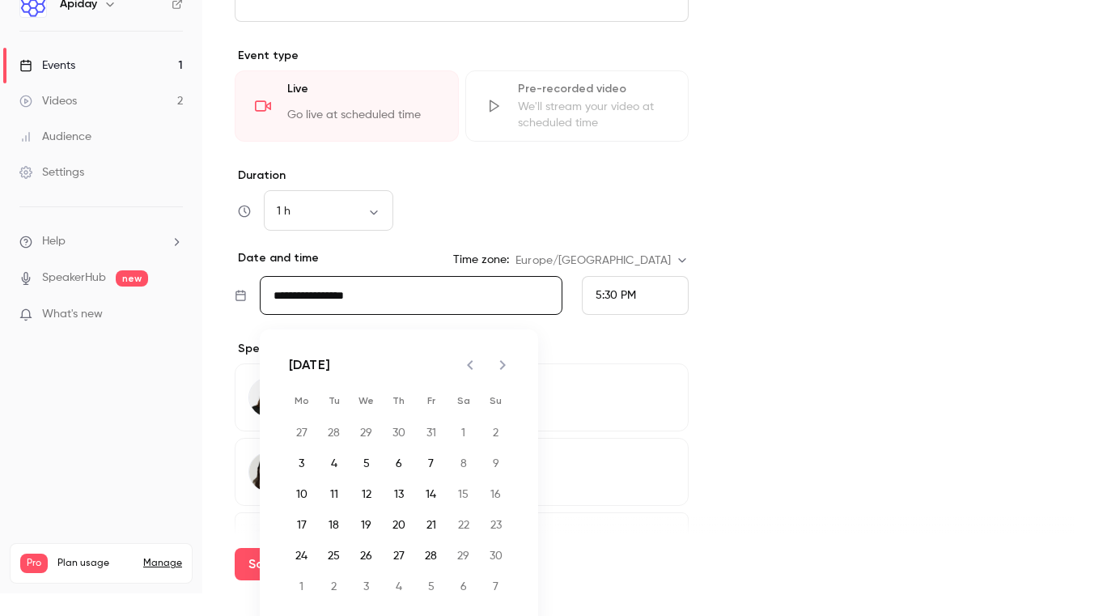
scroll to position [37, 0]
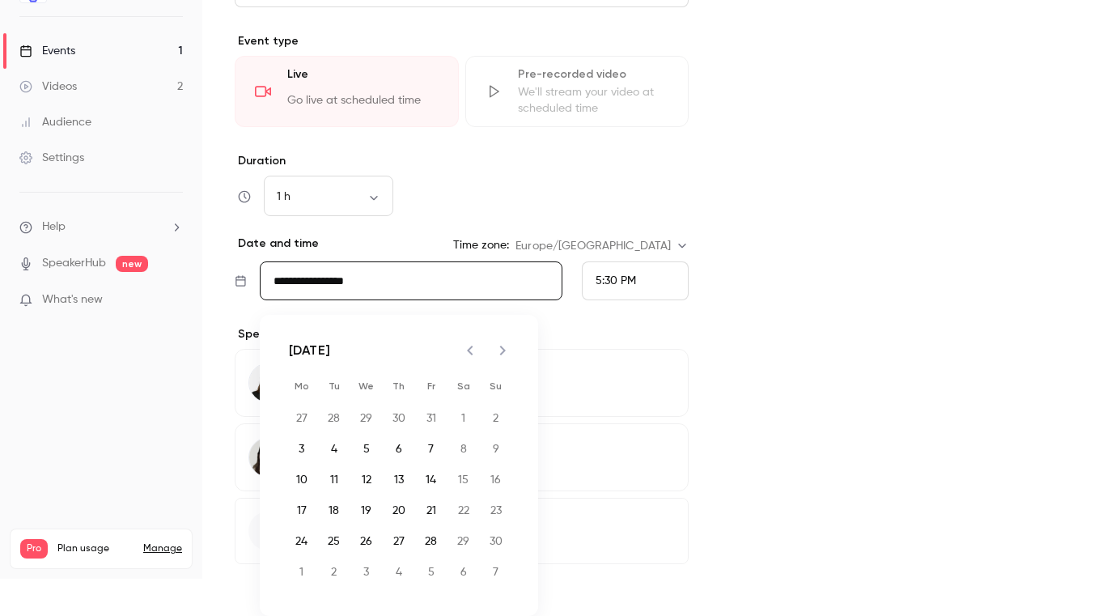
click at [507, 350] on icon "Next month" at bounding box center [502, 350] width 19 height 19
click at [337, 416] on button "2" at bounding box center [334, 418] width 29 height 29
type input "**********"
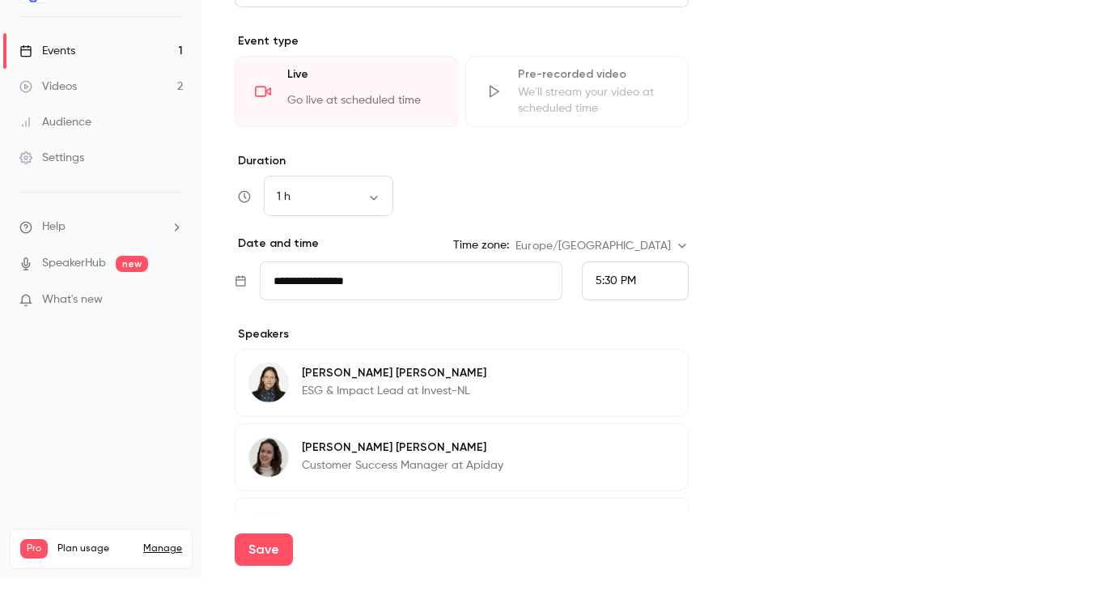
scroll to position [0, 0]
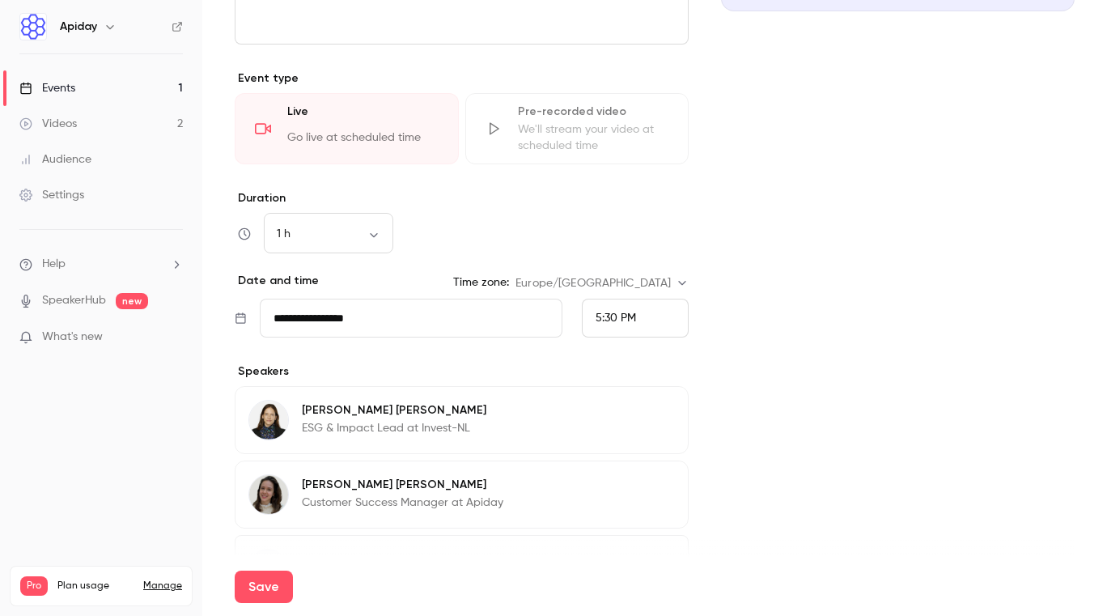
click at [621, 317] on span "5:30 PM" at bounding box center [615, 317] width 40 height 11
click at [627, 102] on span "3:30 PM" at bounding box center [615, 100] width 40 height 11
click at [324, 217] on div "1 h ** ​" at bounding box center [328, 233] width 129 height 39
click at [321, 235] on body "**********" at bounding box center [553, 308] width 1107 height 616
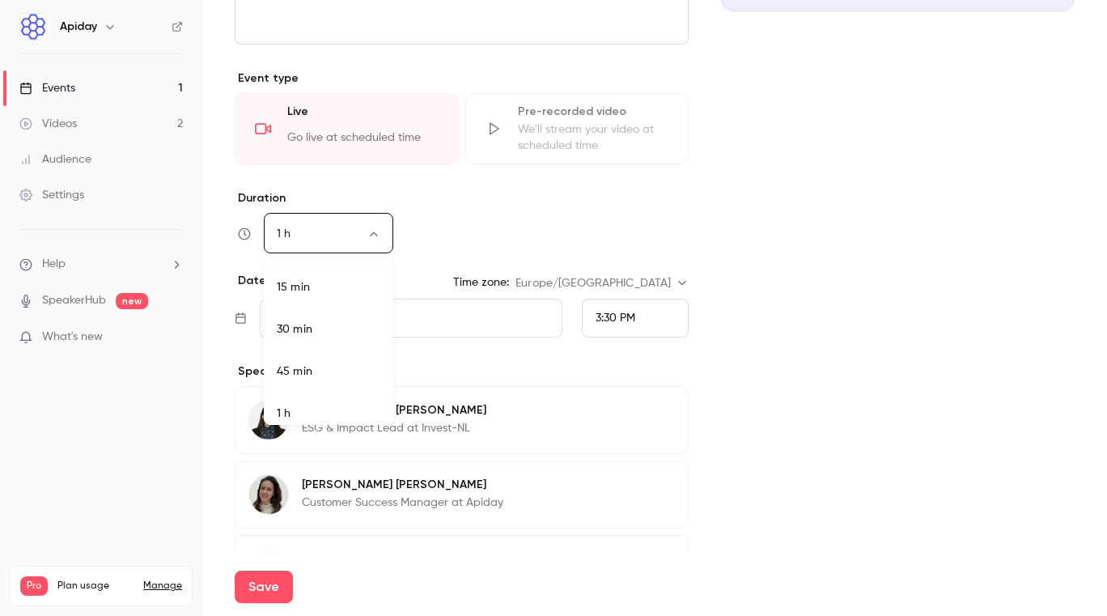
scroll to position [10, 0]
click at [320, 356] on li "45 min" at bounding box center [328, 362] width 129 height 42
type input "**"
click at [465, 239] on div "45 min ** ​" at bounding box center [462, 233] width 454 height 39
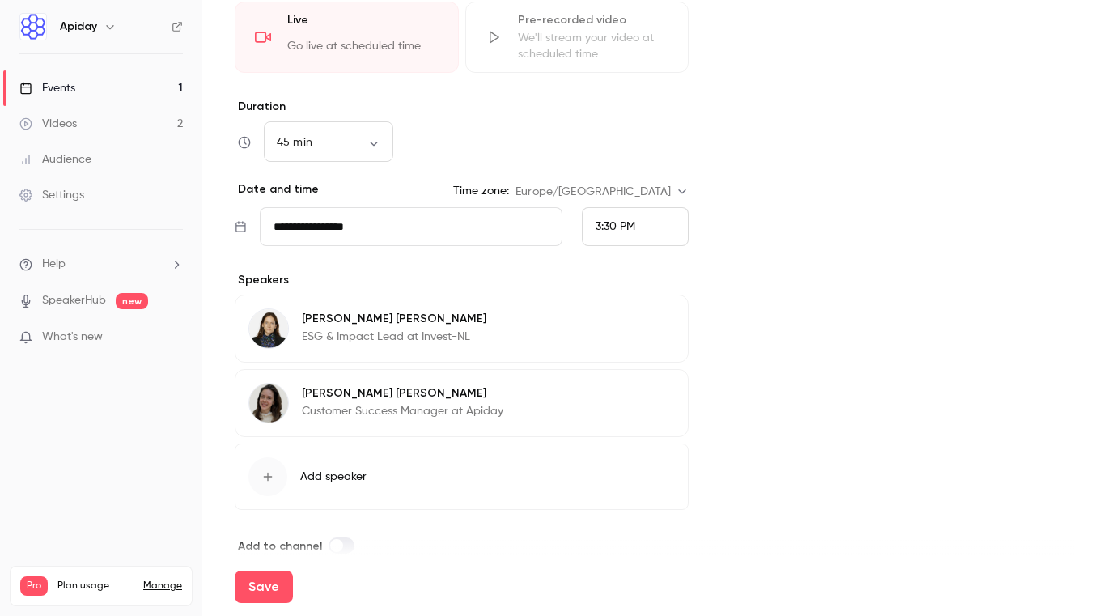
scroll to position [434, 0]
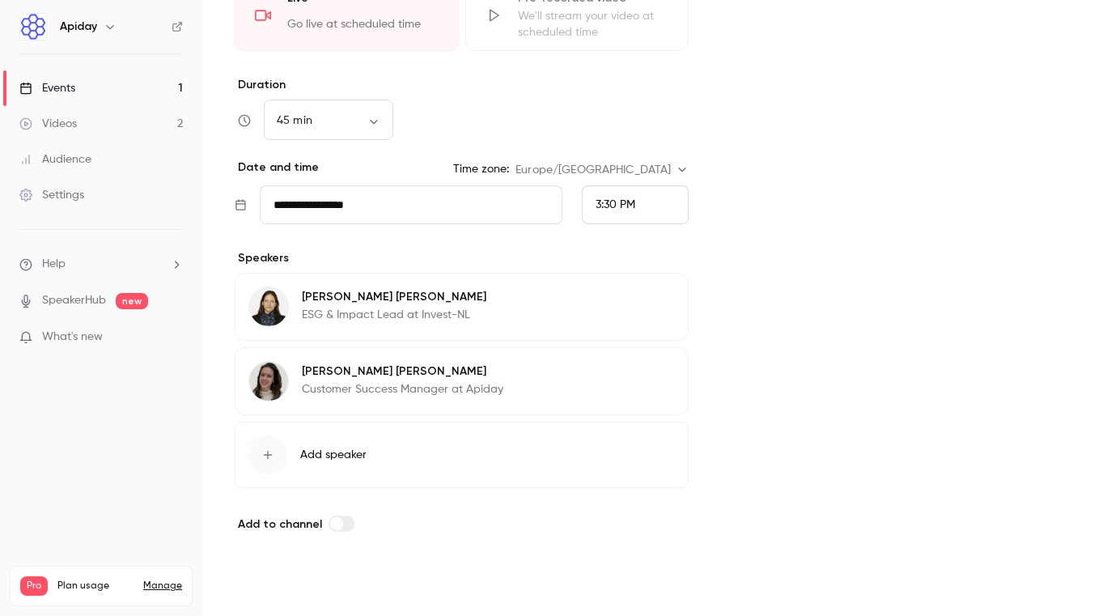
click at [273, 586] on button "Save" at bounding box center [264, 586] width 58 height 32
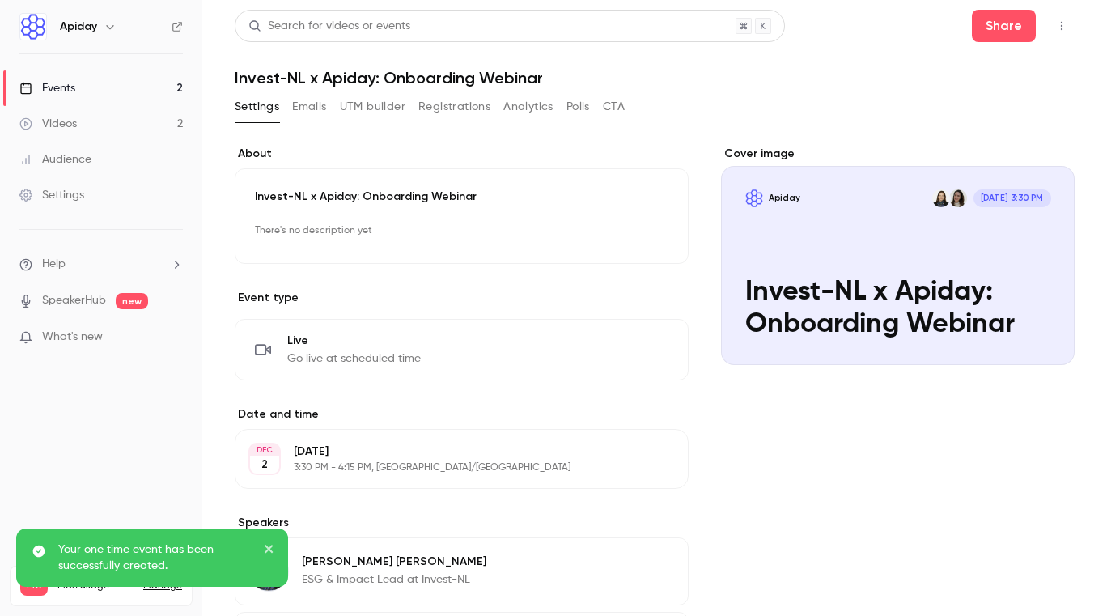
click at [71, 94] on div "Events" at bounding box center [47, 88] width 56 height 16
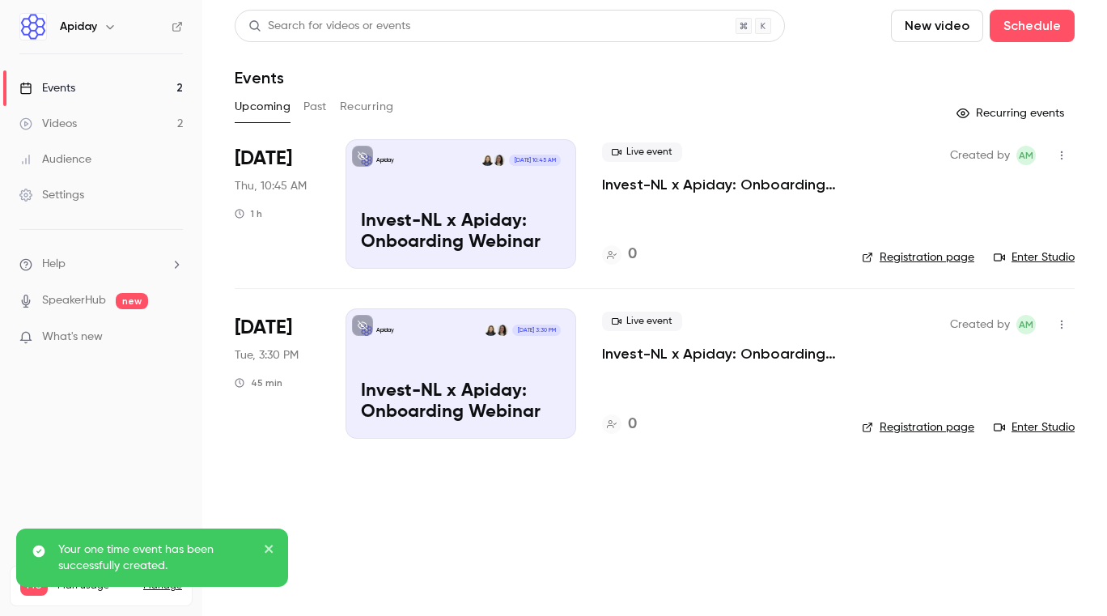
click at [431, 530] on main "Search for videos or events New video Schedule Events Upcoming Past Recurring R…" at bounding box center [654, 308] width 904 height 616
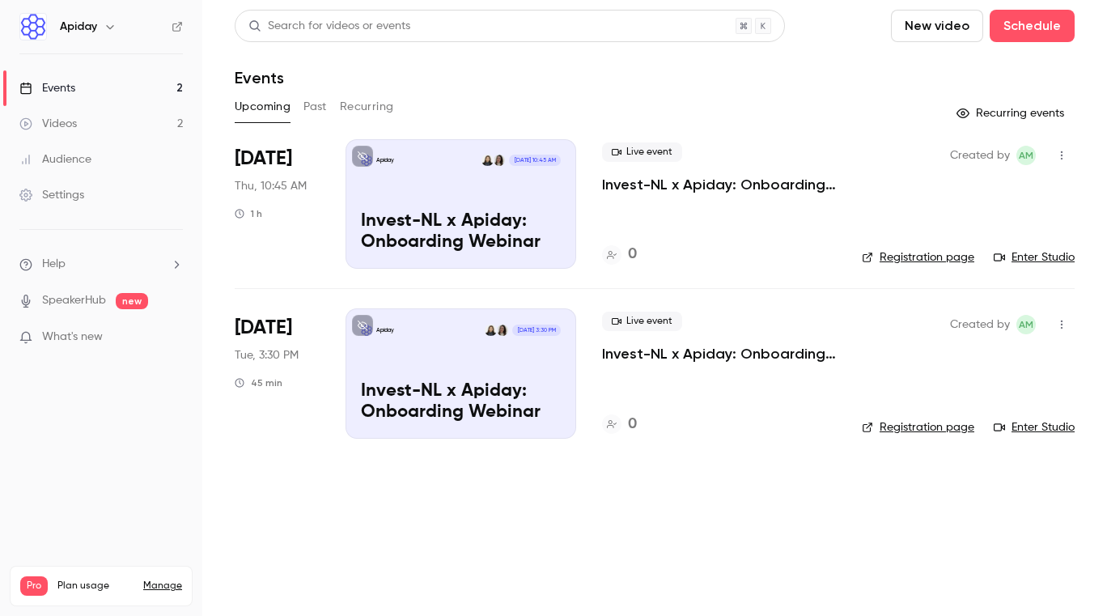
click at [1061, 155] on icon "button" at bounding box center [1062, 155] width 2 height 9
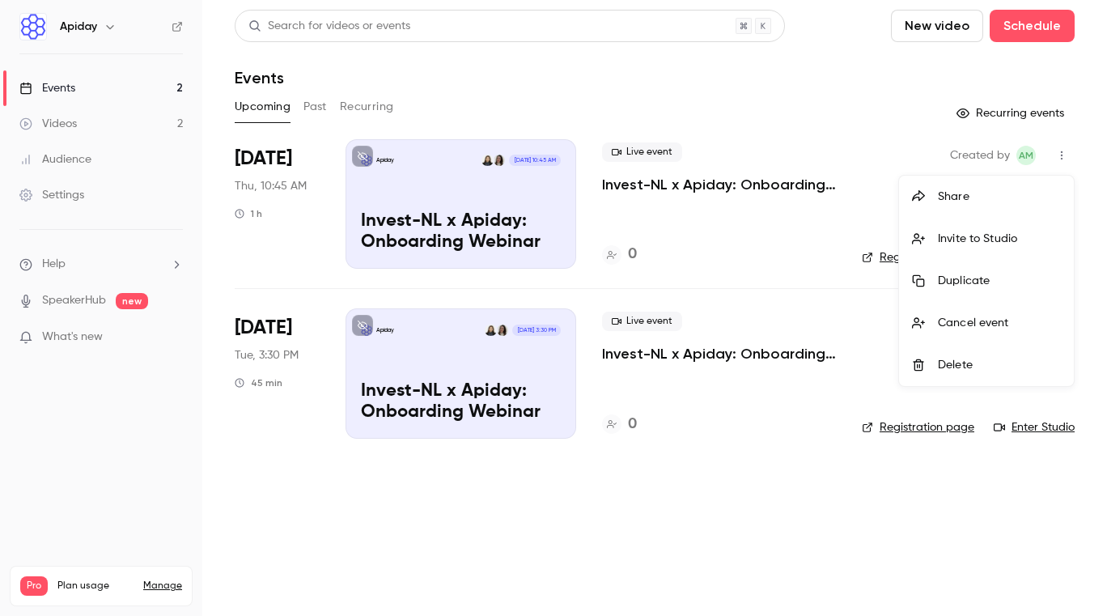
click at [873, 165] on div at bounding box center [553, 308] width 1107 height 616
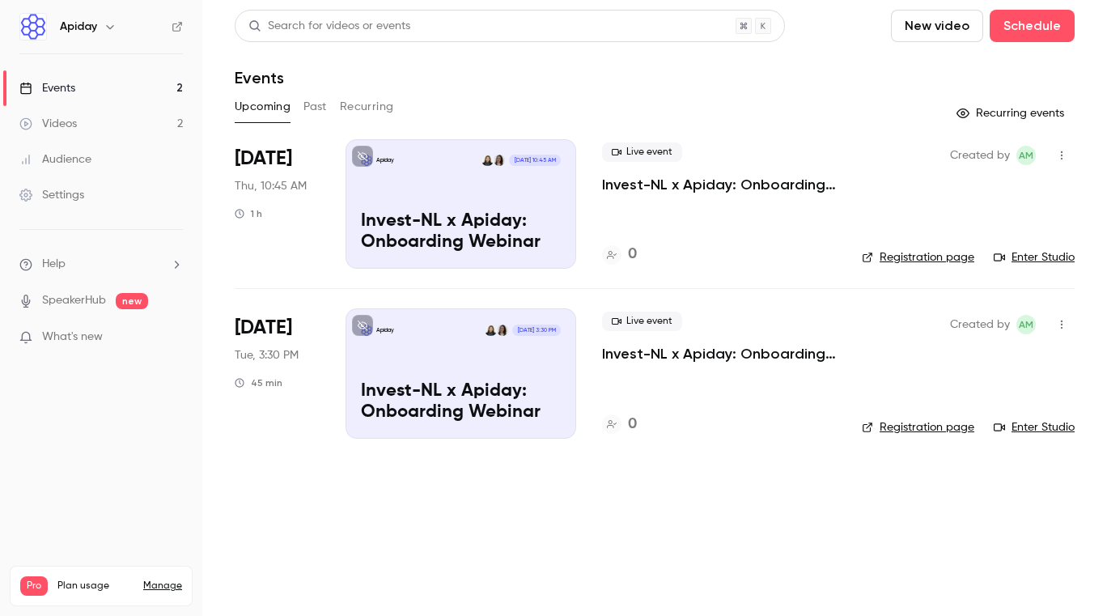
click at [513, 202] on div "Apiday [DATE] 10:45 AM Invest-NL x Apiday: Onboarding Webinar" at bounding box center [460, 203] width 231 height 129
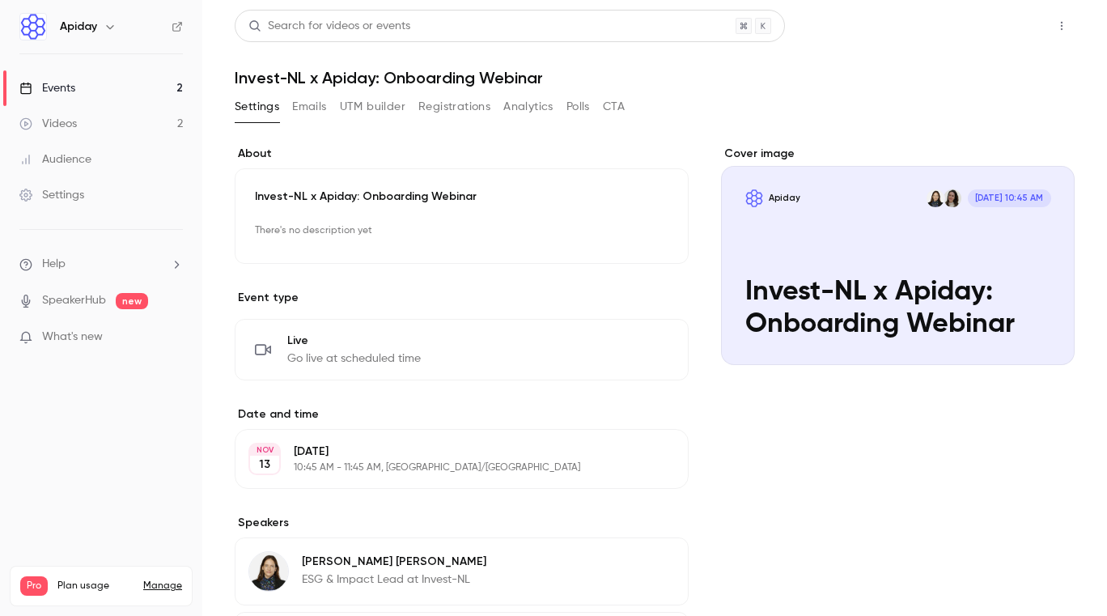
click at [996, 30] on button "Share" at bounding box center [1004, 26] width 64 height 32
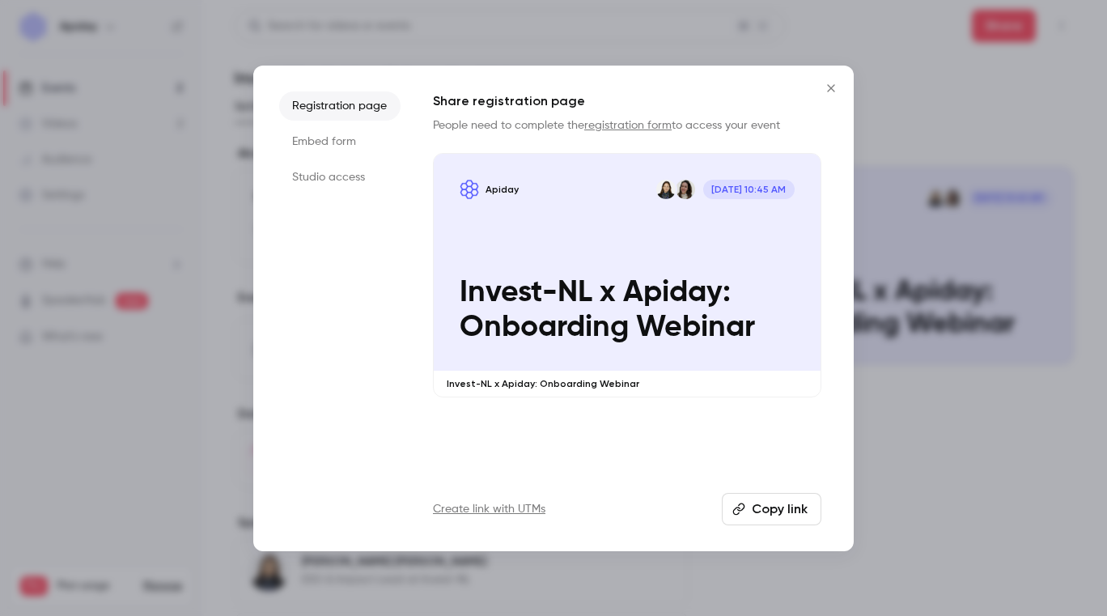
click at [771, 513] on button "Copy link" at bounding box center [772, 509] width 100 height 32
click at [825, 87] on icon "Close" at bounding box center [830, 88] width 19 height 13
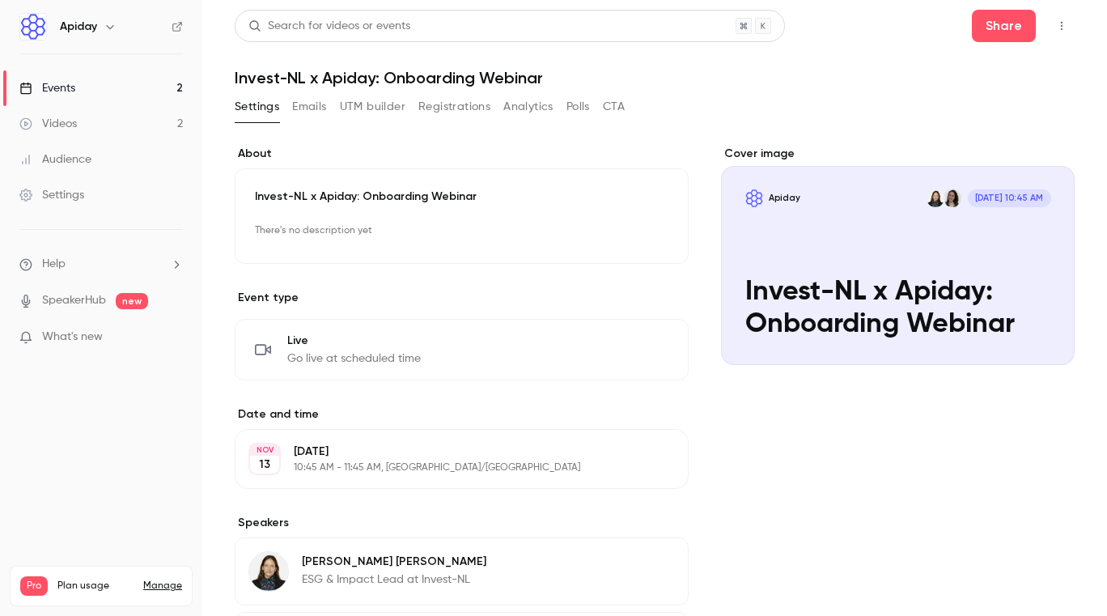
click at [123, 92] on link "Events 2" at bounding box center [101, 88] width 202 height 36
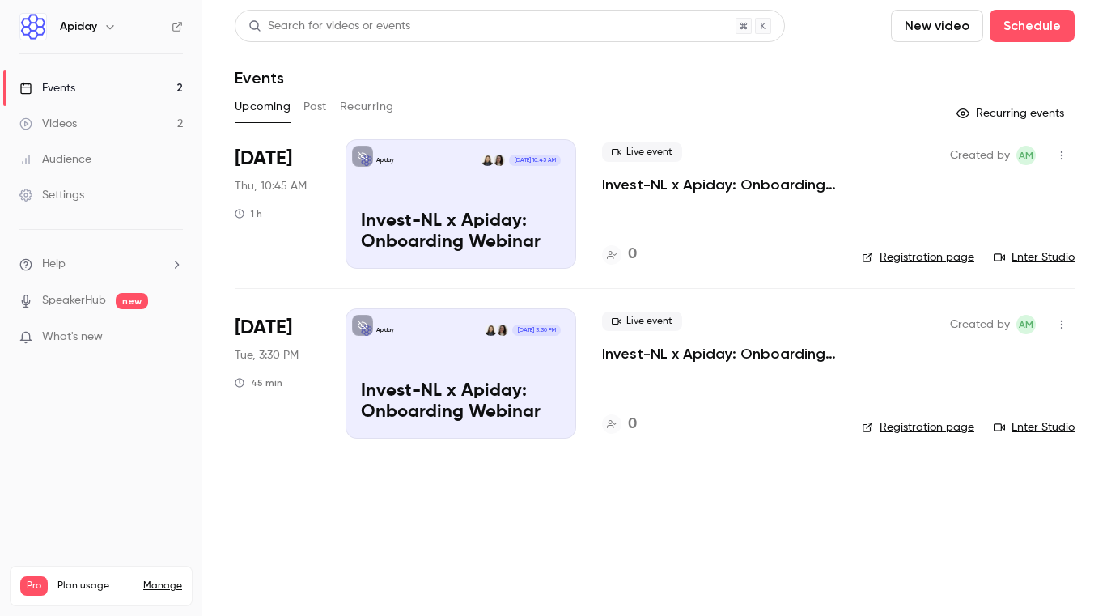
click at [282, 415] on div "[DATE] Tue, 3:30 PM 45 min" at bounding box center [277, 372] width 85 height 129
click at [426, 358] on div "Apiday [DATE] 3:30 PM Invest-NL x Apiday: Onboarding Webinar" at bounding box center [460, 372] width 231 height 129
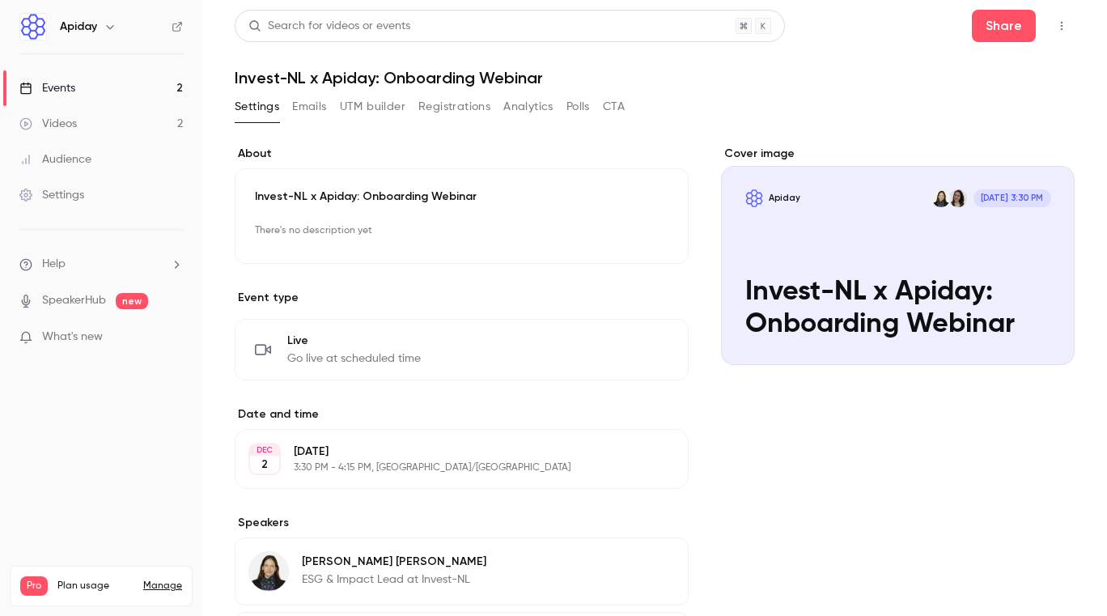
click at [112, 84] on link "Events 2" at bounding box center [101, 88] width 202 height 36
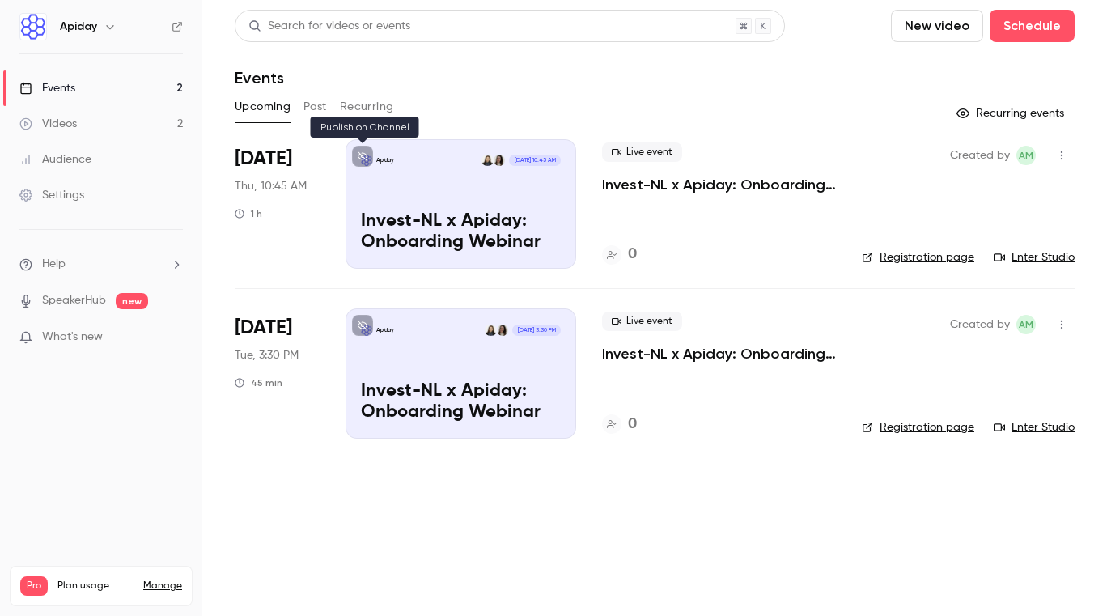
click at [359, 156] on icon at bounding box center [363, 156] width 10 height 10
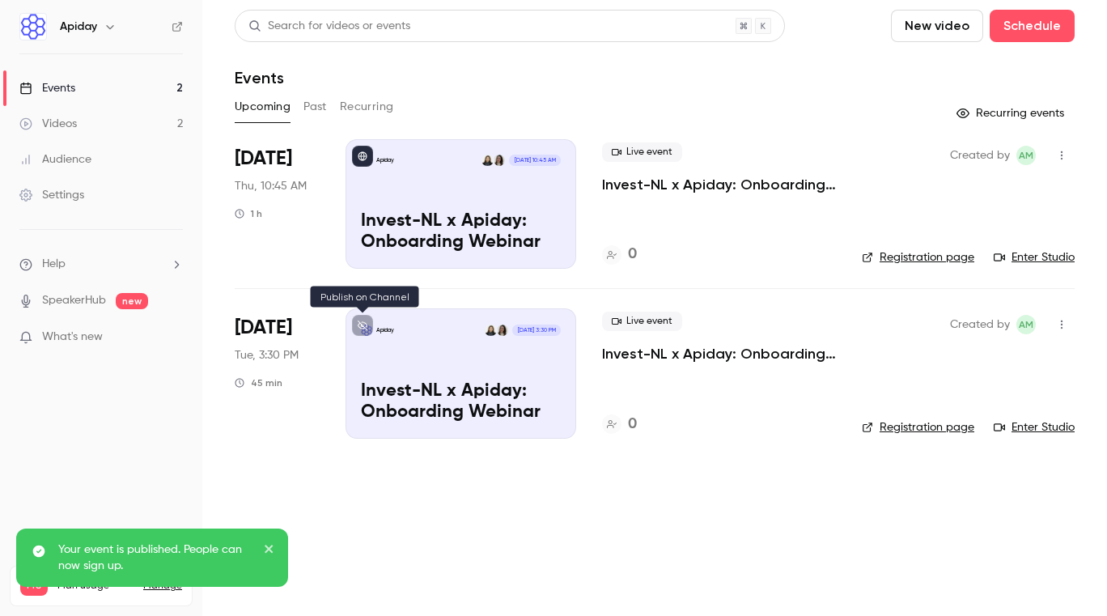
click at [364, 329] on icon at bounding box center [363, 325] width 10 height 10
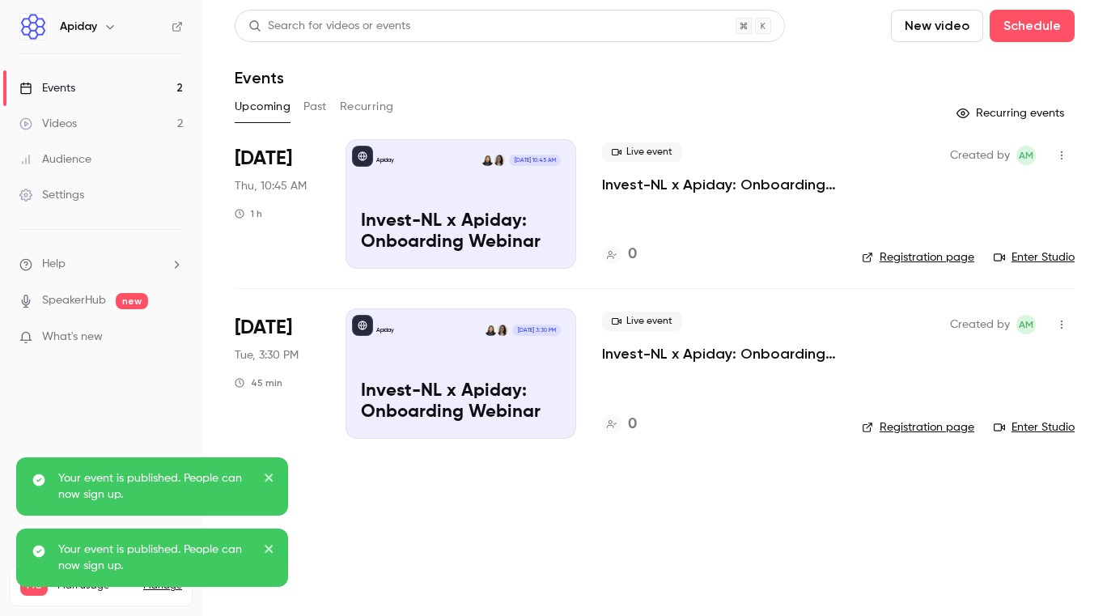
click at [447, 372] on div "Apiday [DATE] 3:30 PM Invest-NL x Apiday: Onboarding Webinar" at bounding box center [460, 372] width 231 height 129
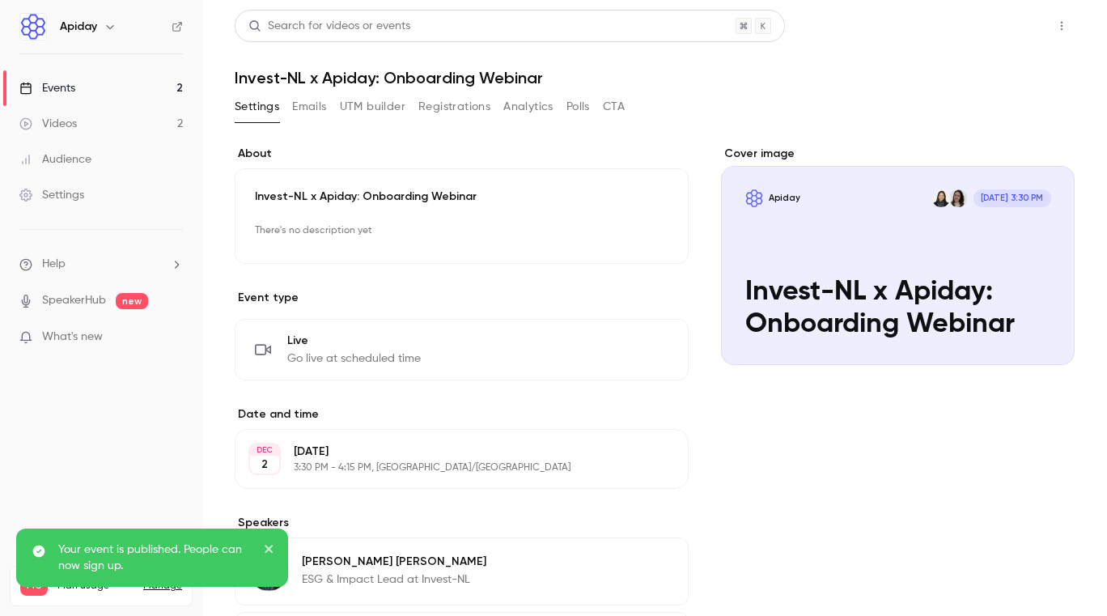
click at [1009, 27] on button "Share" at bounding box center [1004, 26] width 64 height 32
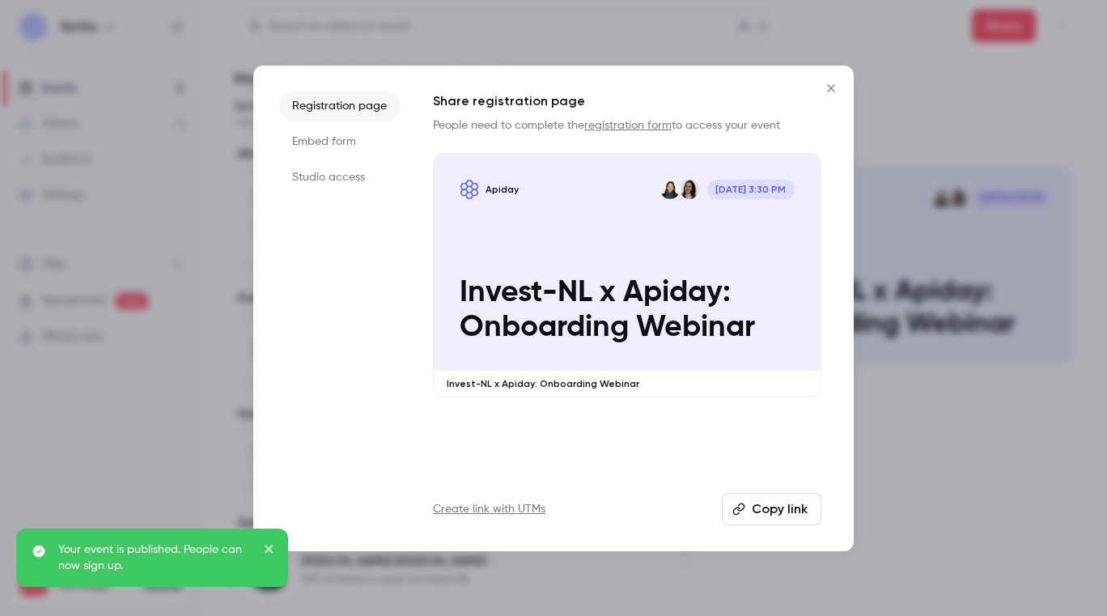
click at [756, 507] on button "Copy link" at bounding box center [772, 509] width 100 height 32
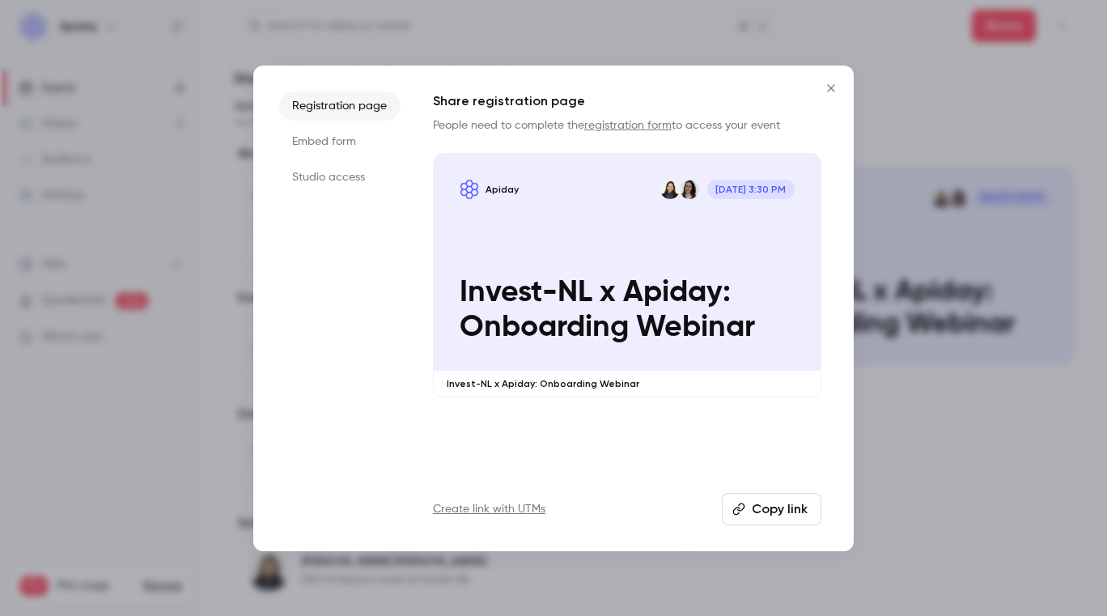
click at [825, 89] on icon "Close" at bounding box center [830, 88] width 19 height 13
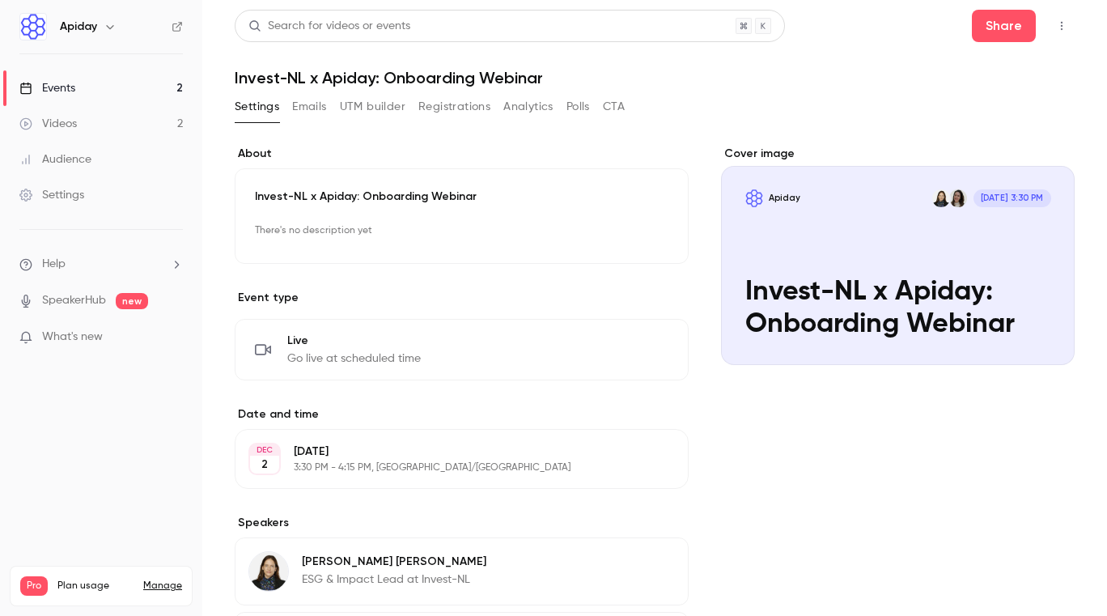
click at [1056, 30] on icon "button" at bounding box center [1061, 25] width 13 height 11
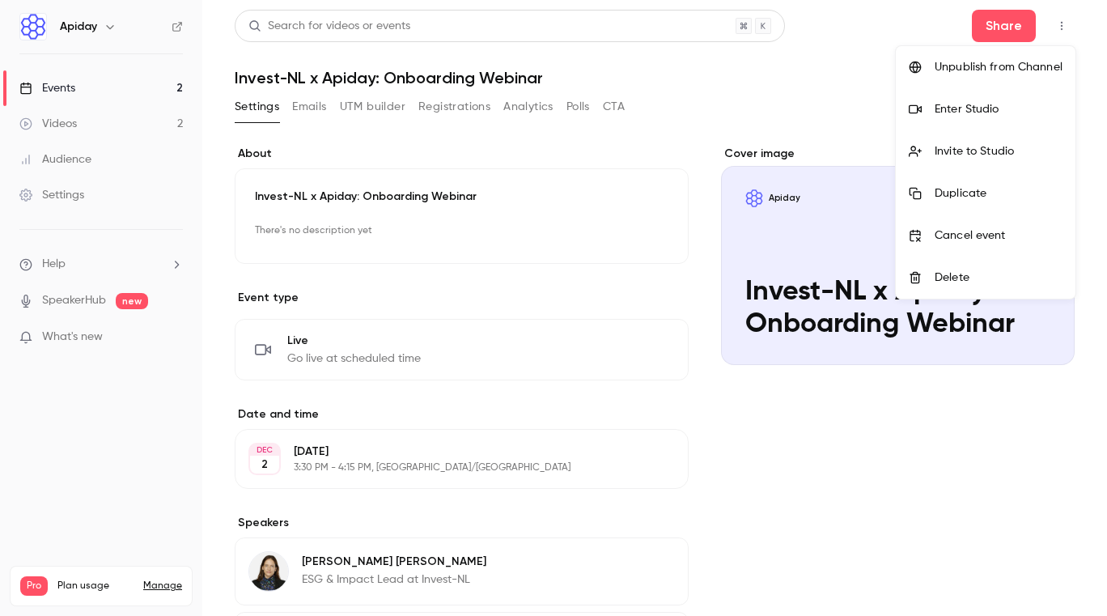
click at [942, 443] on div at bounding box center [553, 308] width 1107 height 616
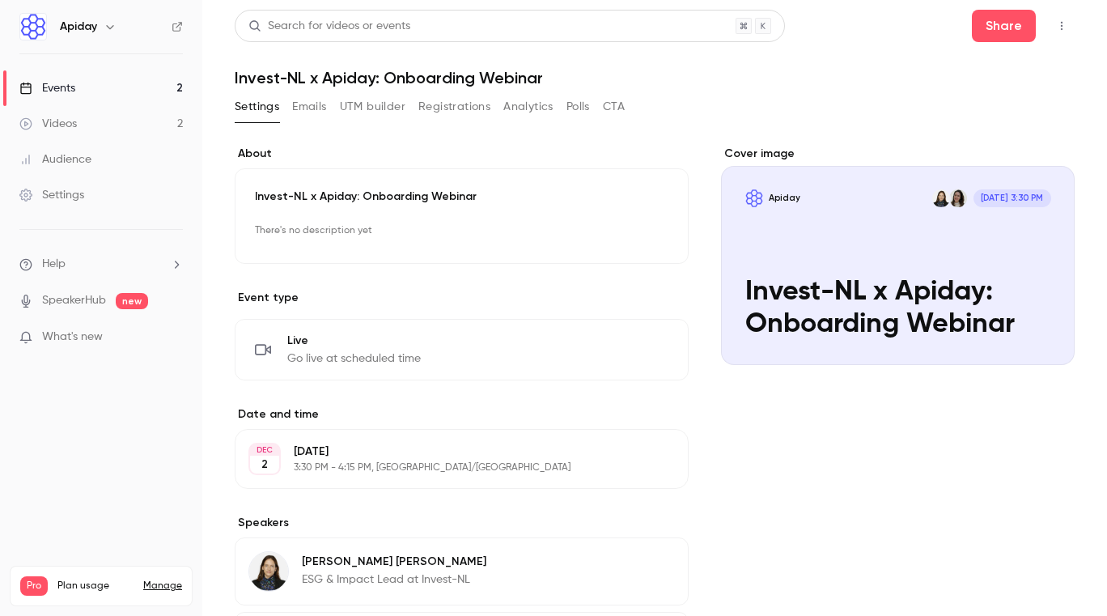
click at [1059, 26] on icon "button" at bounding box center [1061, 25] width 13 height 11
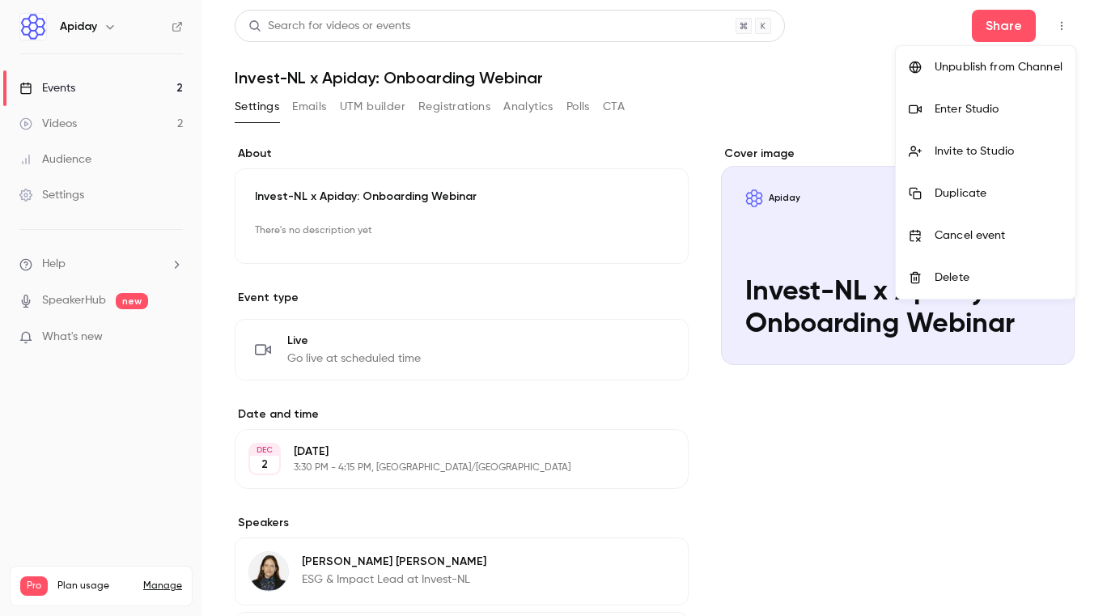
click at [991, 147] on div "Invite to Studio" at bounding box center [998, 151] width 128 height 16
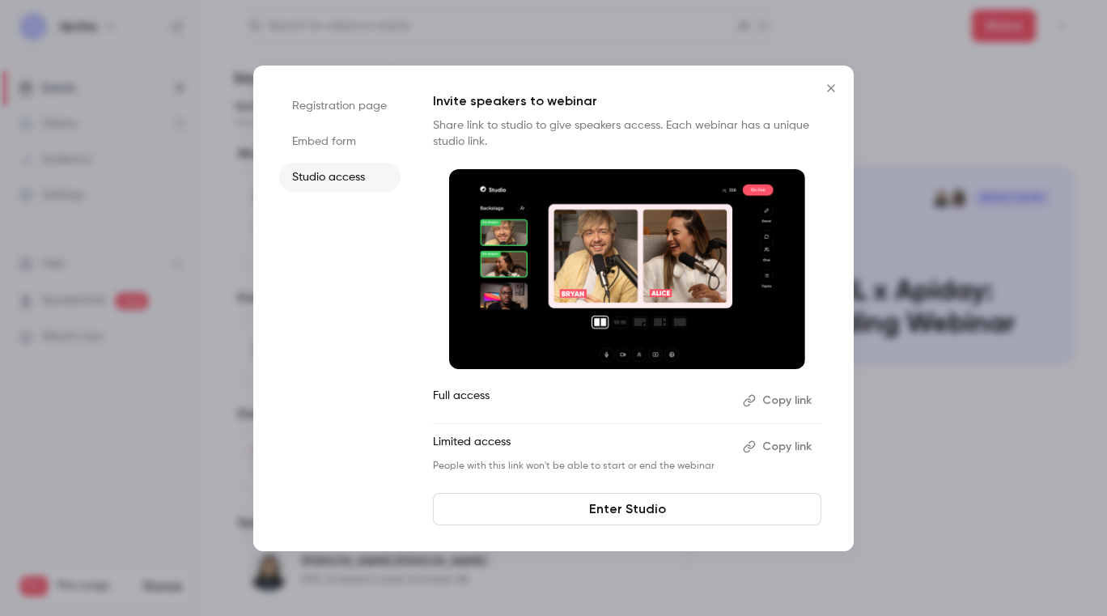
click at [771, 404] on button "Copy link" at bounding box center [778, 401] width 85 height 26
click at [829, 90] on icon "Close" at bounding box center [830, 88] width 19 height 13
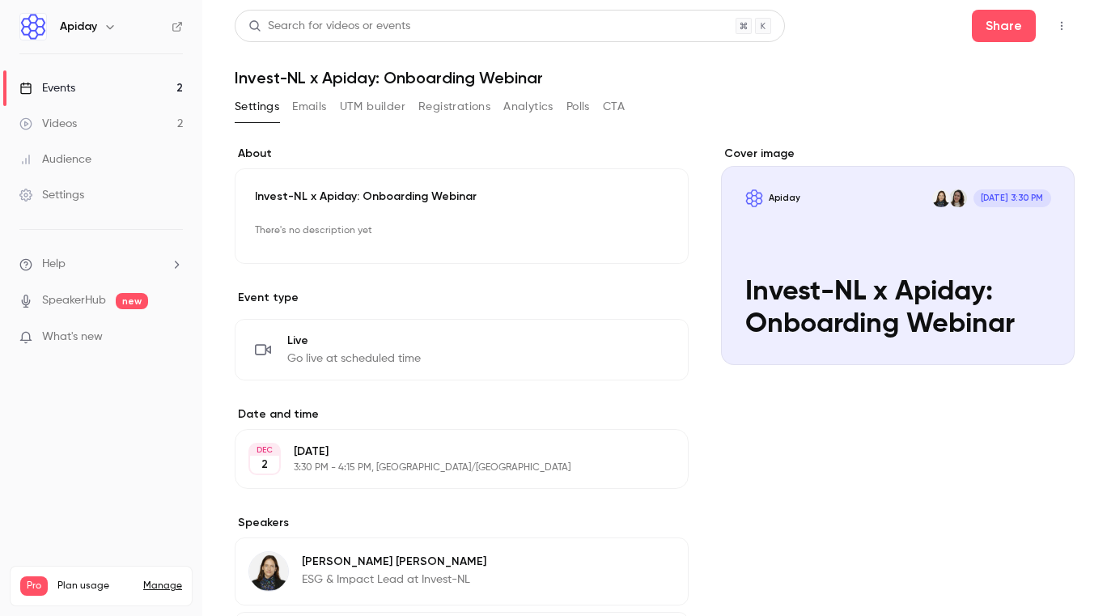
click at [113, 93] on link "Events 2" at bounding box center [101, 88] width 202 height 36
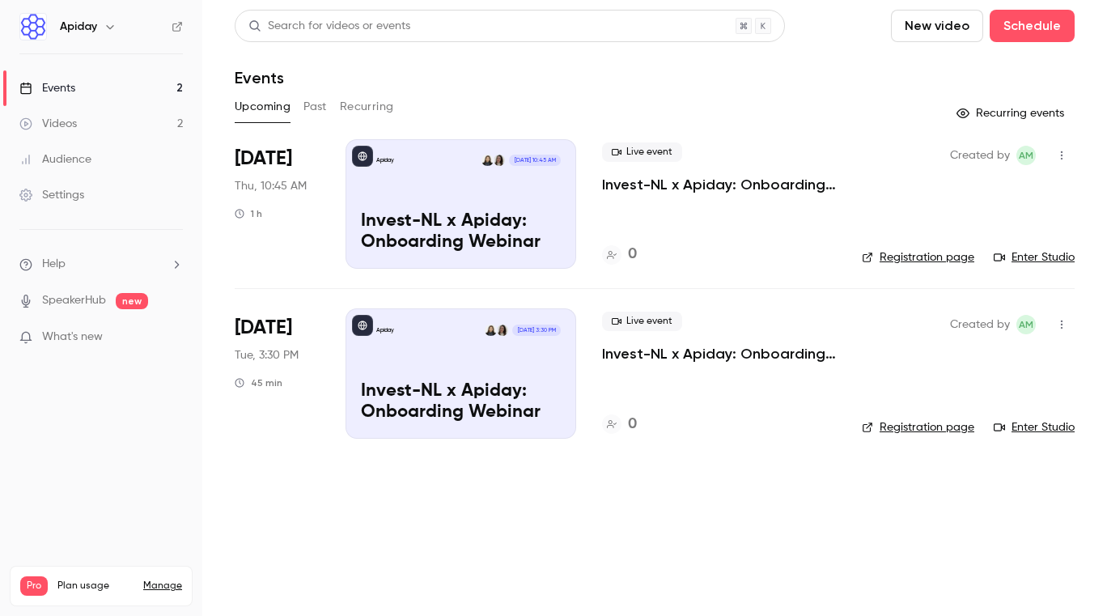
click at [429, 574] on main "Search for videos or events New video Schedule Events Upcoming Past Recurring R…" at bounding box center [654, 308] width 904 height 616
click at [476, 197] on div "Apiday [DATE] 10:45 AM Invest-NL x Apiday: Onboarding Webinar" at bounding box center [460, 203] width 231 height 129
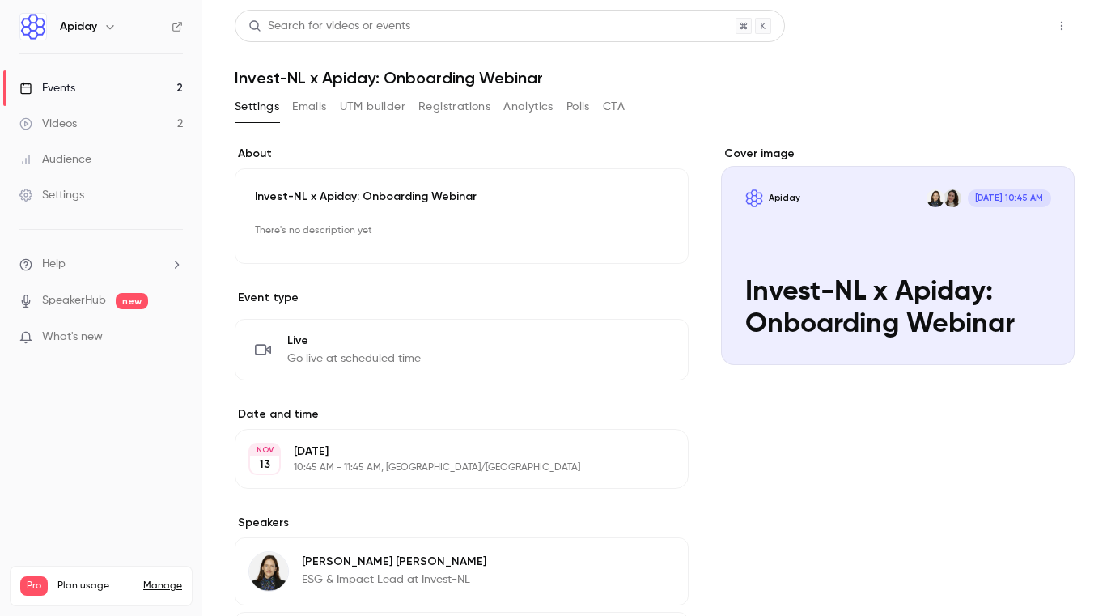
click at [1004, 26] on button "Share" at bounding box center [1004, 26] width 64 height 32
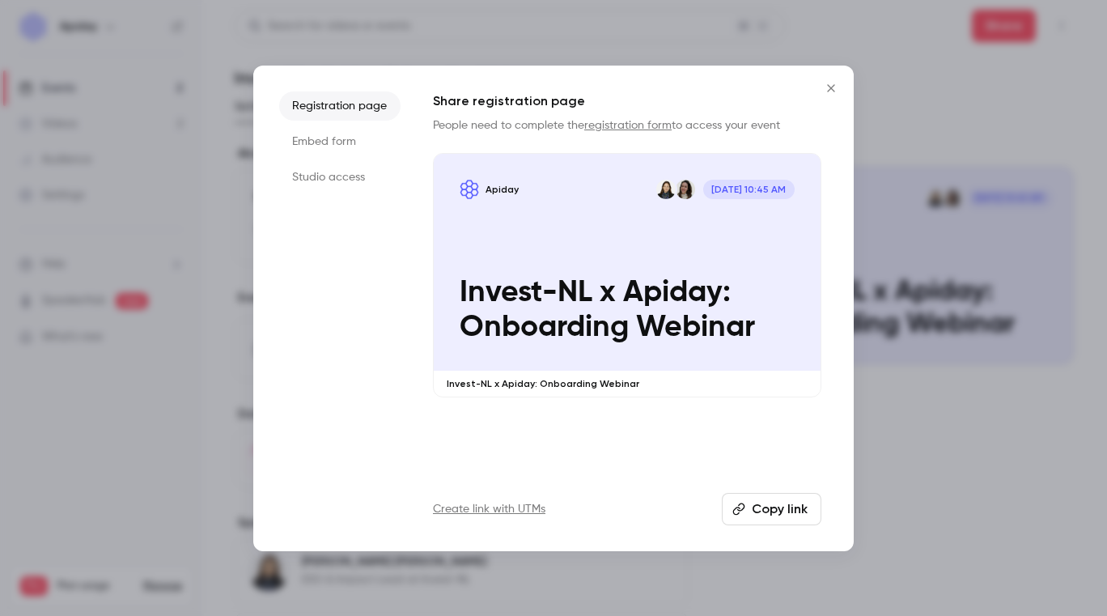
click at [774, 515] on button "Copy link" at bounding box center [772, 509] width 100 height 32
click at [826, 88] on icon "Close" at bounding box center [830, 88] width 19 height 13
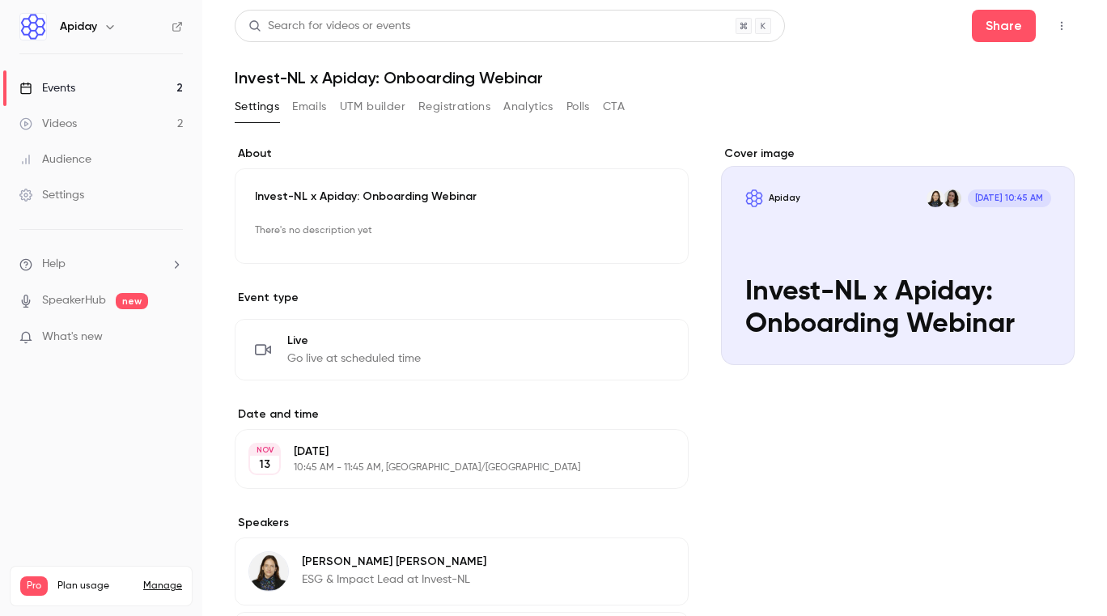
click at [93, 91] on link "Events 2" at bounding box center [101, 88] width 202 height 36
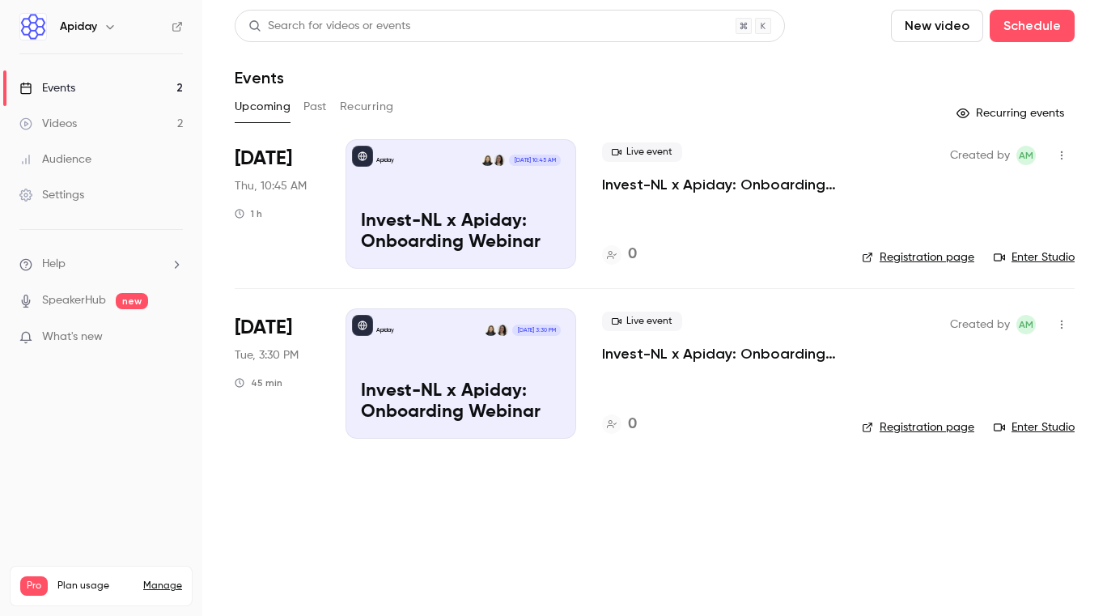
click at [431, 163] on div "Apiday [DATE] 10:45 AM" at bounding box center [461, 160] width 200 height 11
